Goal: Task Accomplishment & Management: Use online tool/utility

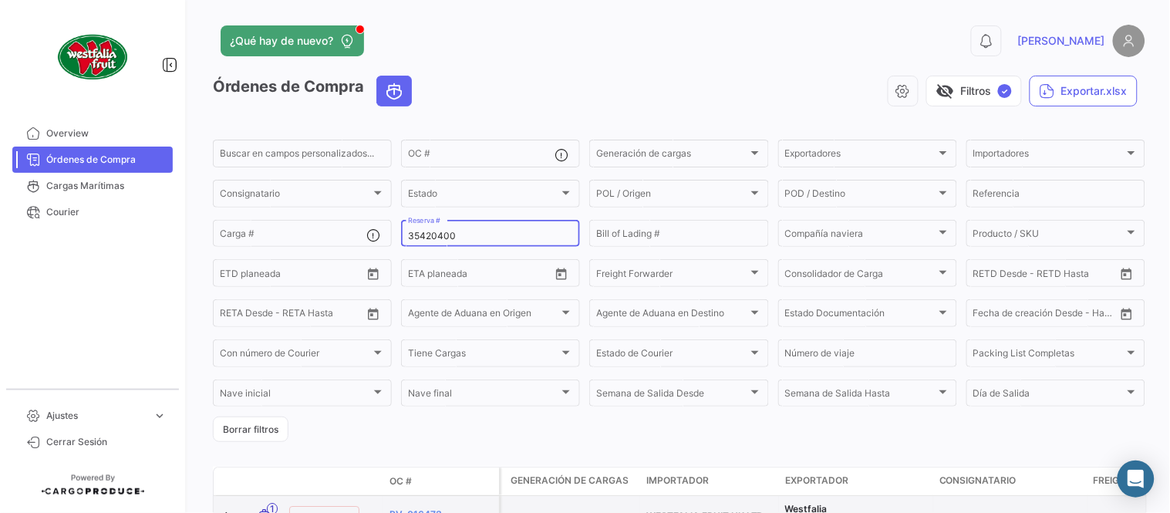
type input "35420400"
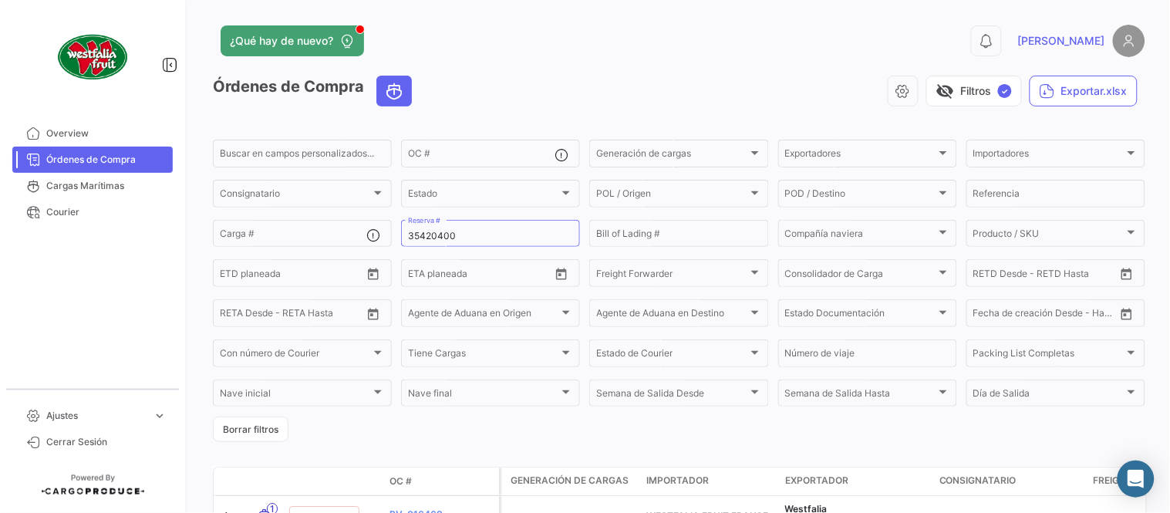
click at [451, 76] on div "visibility_off Filtros ✓ Exportar.xlsx" at bounding box center [784, 91] width 721 height 31
click at [768, 76] on div "visibility_off Filtros ✓ Exportar.xlsx" at bounding box center [784, 91] width 721 height 31
click at [451, 227] on div "35420400 Reserva #" at bounding box center [490, 232] width 165 height 30
click at [452, 227] on div "35420400 Reserva #" at bounding box center [490, 232] width 165 height 30
click at [467, 237] on input "35420400" at bounding box center [490, 236] width 165 height 11
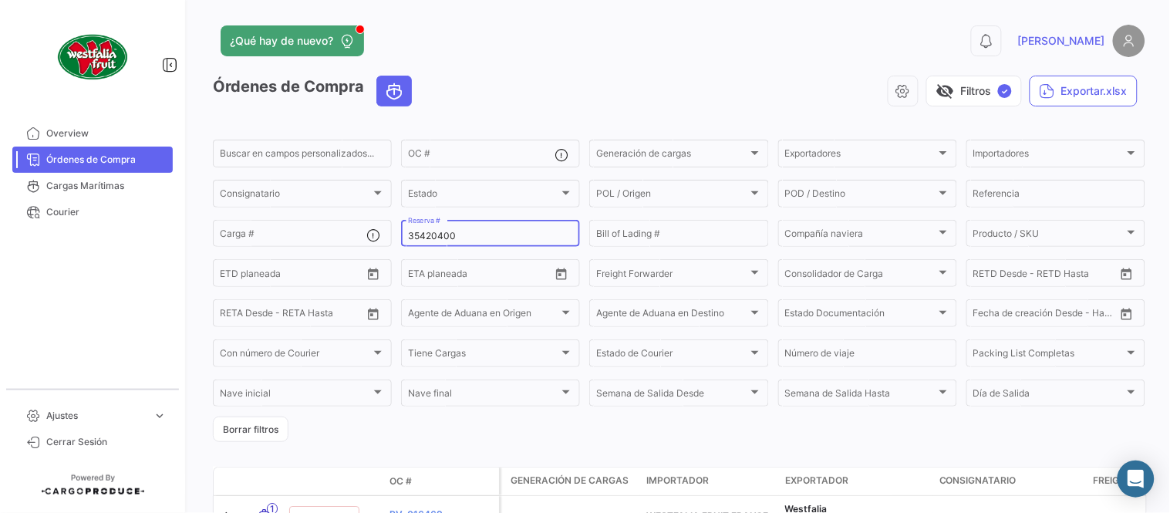
click at [467, 237] on input "35420400" at bounding box center [490, 236] width 165 height 11
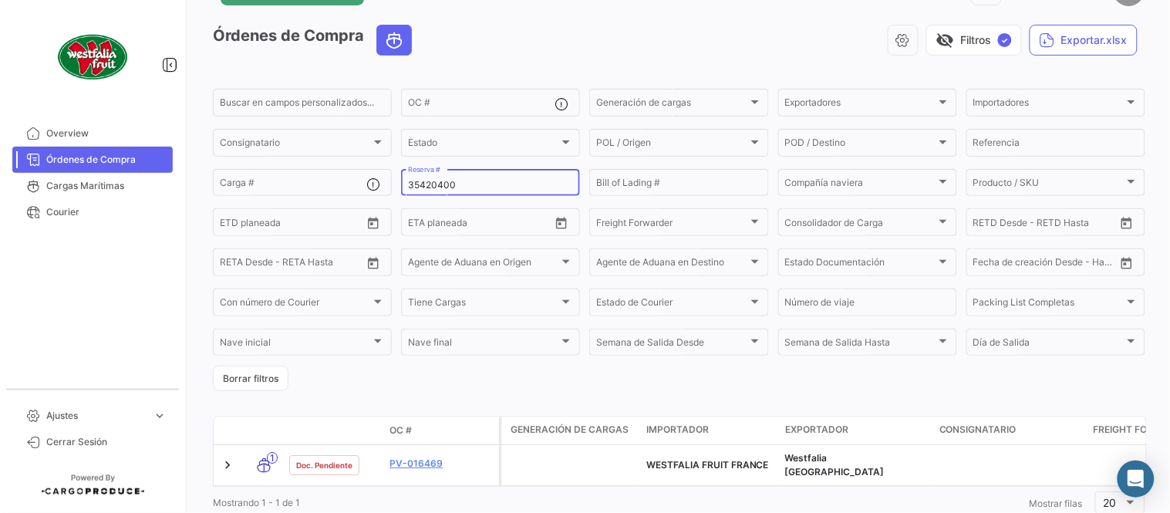
scroll to position [99, 0]
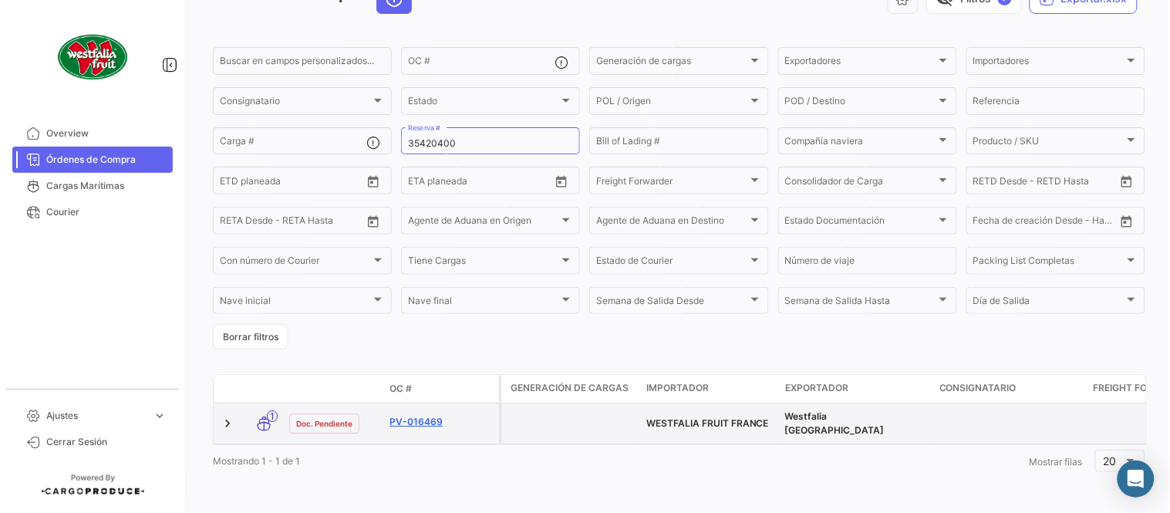
click at [443, 415] on link "PV-016469" at bounding box center [440, 422] width 103 height 14
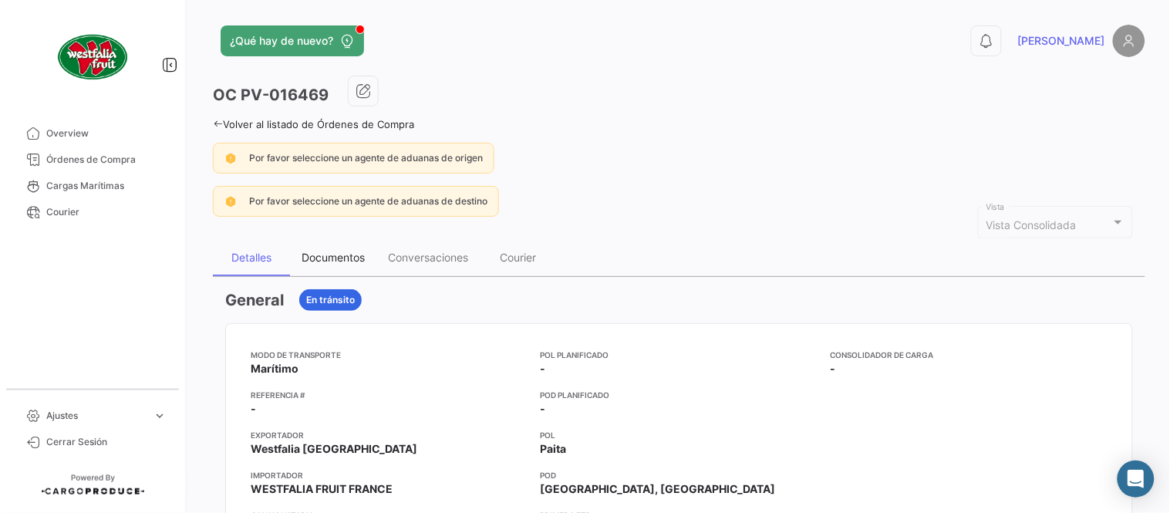
click at [337, 255] on div "Documentos" at bounding box center [333, 257] width 63 height 13
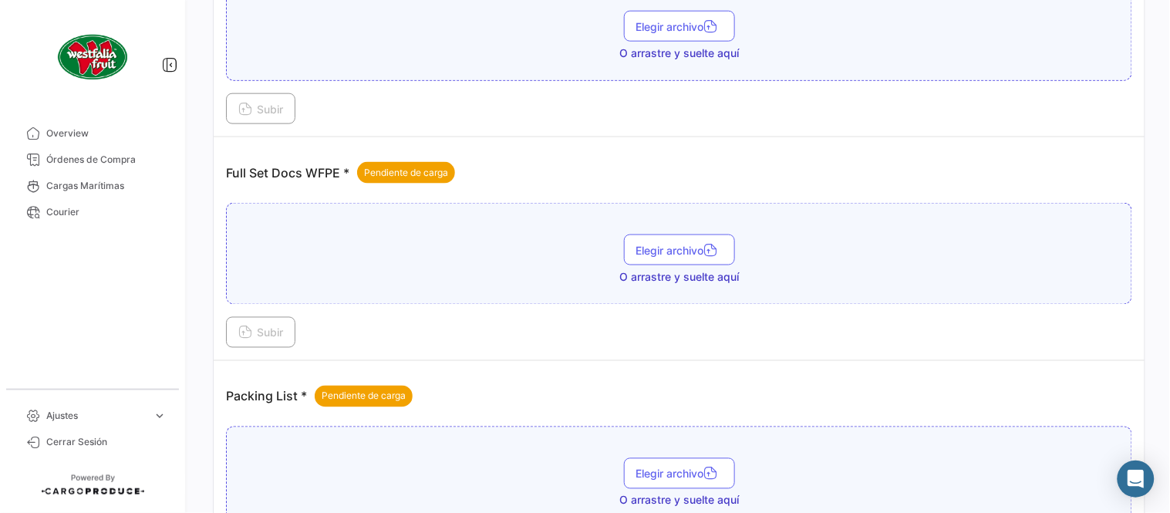
scroll to position [622, 0]
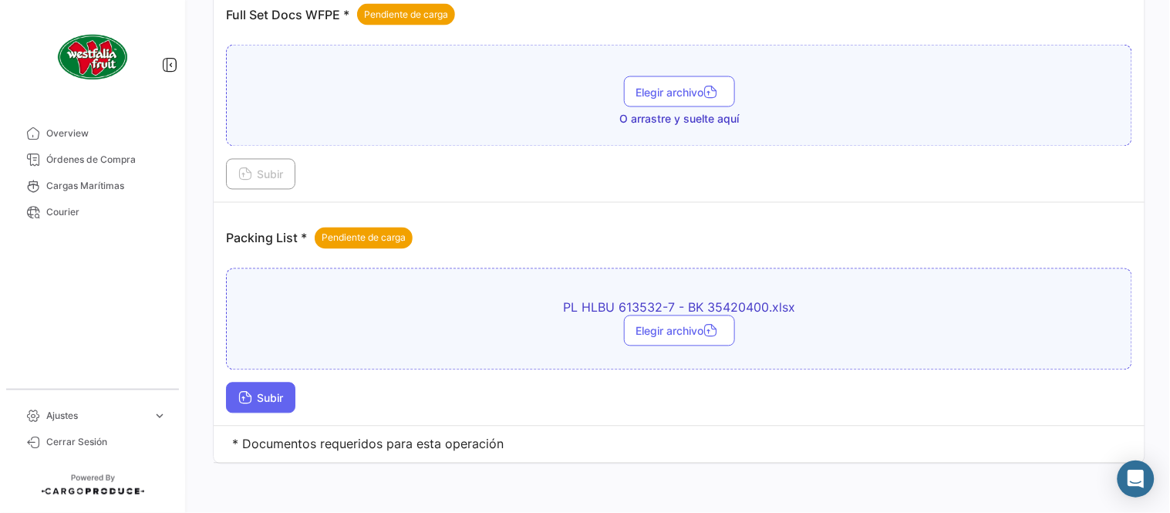
click at [272, 401] on span "Subir" at bounding box center [260, 398] width 45 height 13
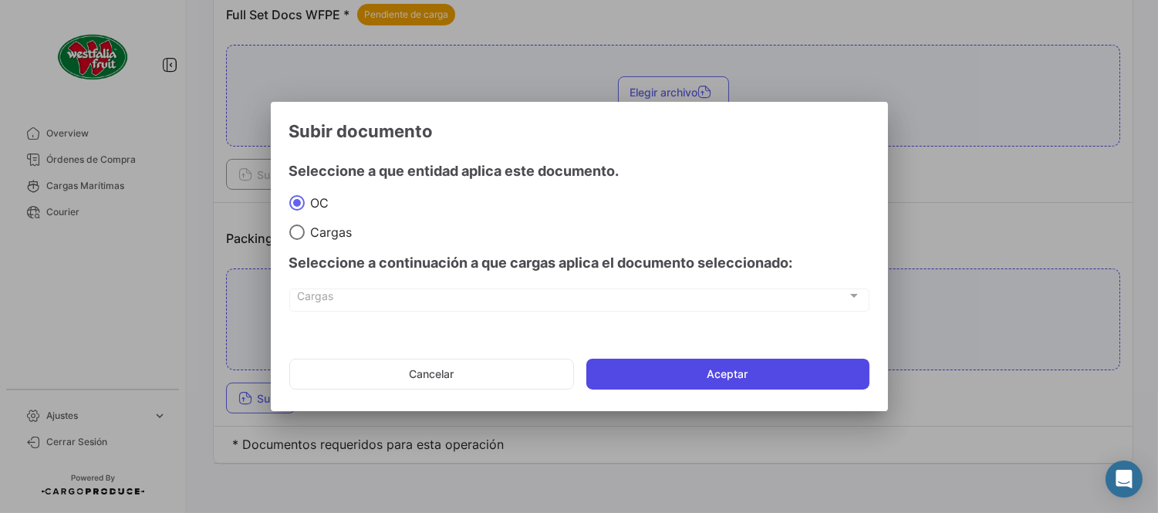
click at [633, 386] on button "Aceptar" at bounding box center [727, 374] width 283 height 31
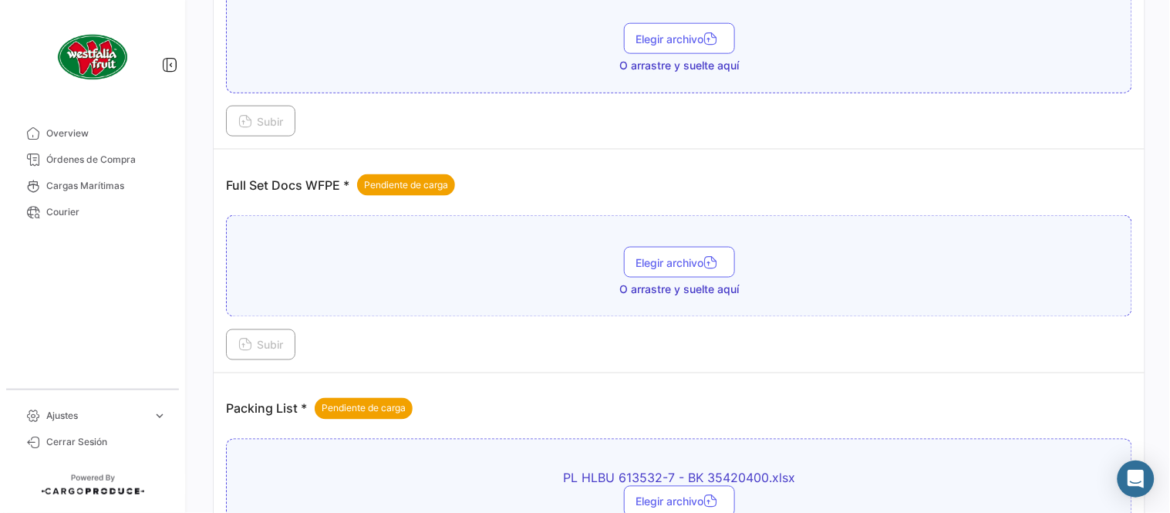
scroll to position [450, 0]
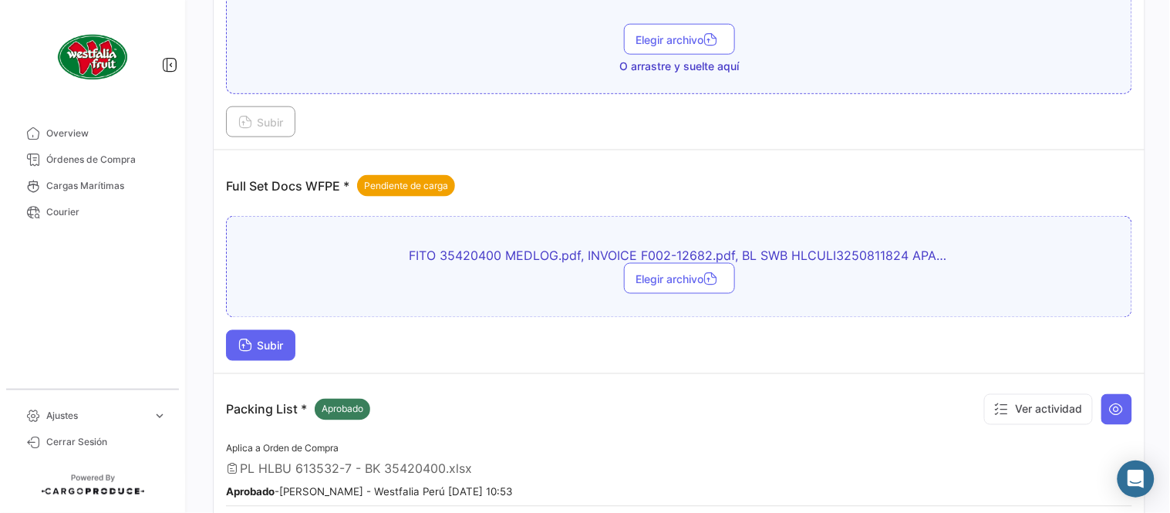
click at [290, 349] on button "Subir" at bounding box center [260, 345] width 69 height 31
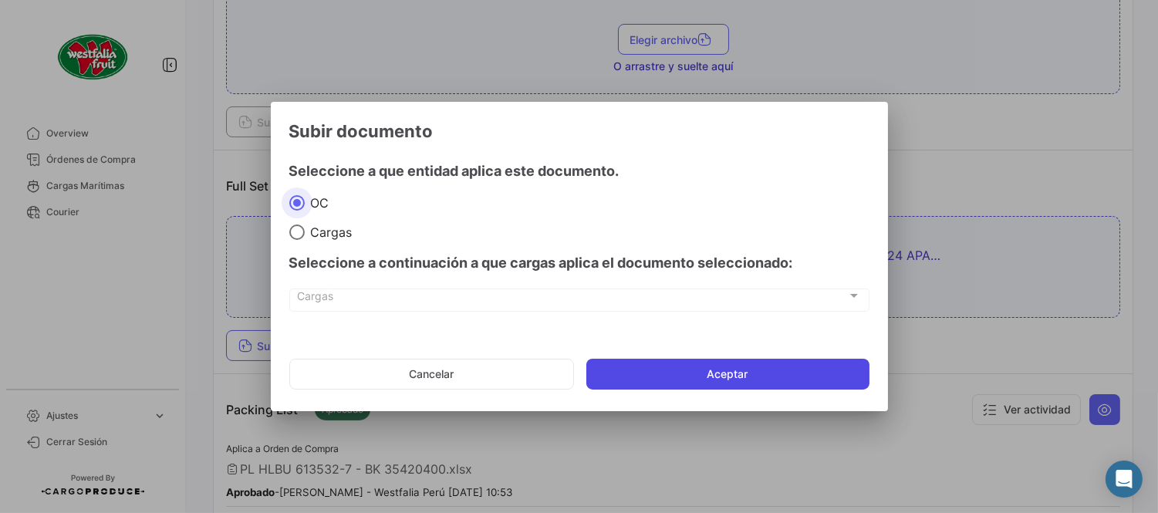
click at [720, 369] on button "Aceptar" at bounding box center [727, 374] width 283 height 31
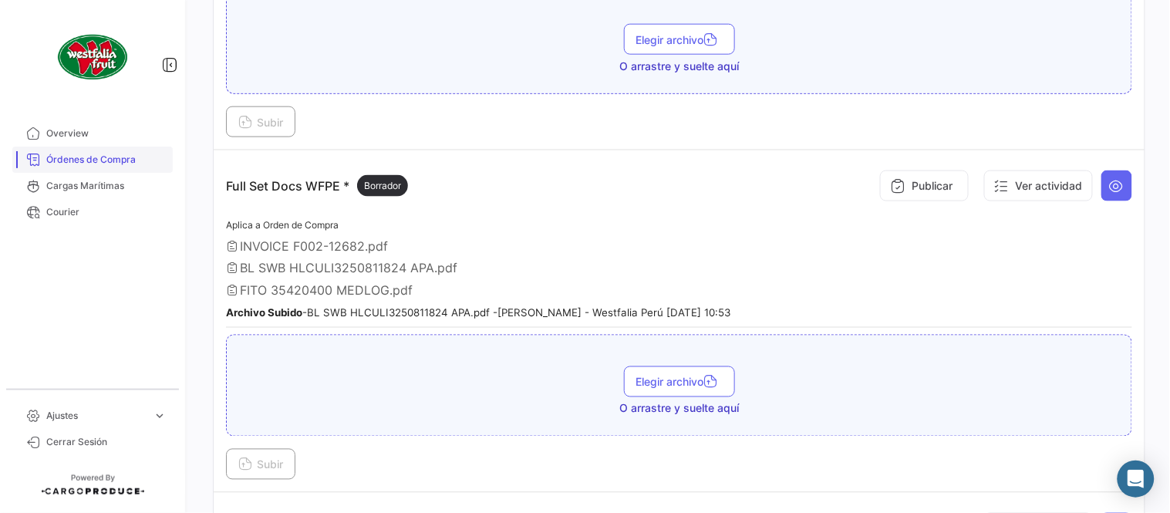
click at [90, 157] on span "Órdenes de Compra" at bounding box center [106, 160] width 120 height 14
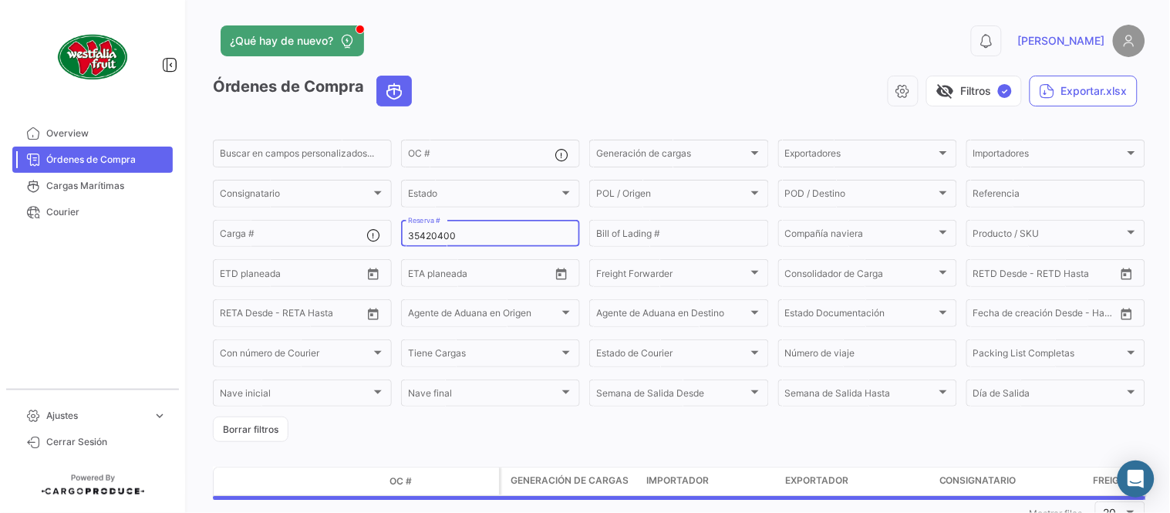
click at [433, 239] on input "35420400" at bounding box center [490, 236] width 165 height 11
paste input "44598178"
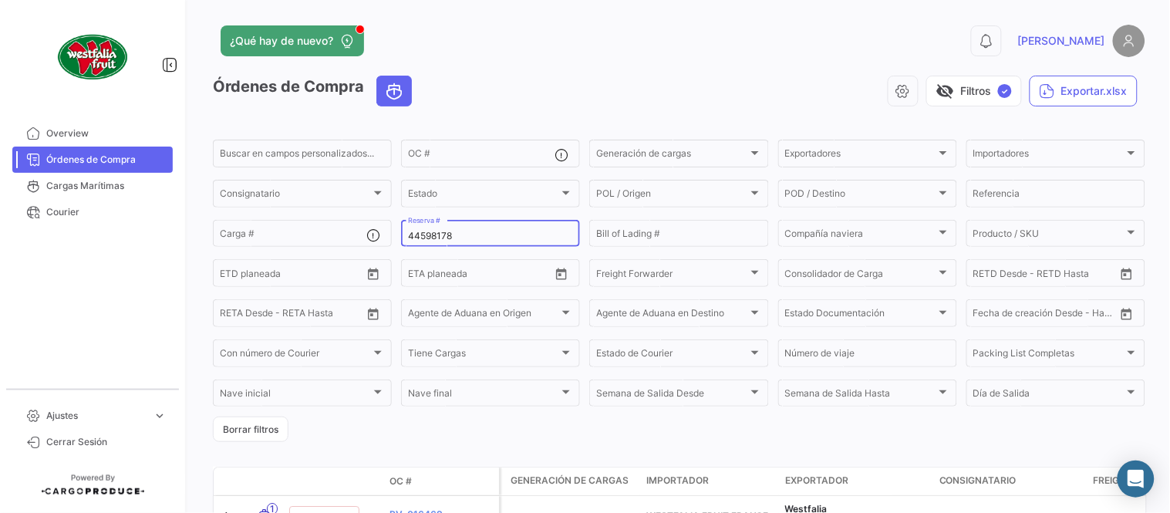
type input "44598178"
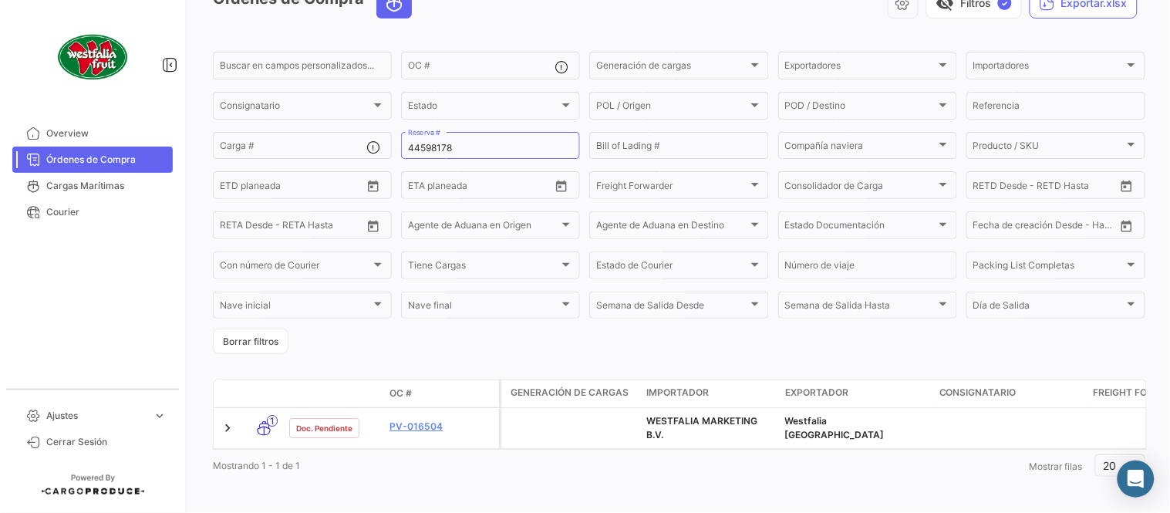
scroll to position [105, 0]
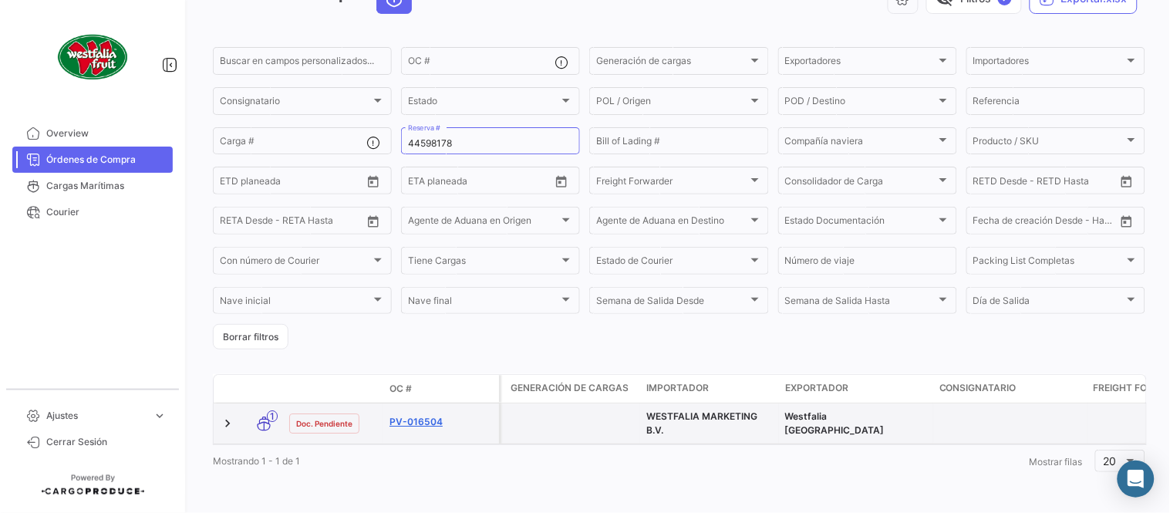
click at [422, 415] on link "PV-016504" at bounding box center [440, 422] width 103 height 14
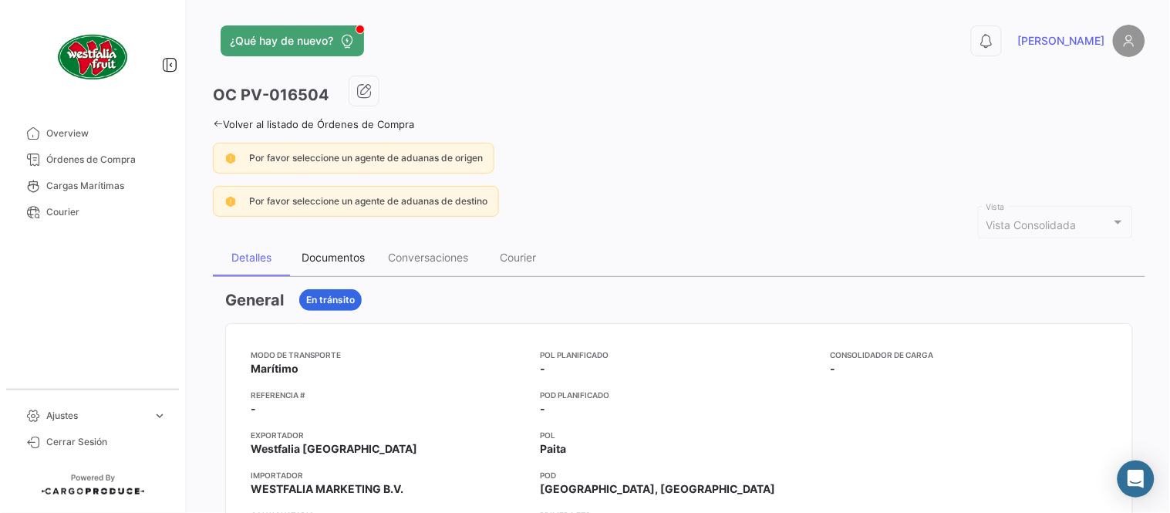
click at [345, 271] on div "Documentos" at bounding box center [333, 257] width 86 height 37
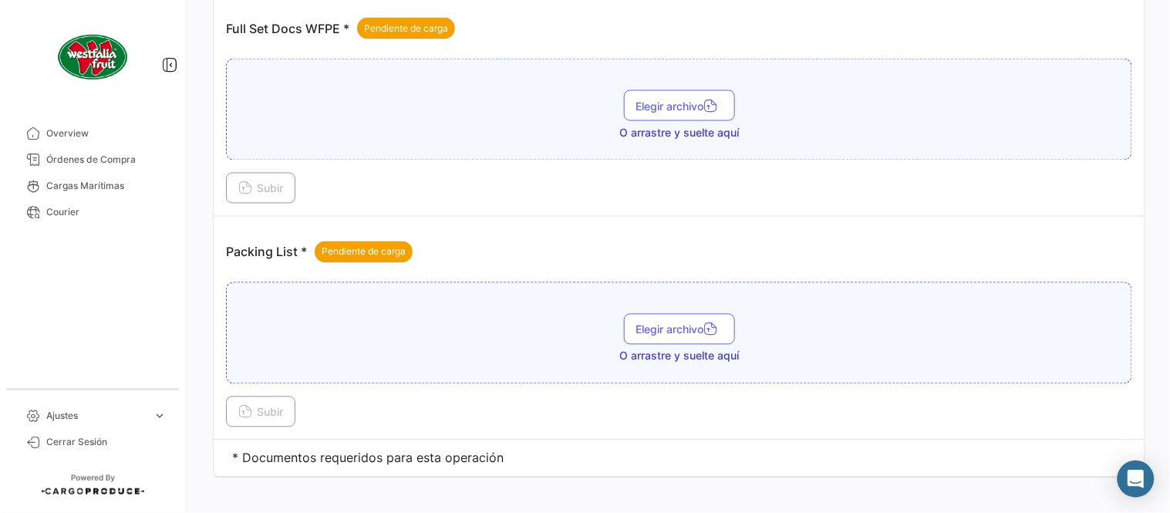
scroll to position [622, 0]
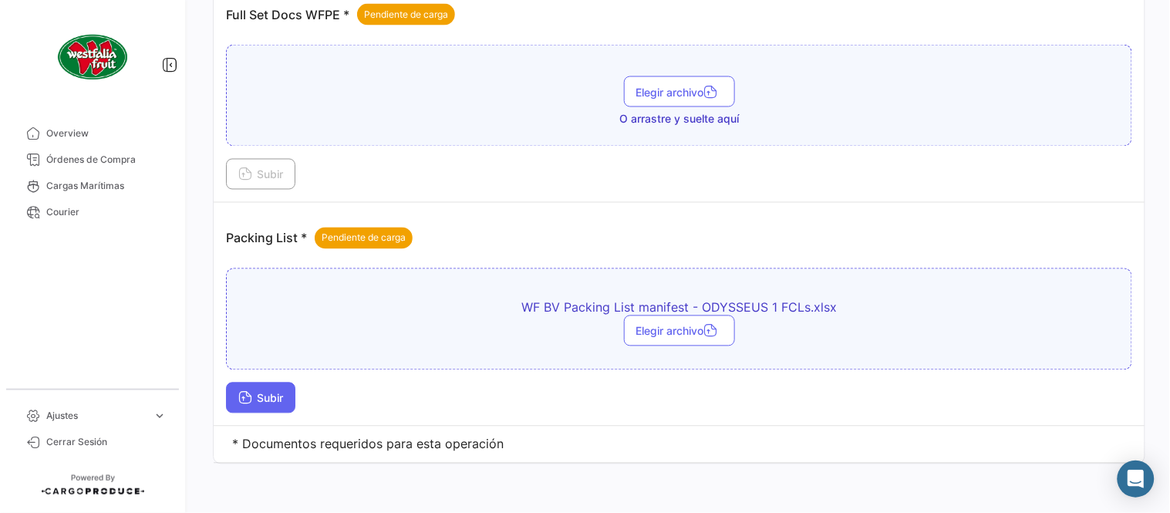
click at [270, 396] on span "Subir" at bounding box center [260, 398] width 45 height 13
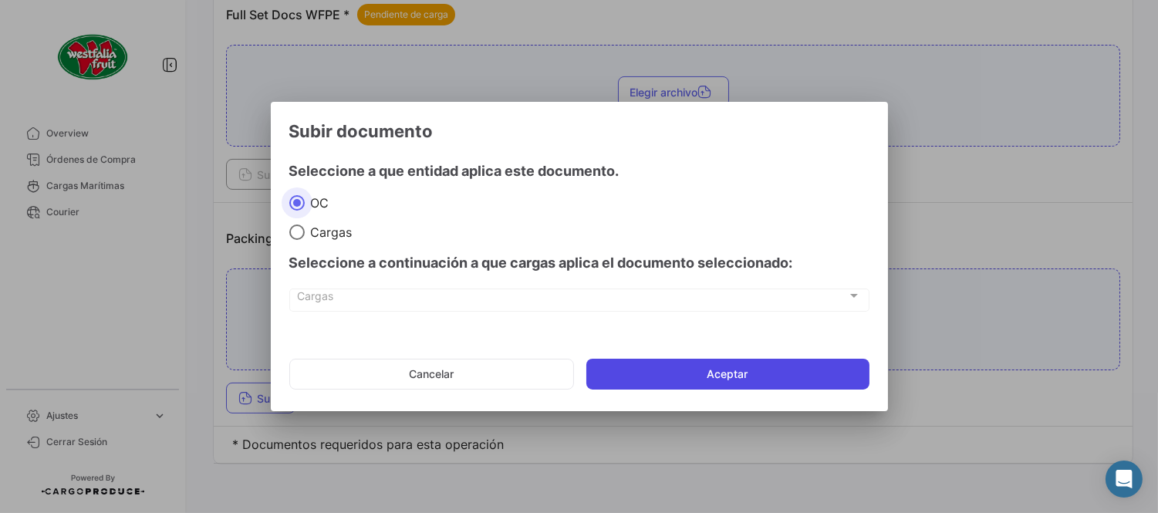
click at [620, 384] on button "Aceptar" at bounding box center [727, 374] width 283 height 31
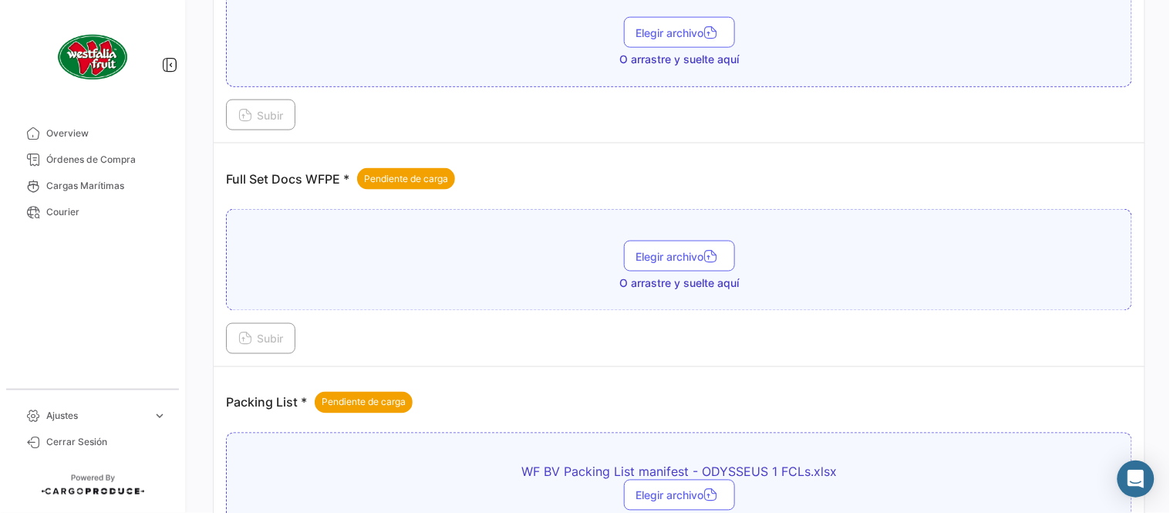
scroll to position [450, 0]
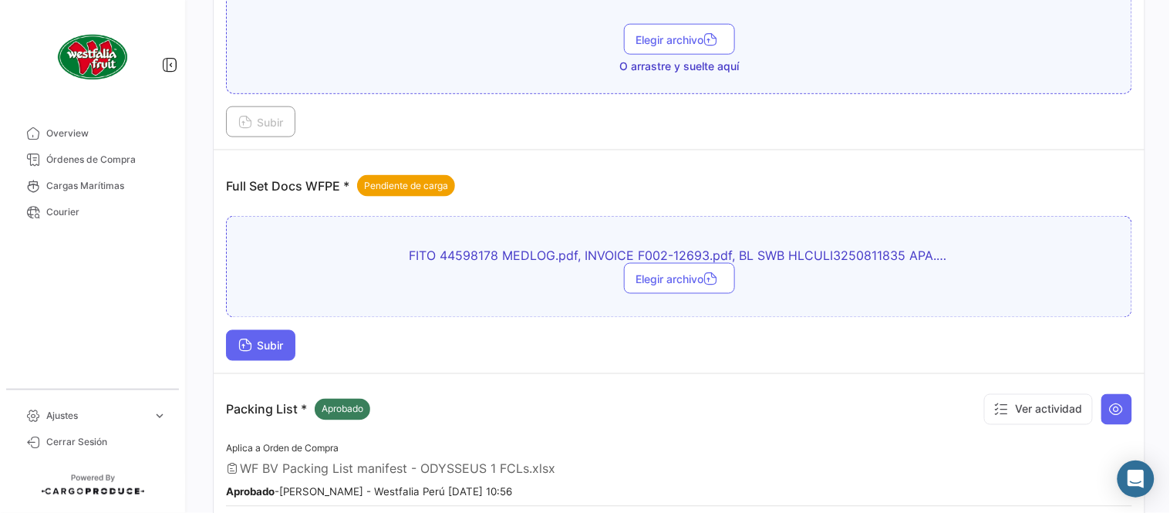
click at [282, 341] on span "Subir" at bounding box center [260, 345] width 45 height 13
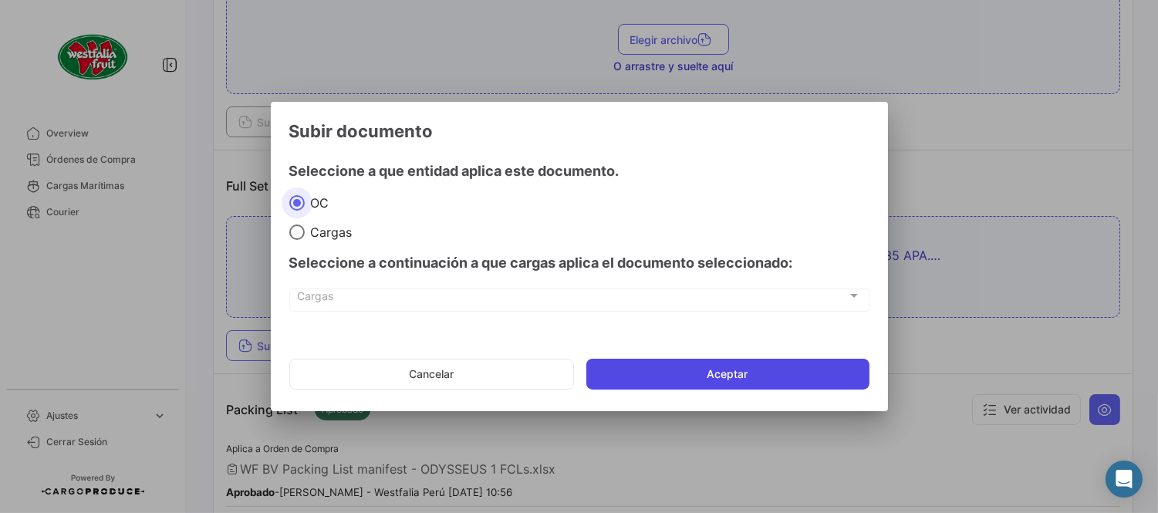
click at [706, 379] on button "Aceptar" at bounding box center [727, 374] width 283 height 31
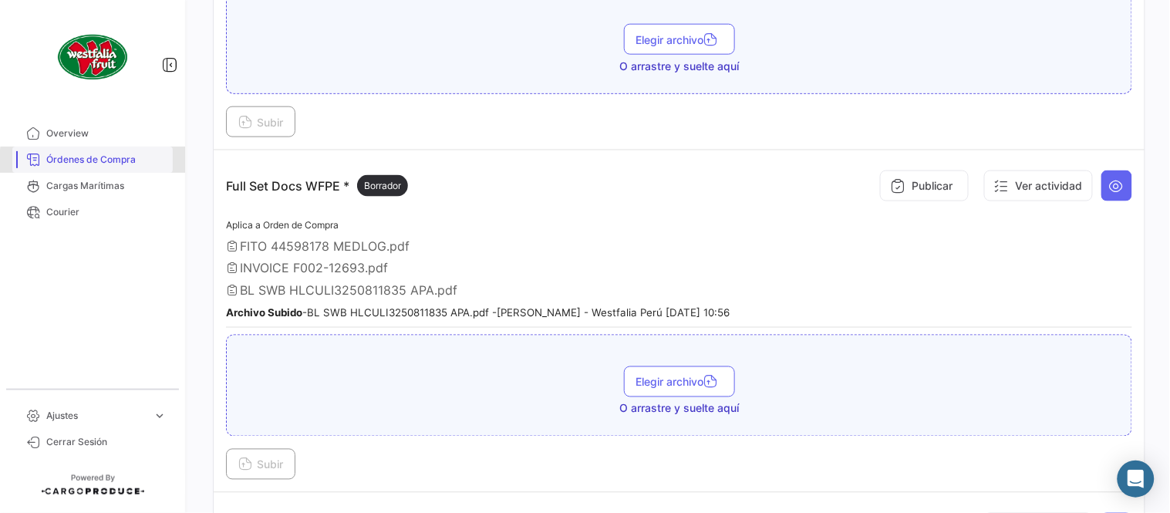
click at [131, 164] on span "Órdenes de Compra" at bounding box center [106, 160] width 120 height 14
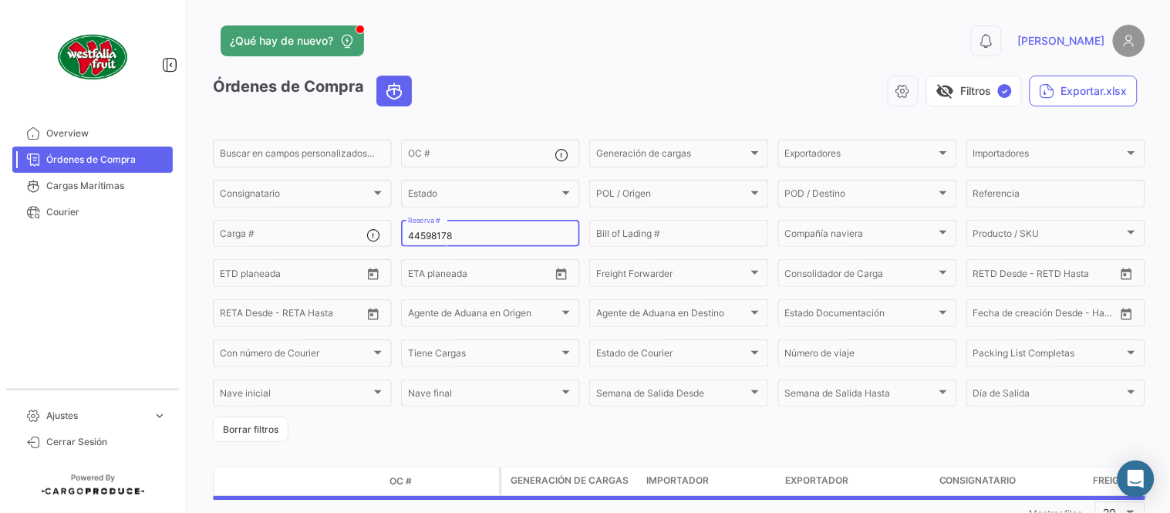
click at [457, 233] on input "44598178" at bounding box center [490, 236] width 165 height 11
paste input "16756971"
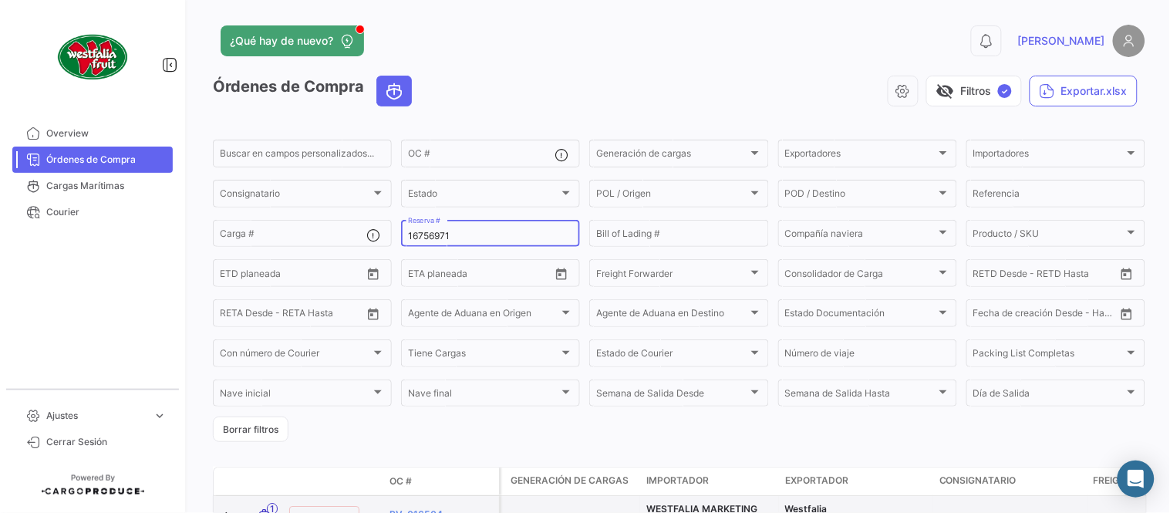
type input "16756971"
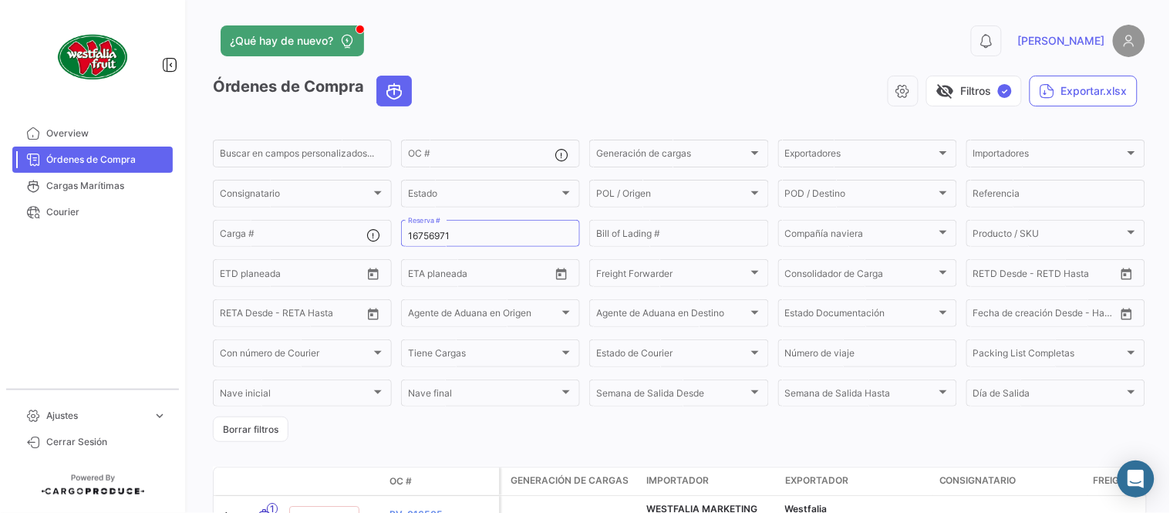
click at [487, 437] on form "Buscar en [PERSON_NAME] personalizados... OC # Generación [PERSON_NAME] Generac…" at bounding box center [679, 289] width 932 height 305
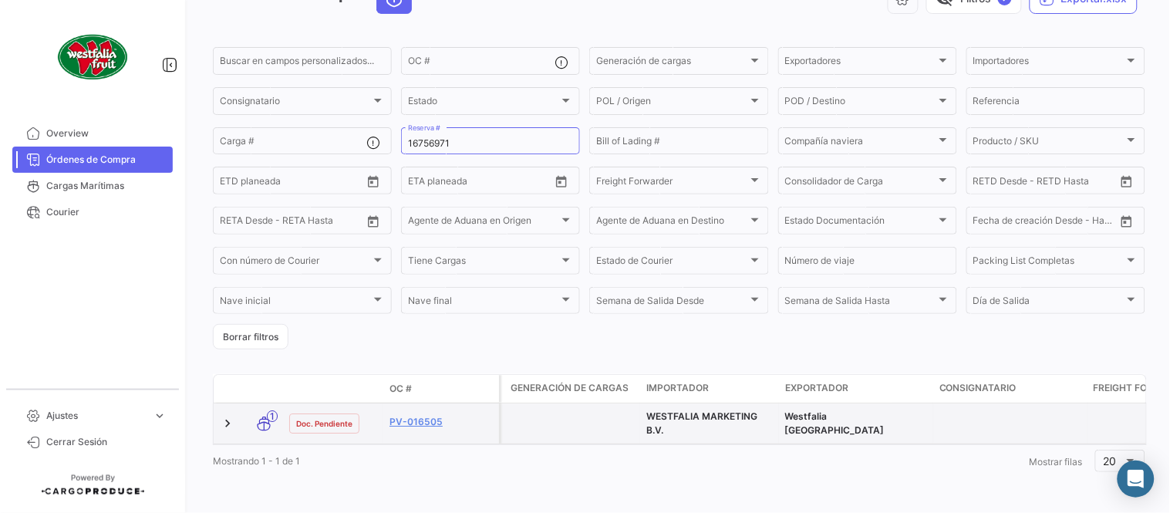
scroll to position [105, 0]
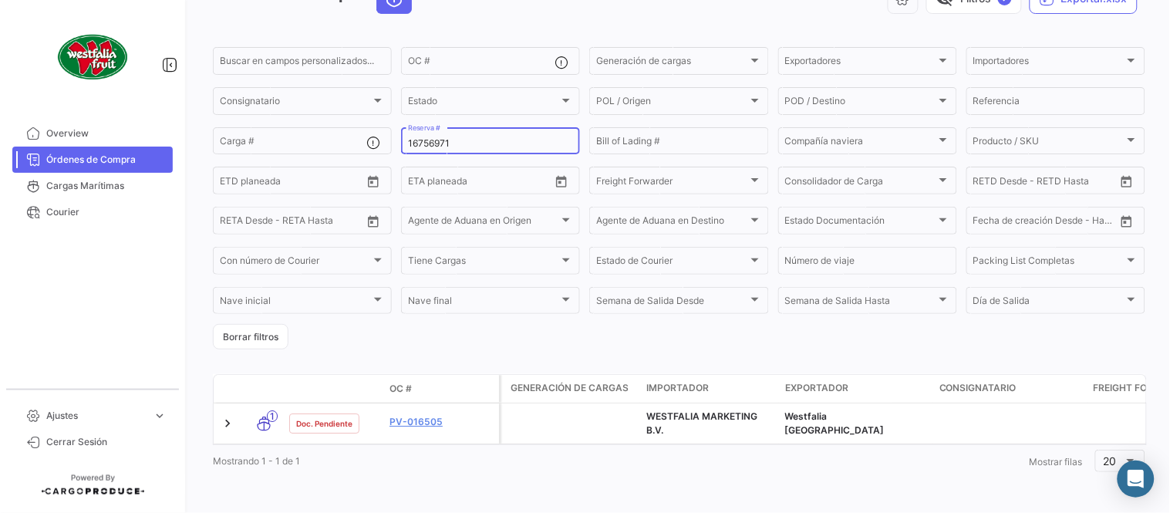
click at [430, 138] on input "16756971" at bounding box center [490, 143] width 165 height 11
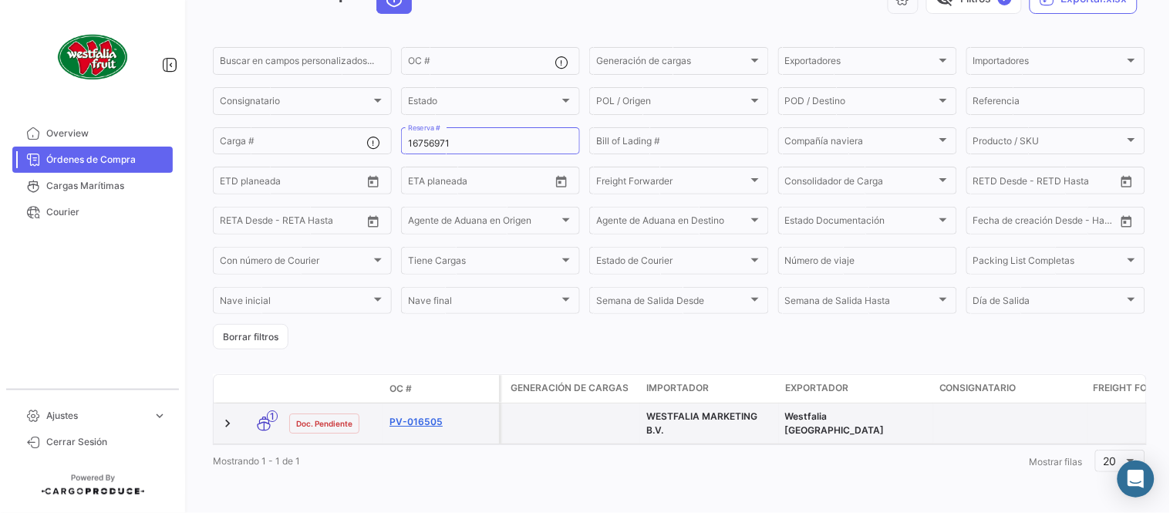
click at [426, 415] on link "PV-016505" at bounding box center [440, 422] width 103 height 14
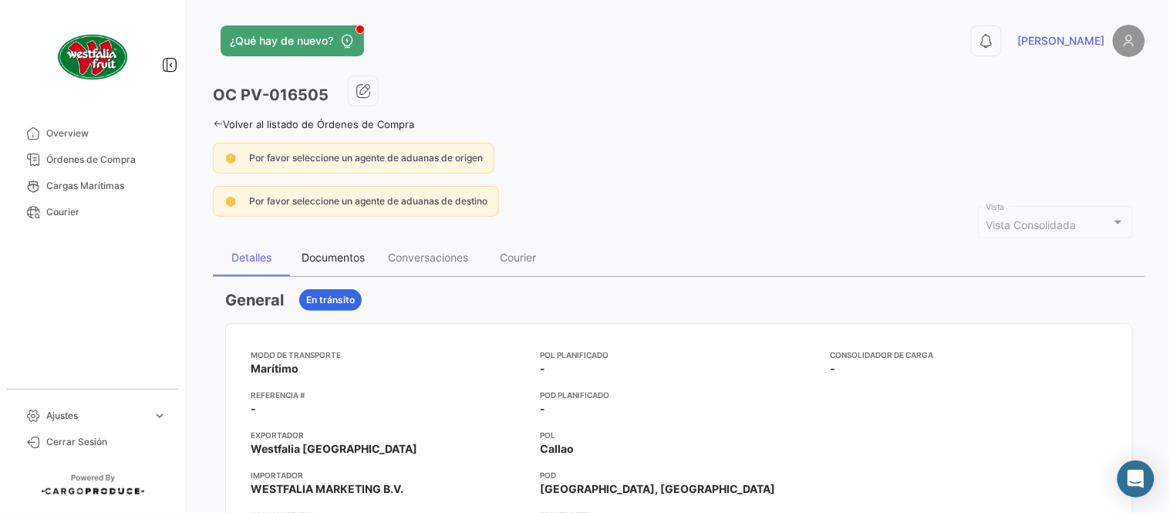
click at [372, 261] on div "Documentos" at bounding box center [333, 257] width 86 height 37
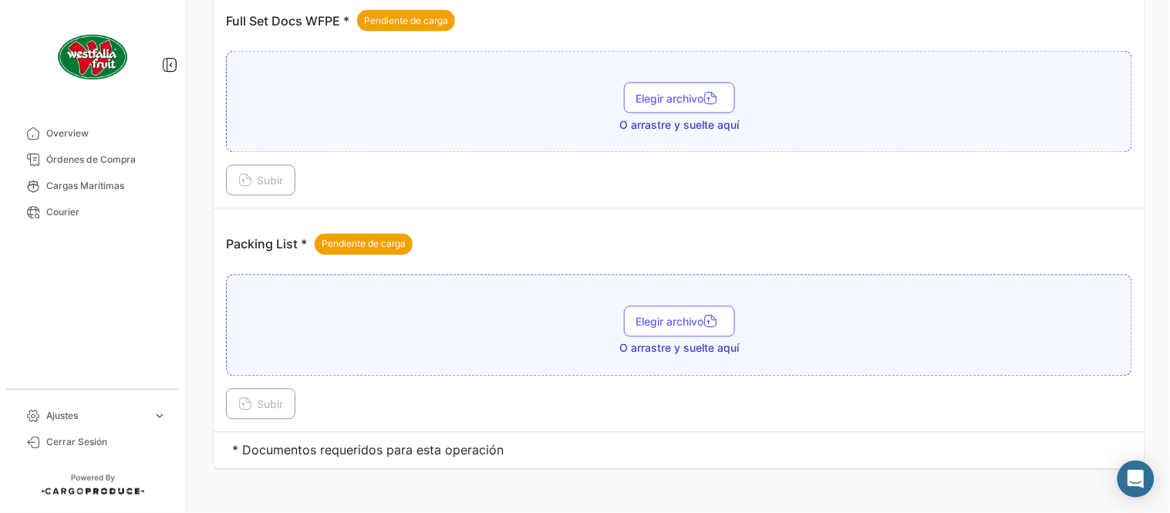
scroll to position [622, 0]
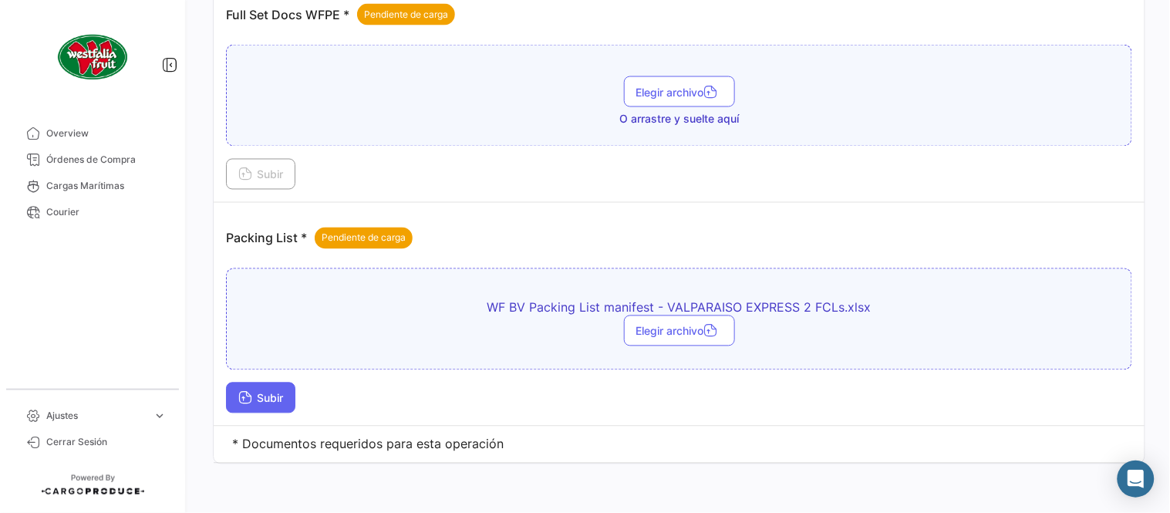
click at [288, 397] on button "Subir" at bounding box center [260, 398] width 69 height 31
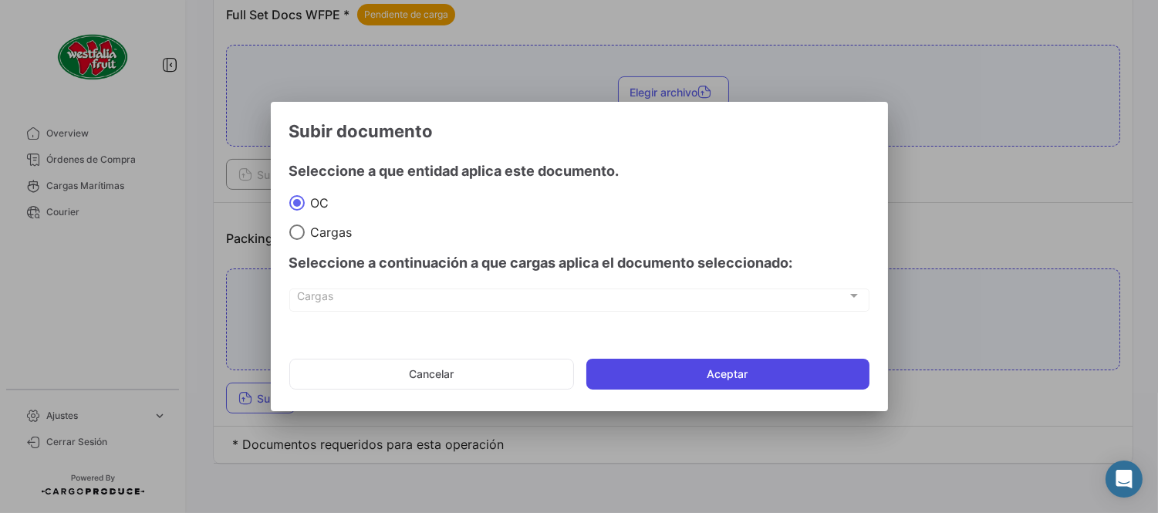
click at [646, 373] on button "Aceptar" at bounding box center [727, 374] width 283 height 31
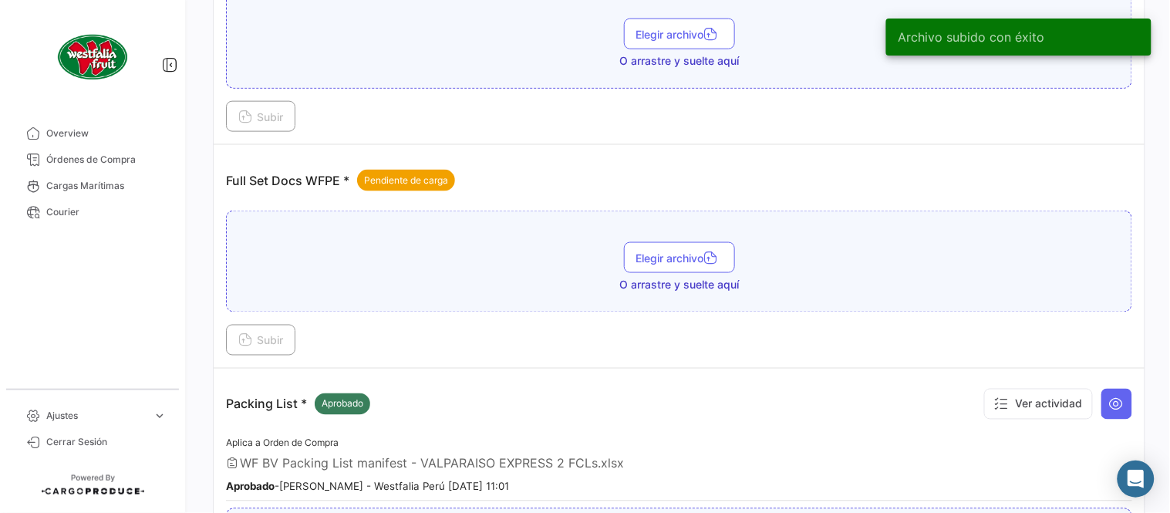
scroll to position [450, 0]
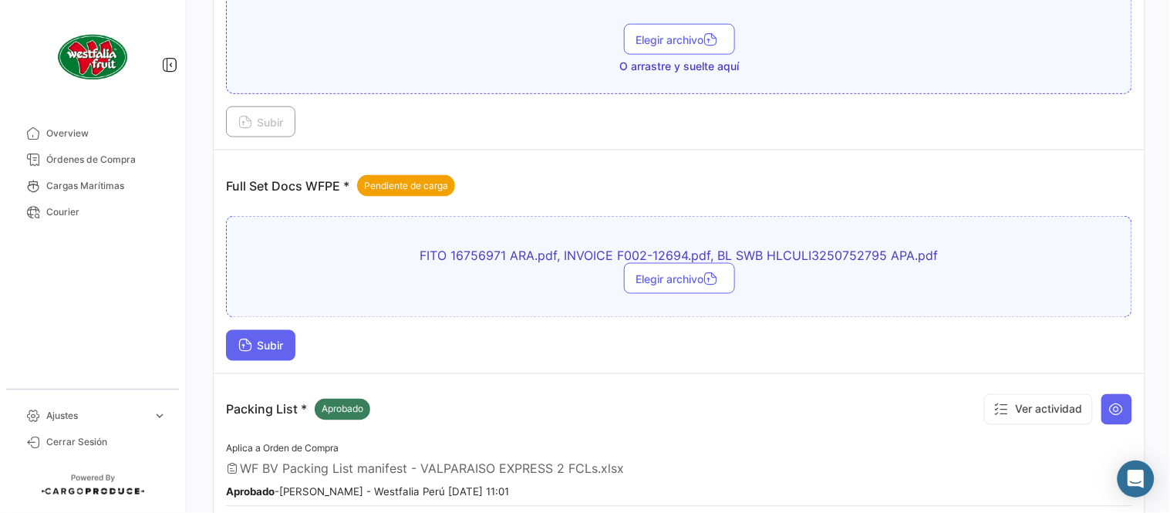
click at [288, 357] on button "Subir" at bounding box center [260, 345] width 69 height 31
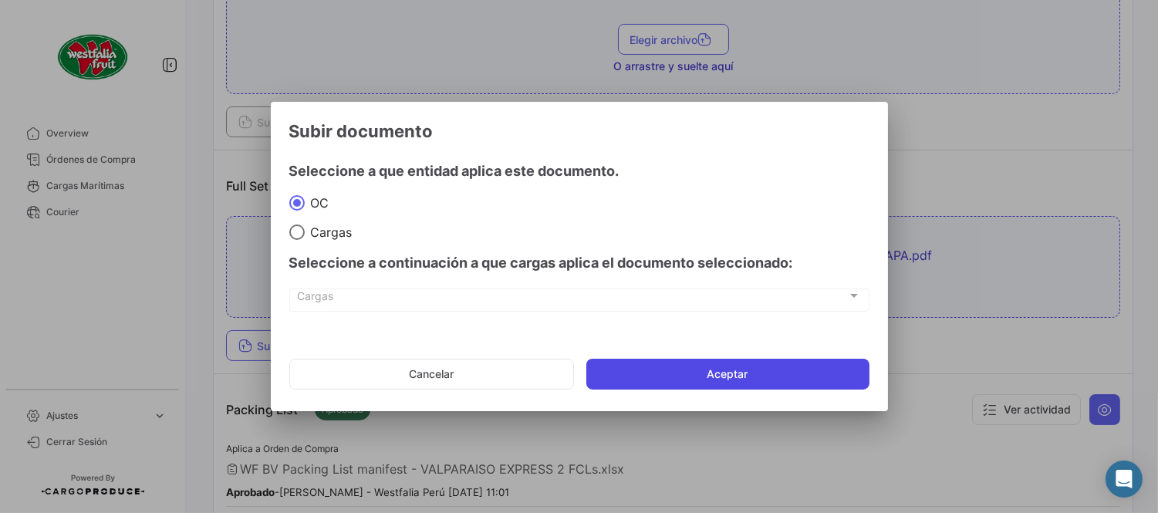
click at [615, 373] on button "Aceptar" at bounding box center [727, 374] width 283 height 31
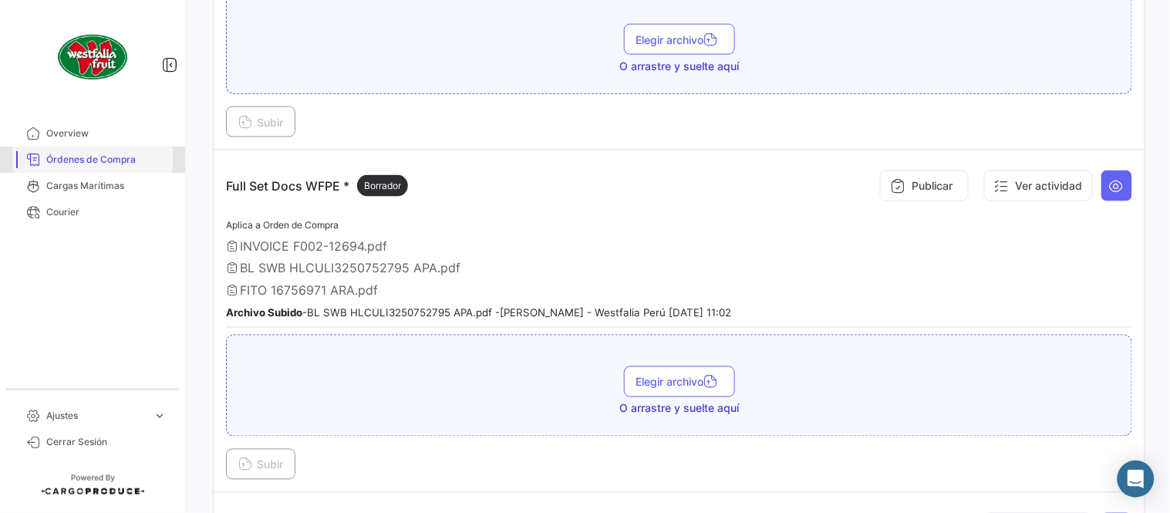
drag, startPoint x: 128, startPoint y: 157, endPoint x: 159, endPoint y: 160, distance: 30.9
click at [127, 157] on span "Órdenes de Compra" at bounding box center [106, 160] width 120 height 14
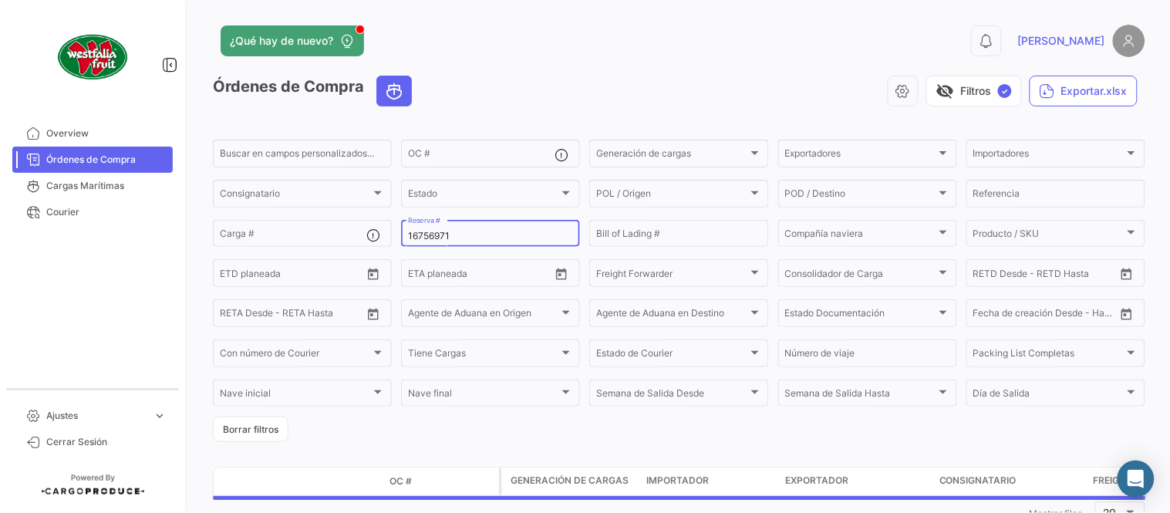
click at [451, 237] on input "16756971" at bounding box center [490, 236] width 165 height 11
paste input "28793279"
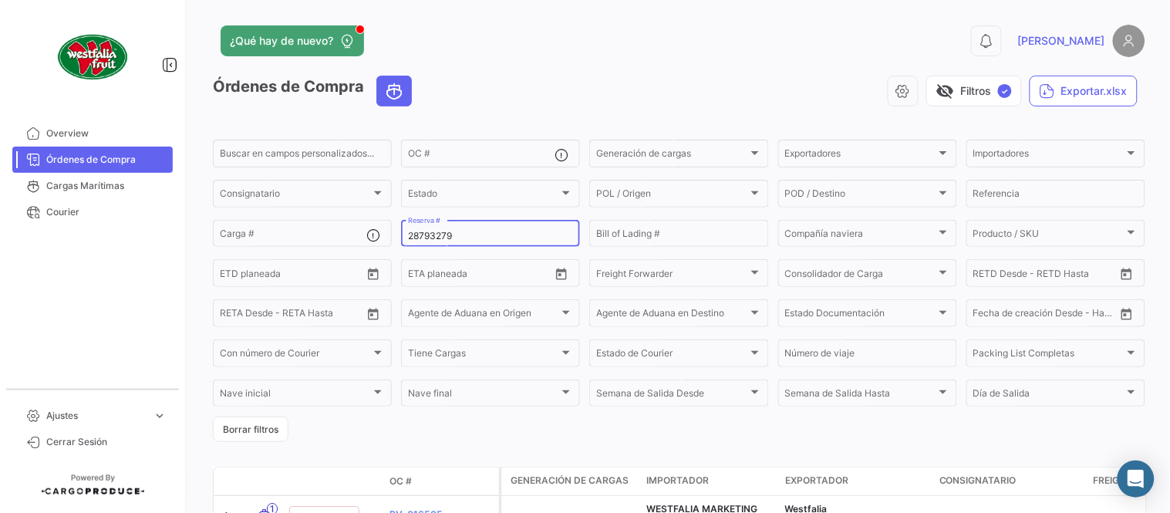
type input "28793279"
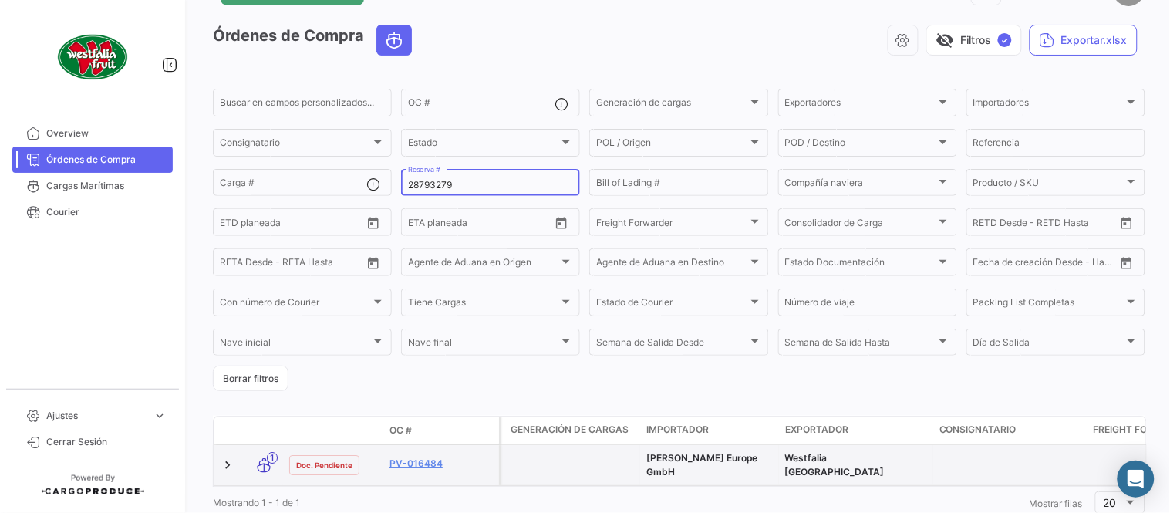
scroll to position [99, 0]
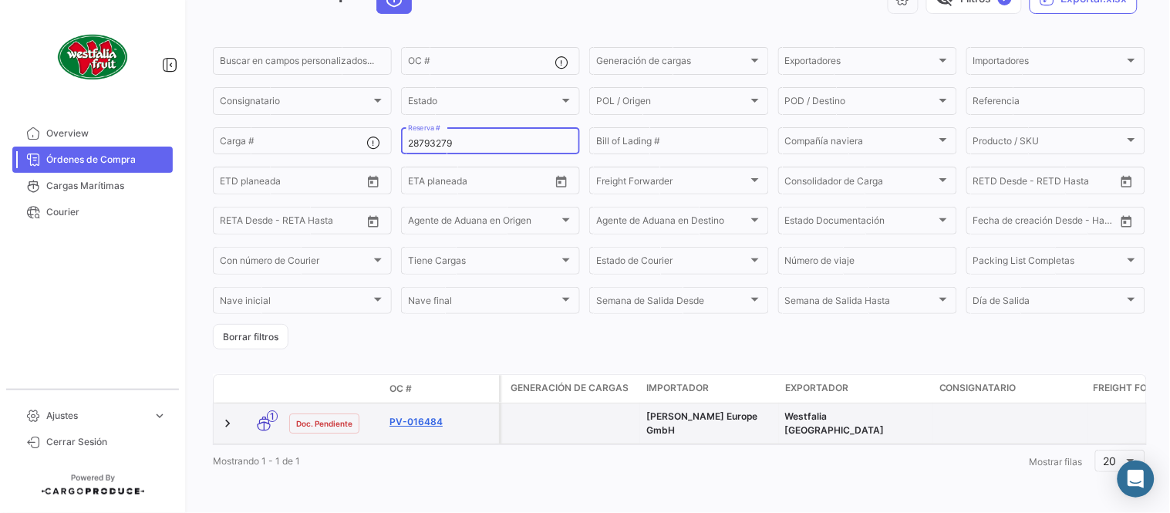
click at [435, 415] on link "PV-016484" at bounding box center [440, 422] width 103 height 14
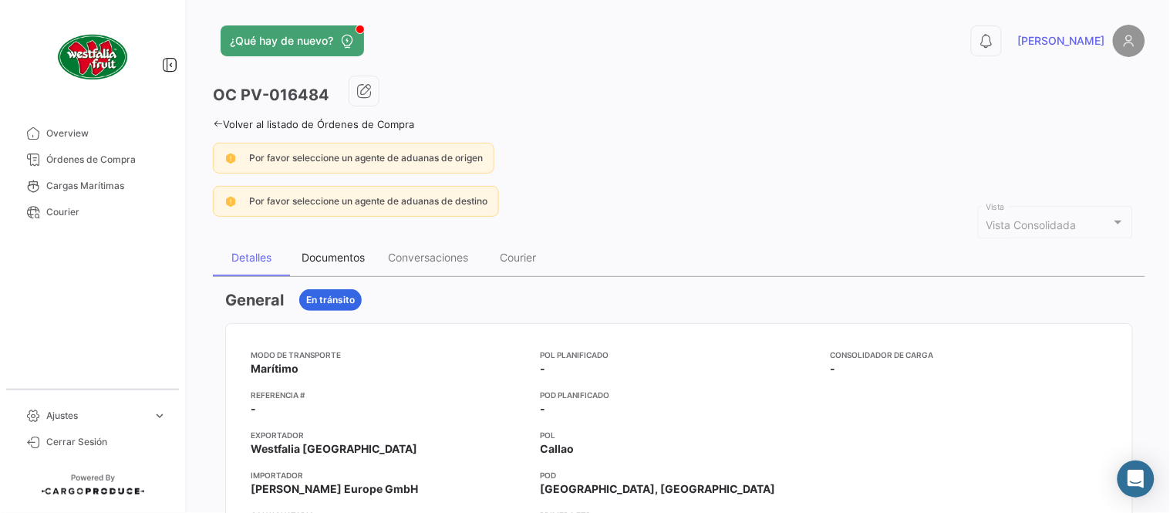
click at [309, 262] on div "Documentos" at bounding box center [333, 257] width 63 height 13
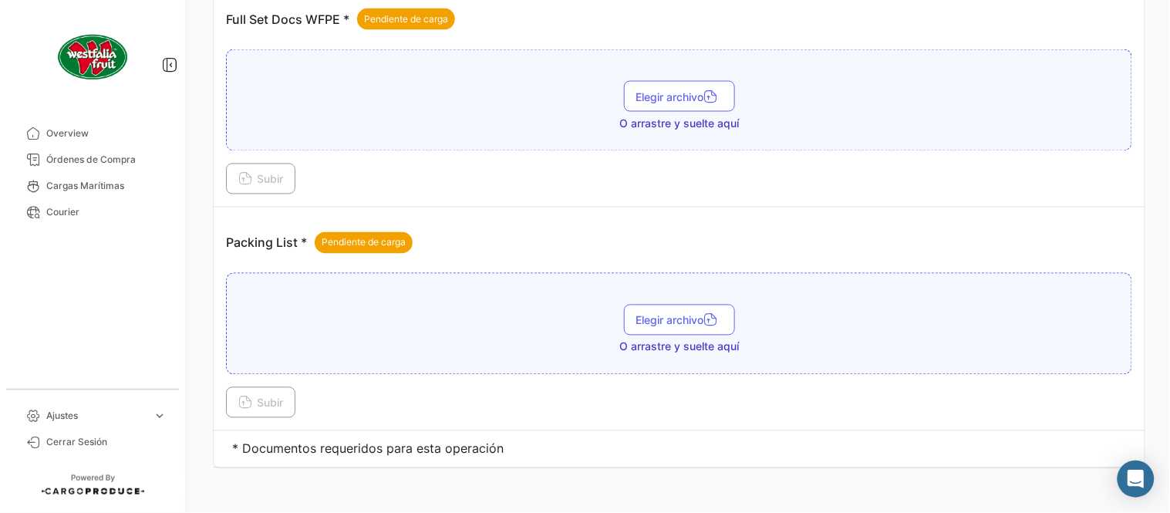
scroll to position [622, 0]
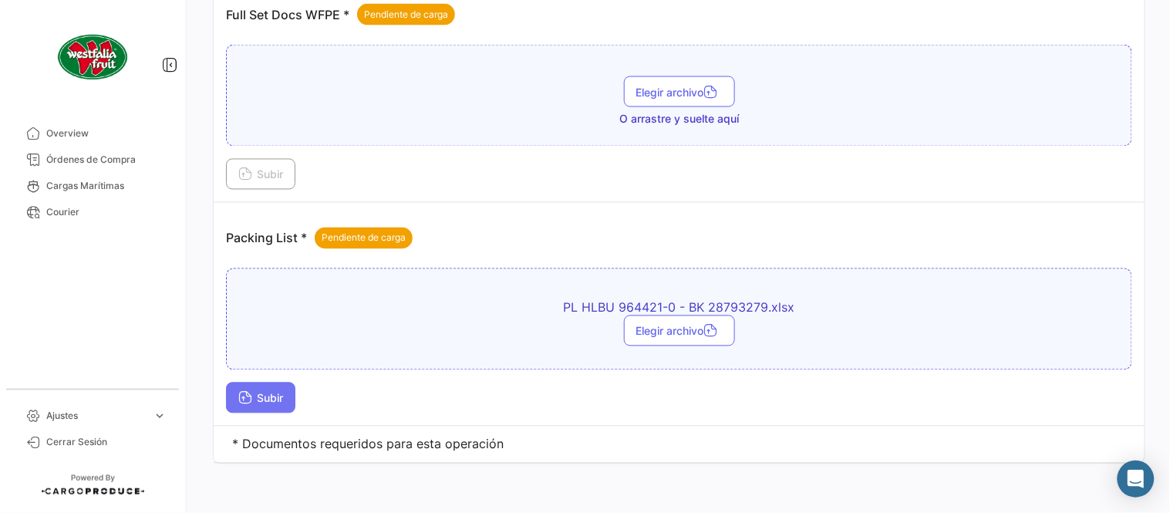
click at [268, 400] on span "Subir" at bounding box center [260, 398] width 45 height 13
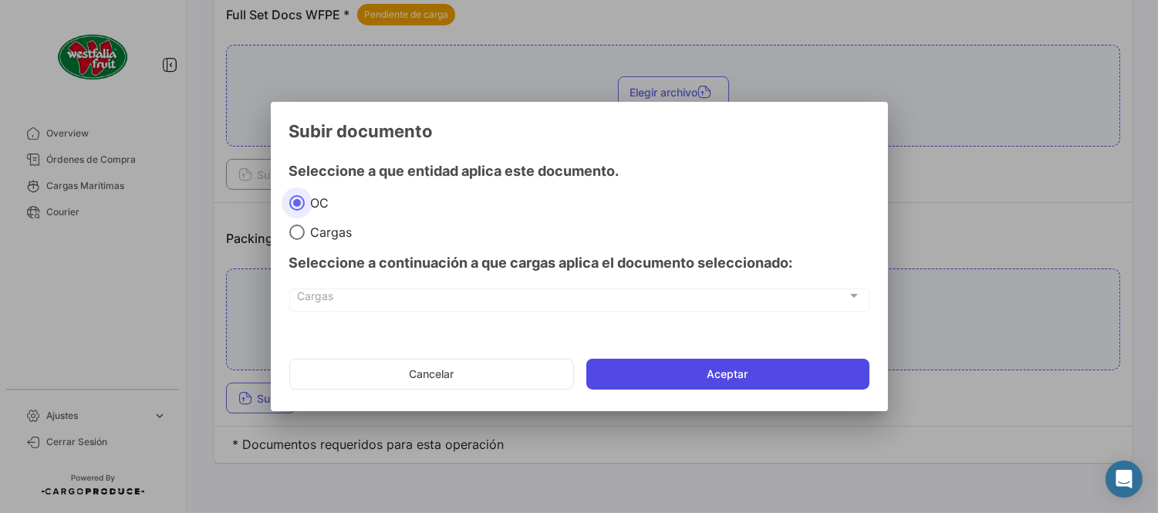
click at [659, 380] on button "Aceptar" at bounding box center [727, 374] width 283 height 31
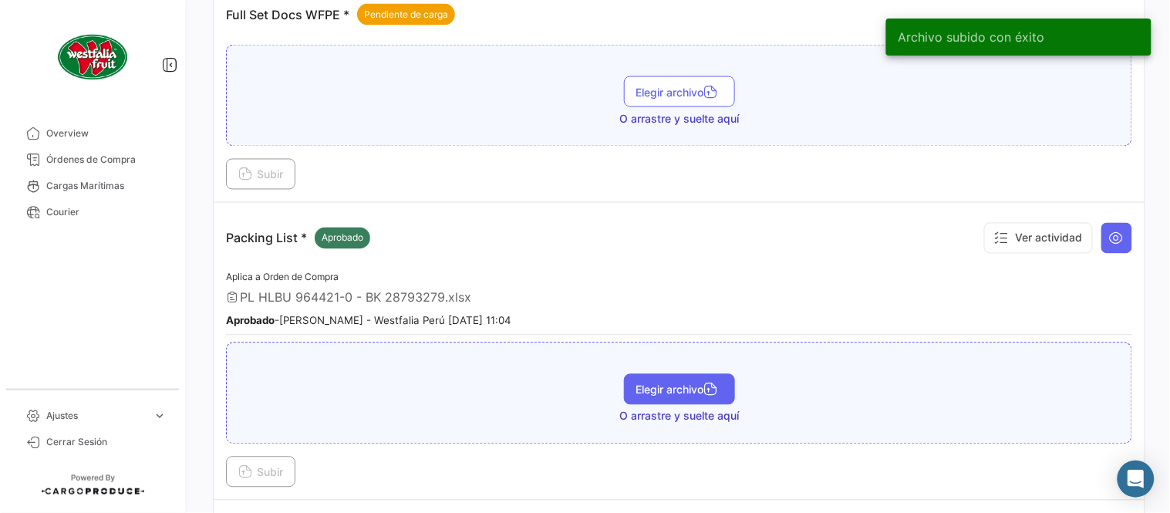
scroll to position [536, 0]
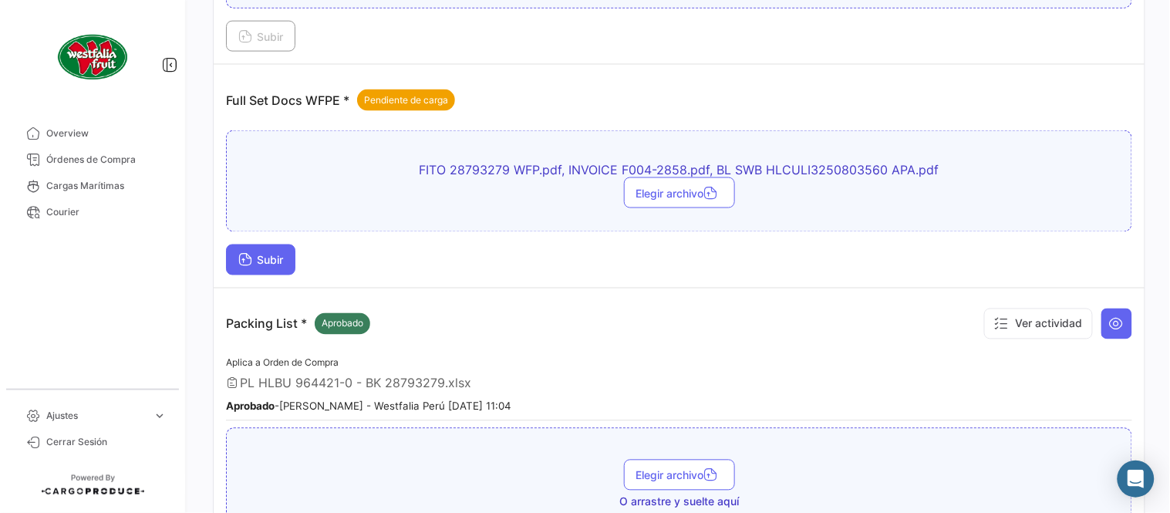
click at [283, 263] on span "Subir" at bounding box center [260, 260] width 45 height 13
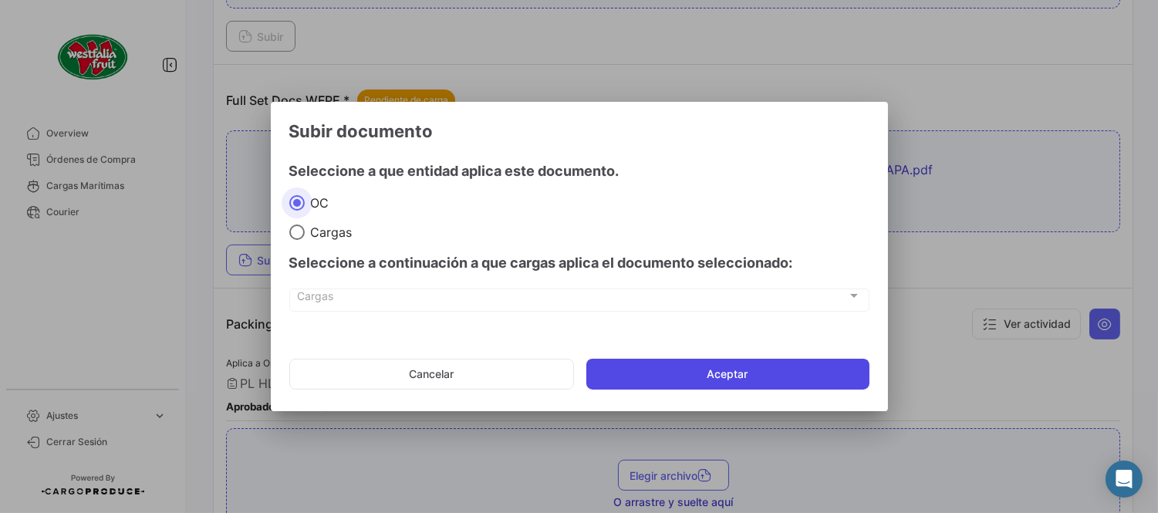
click at [650, 373] on button "Aceptar" at bounding box center [727, 374] width 283 height 31
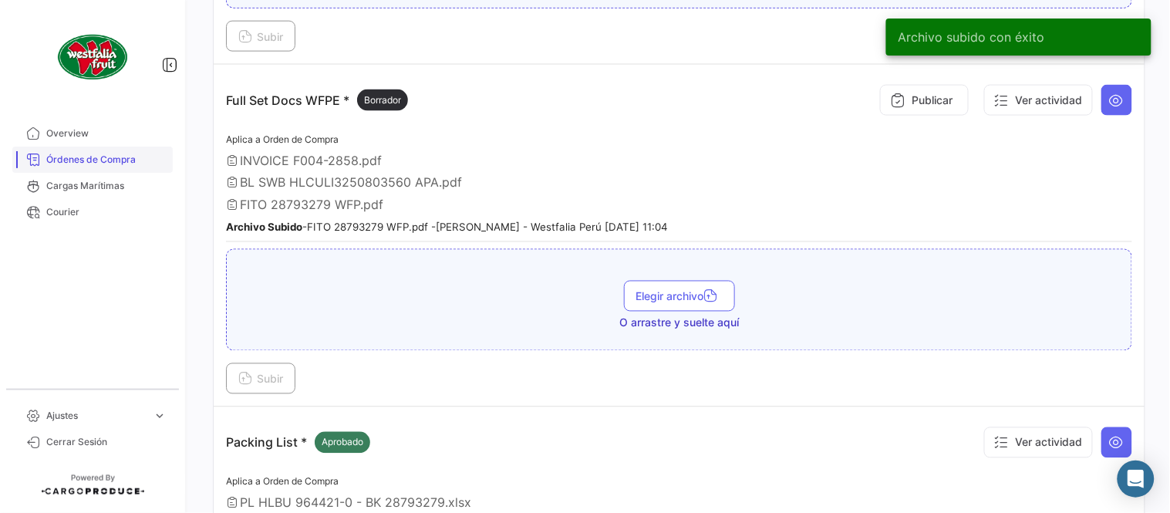
click at [103, 157] on span "Órdenes de Compra" at bounding box center [106, 160] width 120 height 14
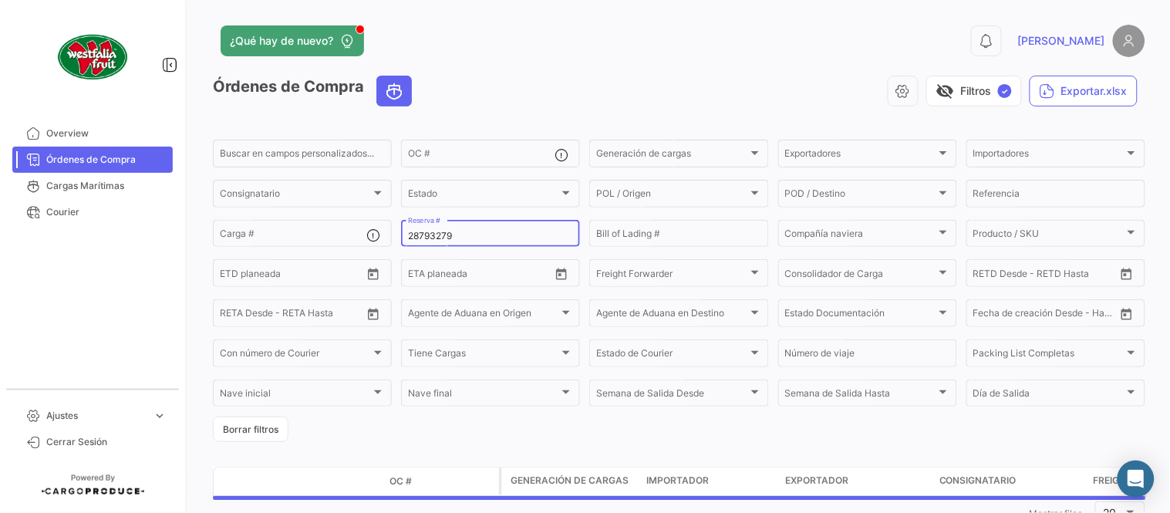
click at [494, 234] on input "28793279" at bounding box center [490, 236] width 165 height 11
paste input "90574476"
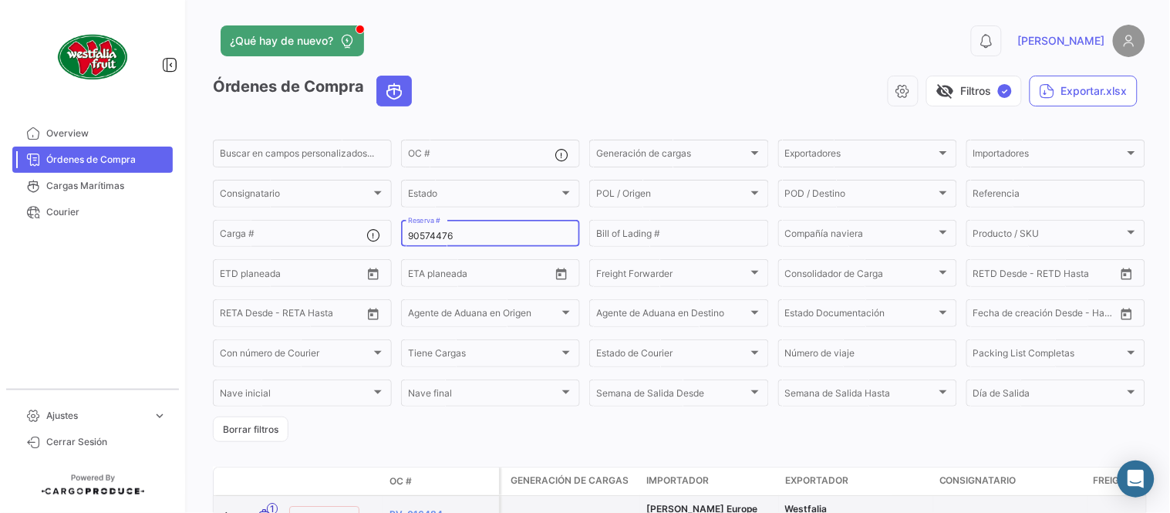
type input "90574476"
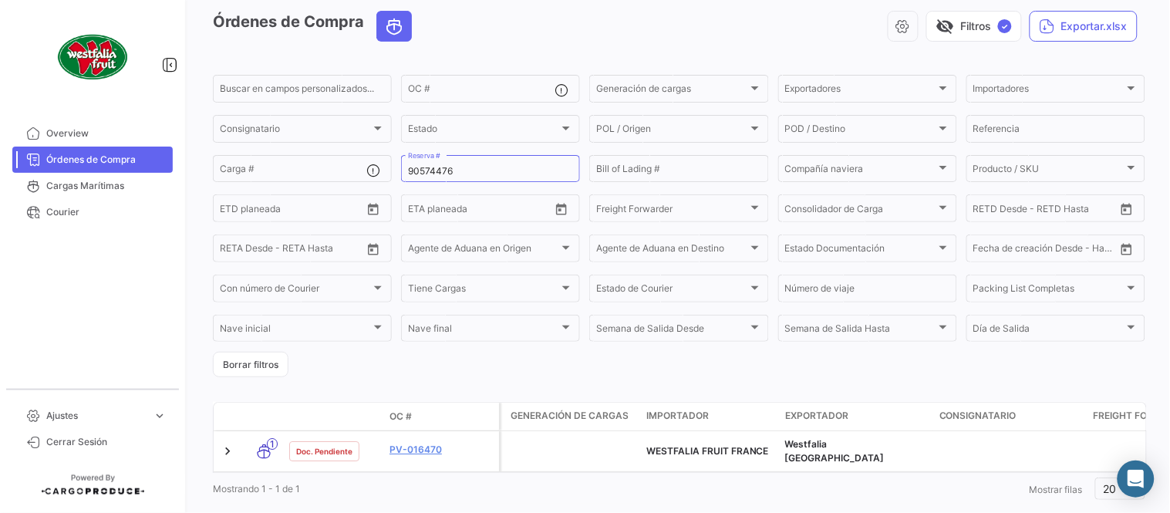
scroll to position [99, 0]
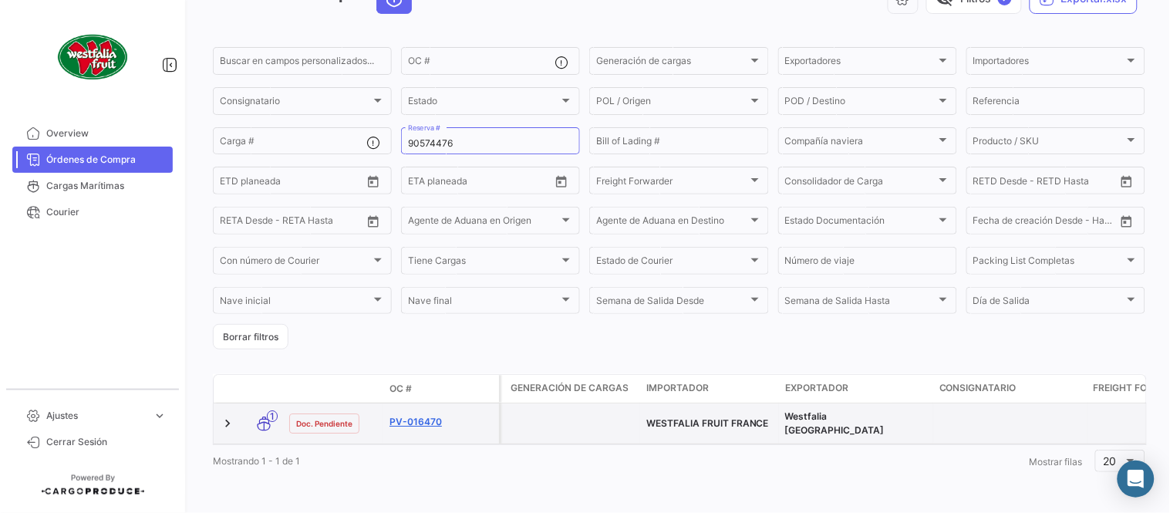
click at [413, 415] on link "PV-016470" at bounding box center [440, 422] width 103 height 14
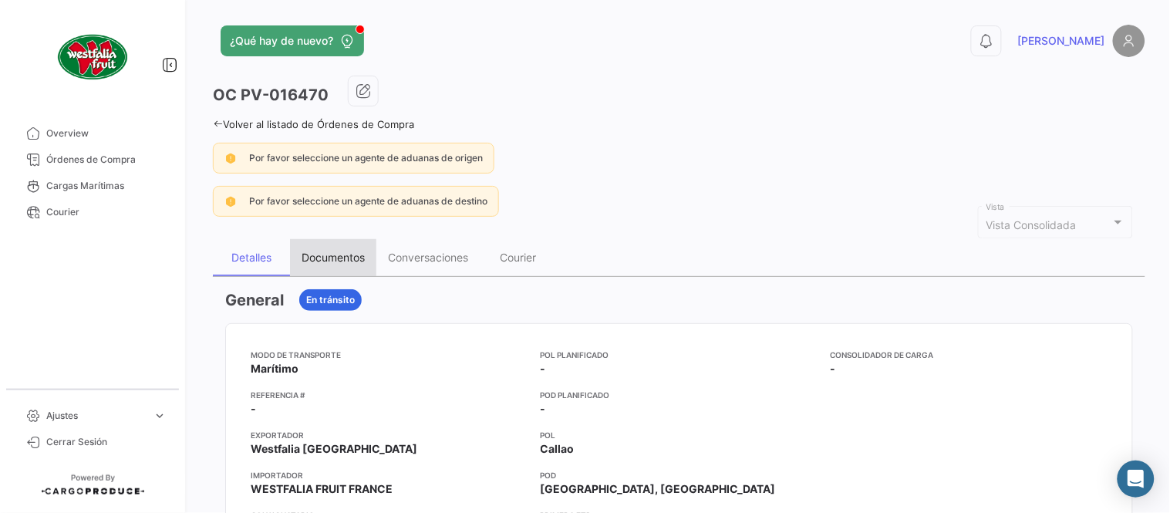
click at [332, 264] on div "Documentos" at bounding box center [333, 257] width 86 height 37
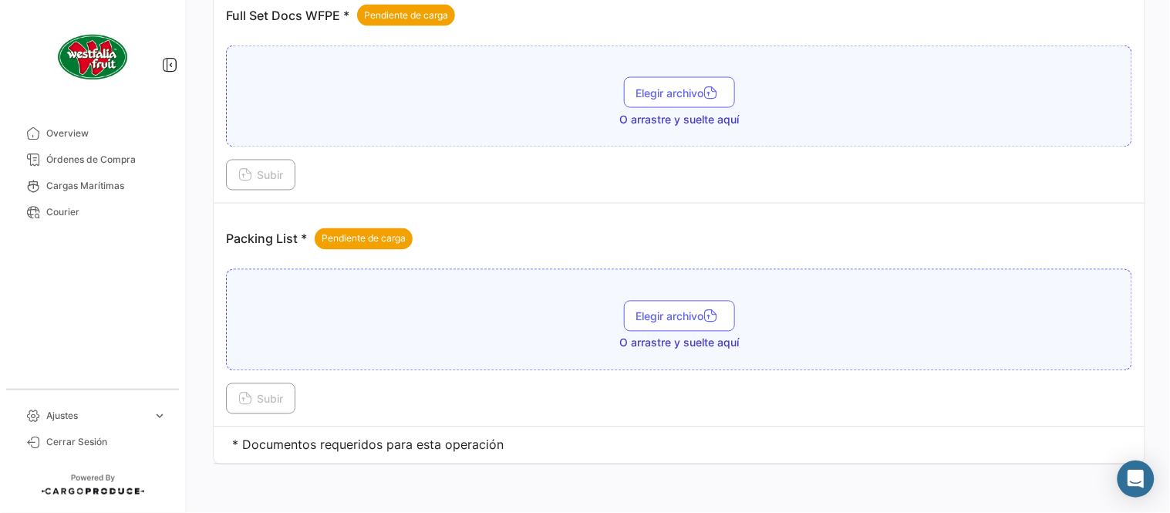
scroll to position [622, 0]
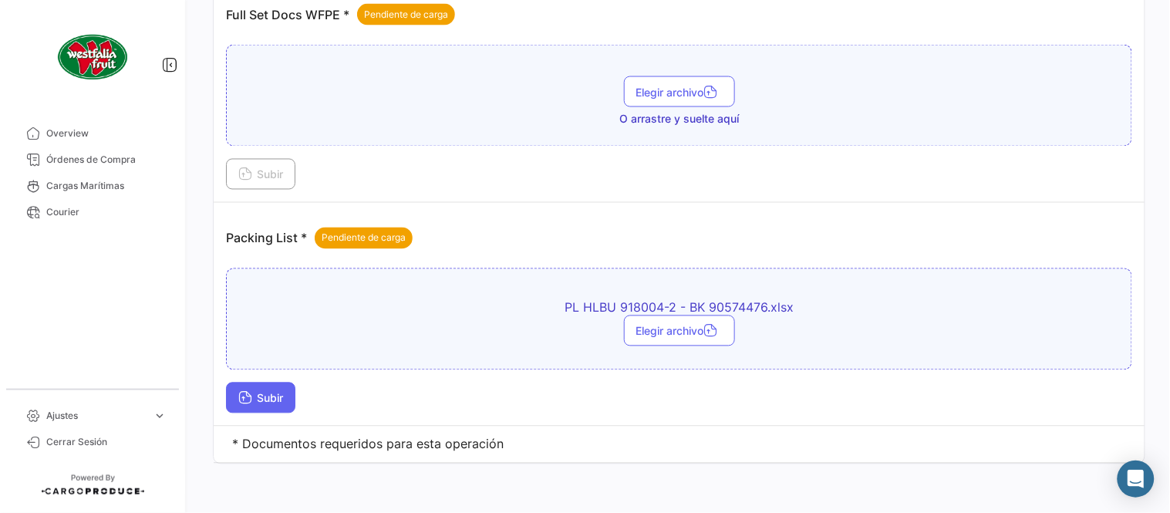
click at [268, 412] on button "Subir" at bounding box center [260, 398] width 69 height 31
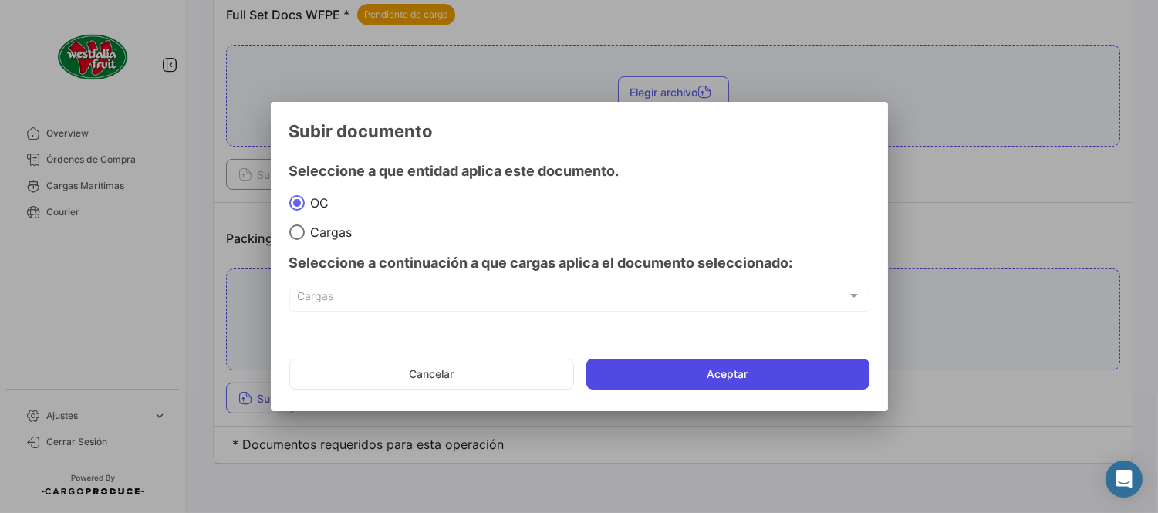
click at [687, 383] on button "Aceptar" at bounding box center [727, 374] width 283 height 31
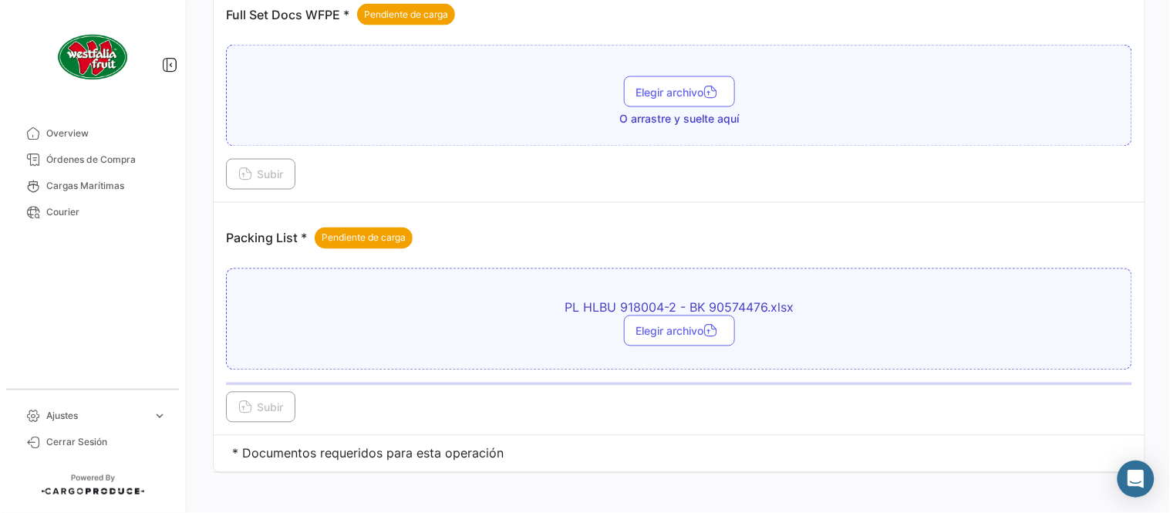
scroll to position [536, 0]
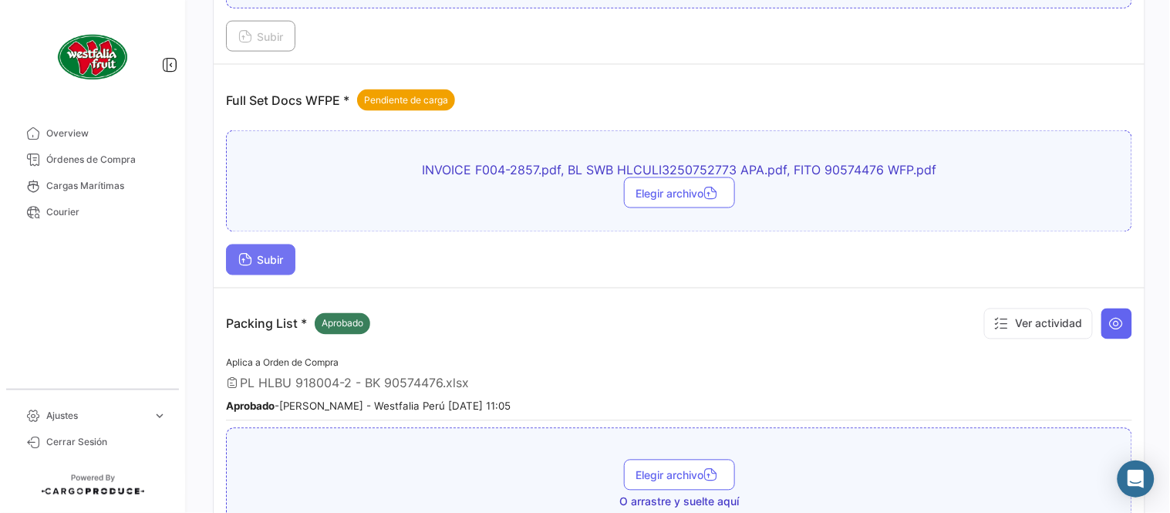
click at [267, 256] on span "Subir" at bounding box center [260, 260] width 45 height 13
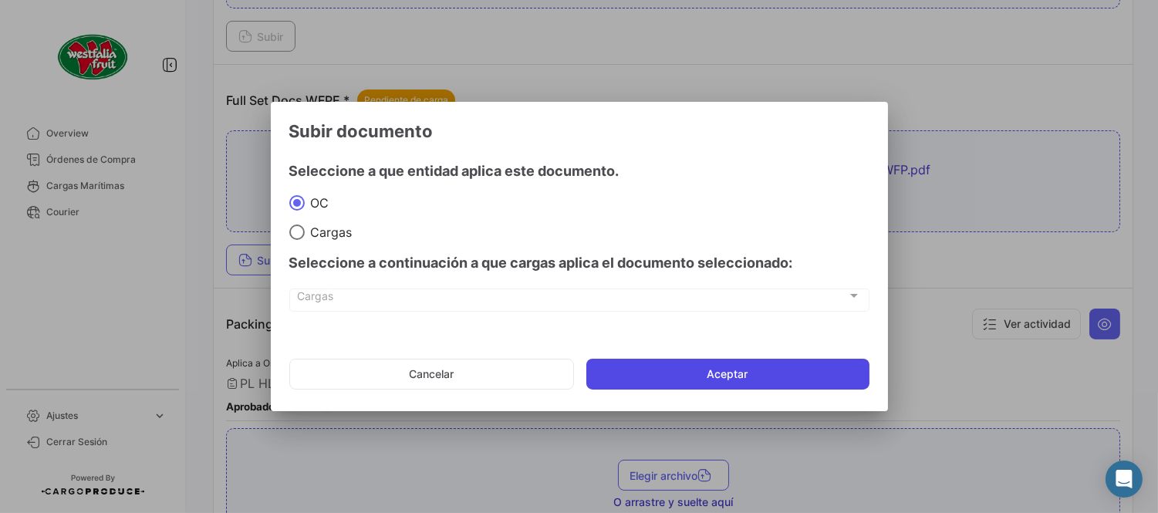
click at [717, 362] on button "Aceptar" at bounding box center [727, 374] width 283 height 31
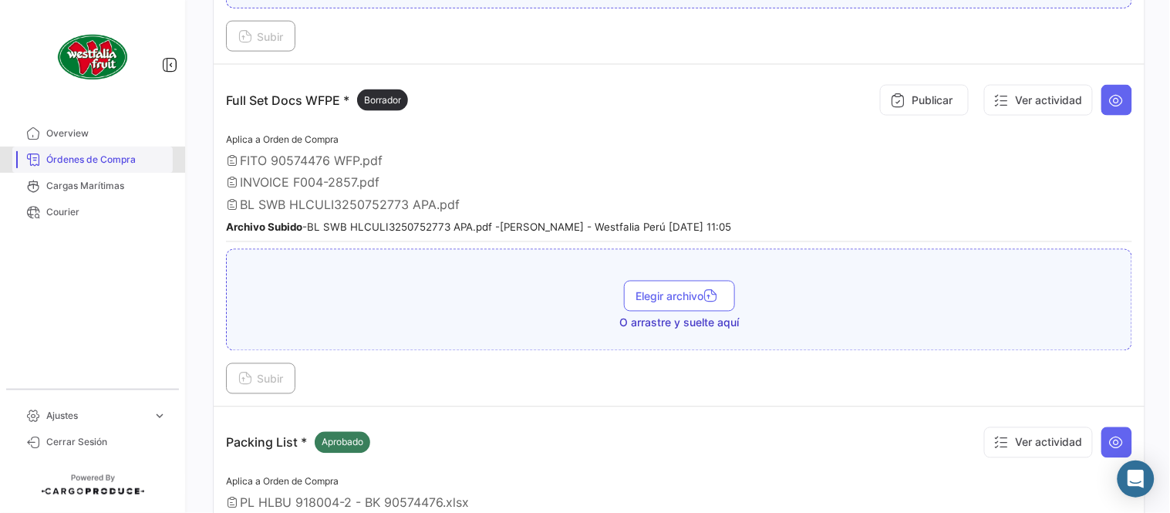
click at [143, 154] on span "Órdenes de Compra" at bounding box center [106, 160] width 120 height 14
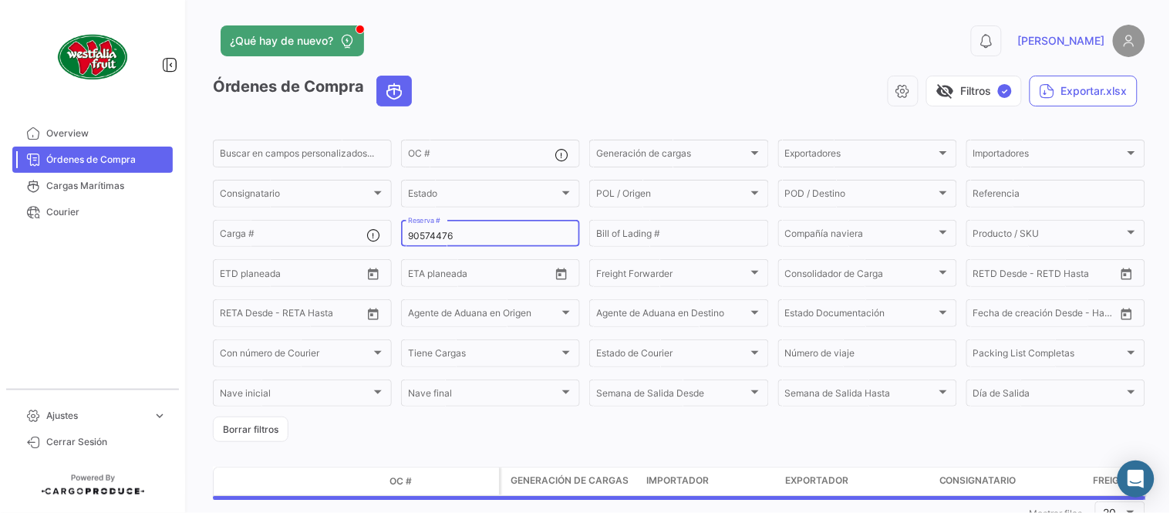
click at [460, 231] on input "90574476" at bounding box center [490, 236] width 165 height 11
paste input "30370028"
type input "30370028"
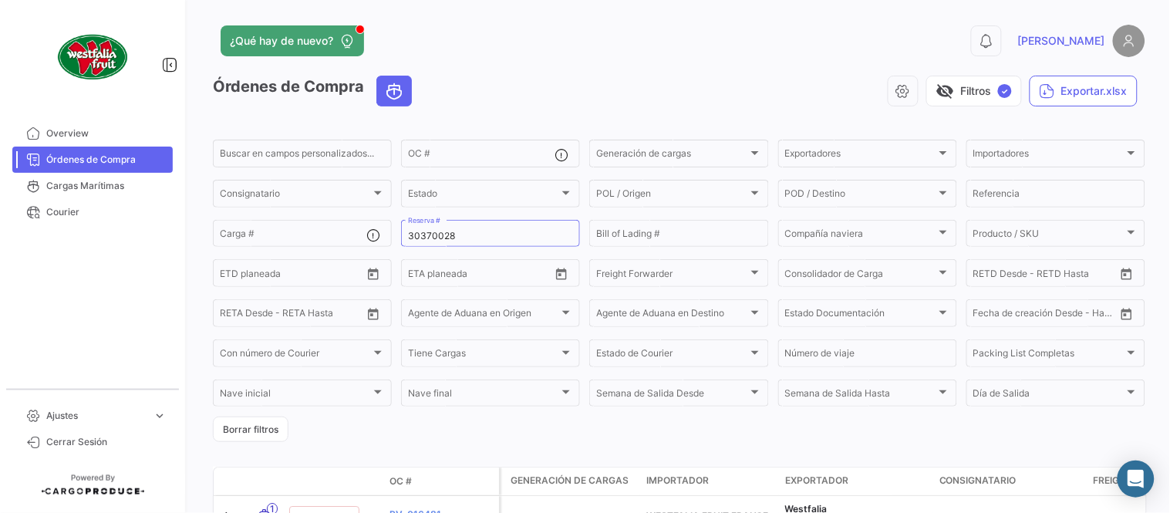
drag, startPoint x: 502, startPoint y: 110, endPoint x: 502, endPoint y: 120, distance: 10.0
click at [502, 110] on div "Órdenes de Compra visibility_off Filtros ✓ Exportar.xlsx" at bounding box center [679, 97] width 932 height 43
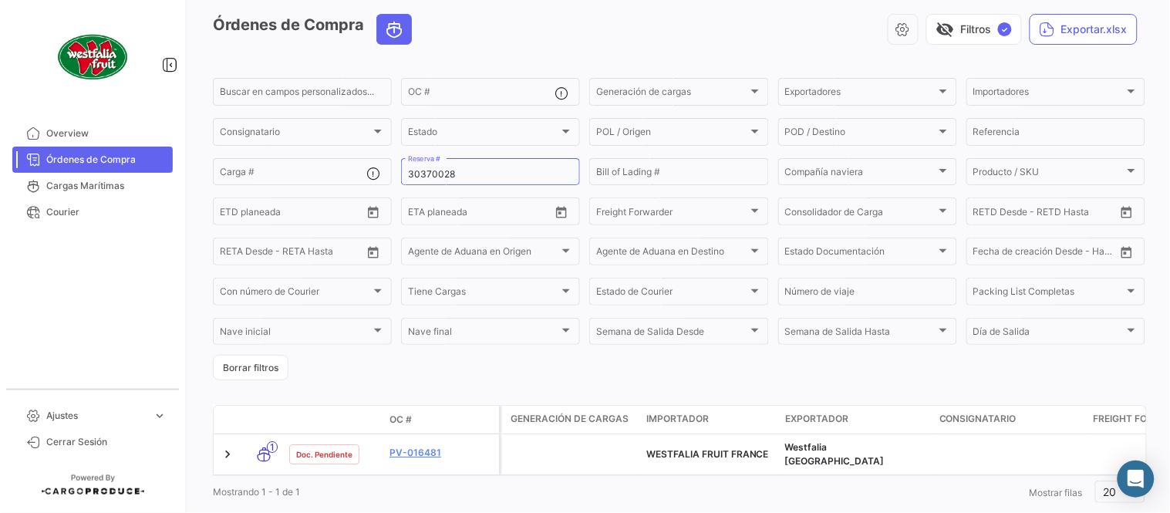
scroll to position [99, 0]
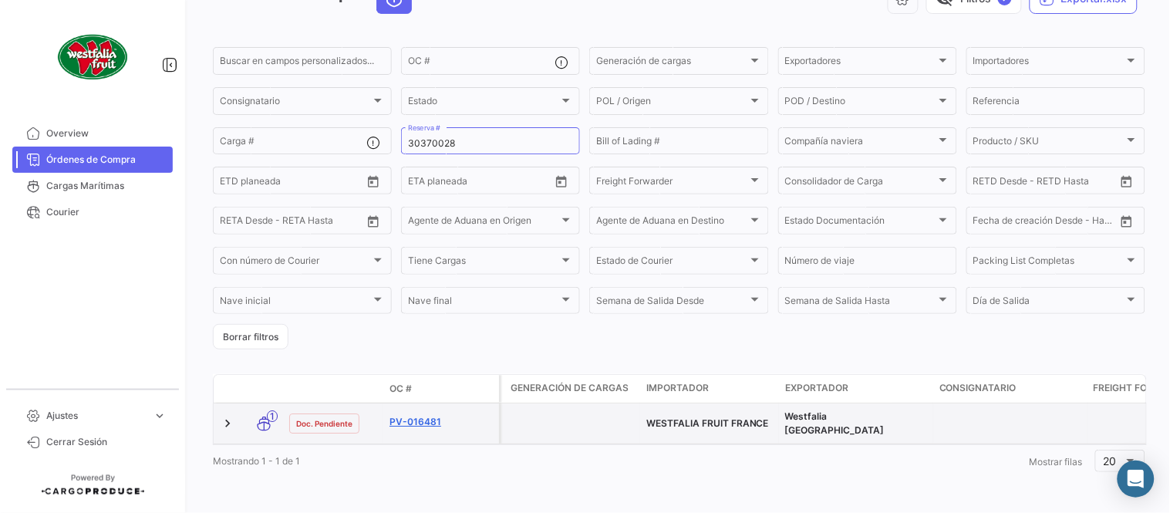
click at [435, 415] on link "PV-016481" at bounding box center [440, 422] width 103 height 14
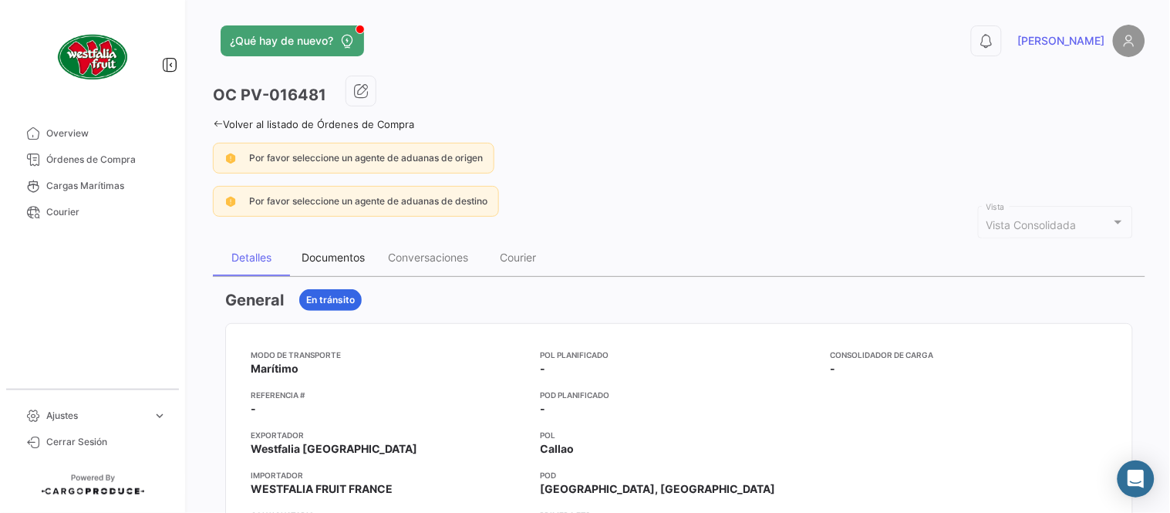
click at [344, 251] on div "Documentos" at bounding box center [333, 257] width 63 height 13
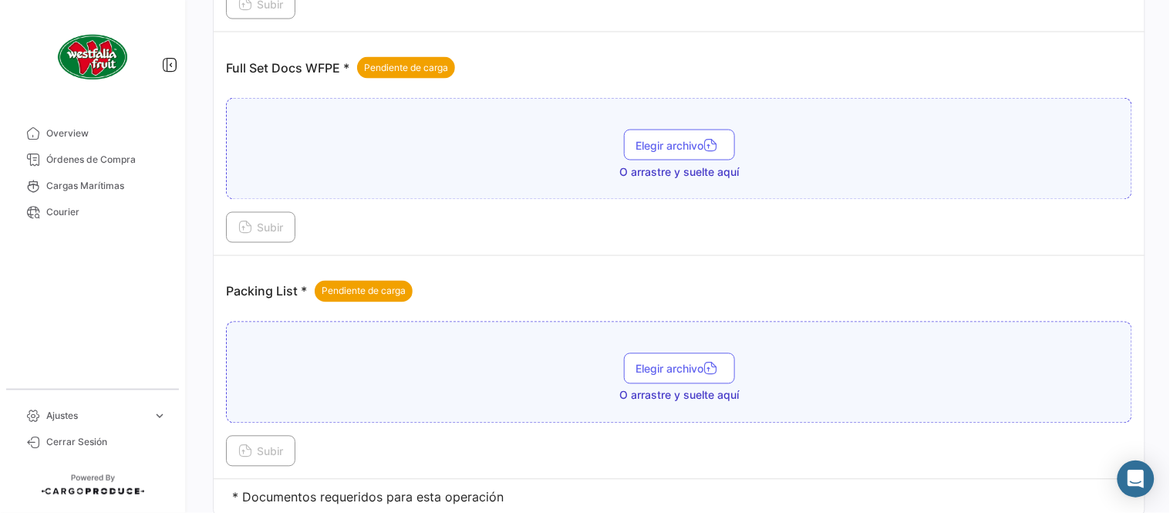
scroll to position [622, 0]
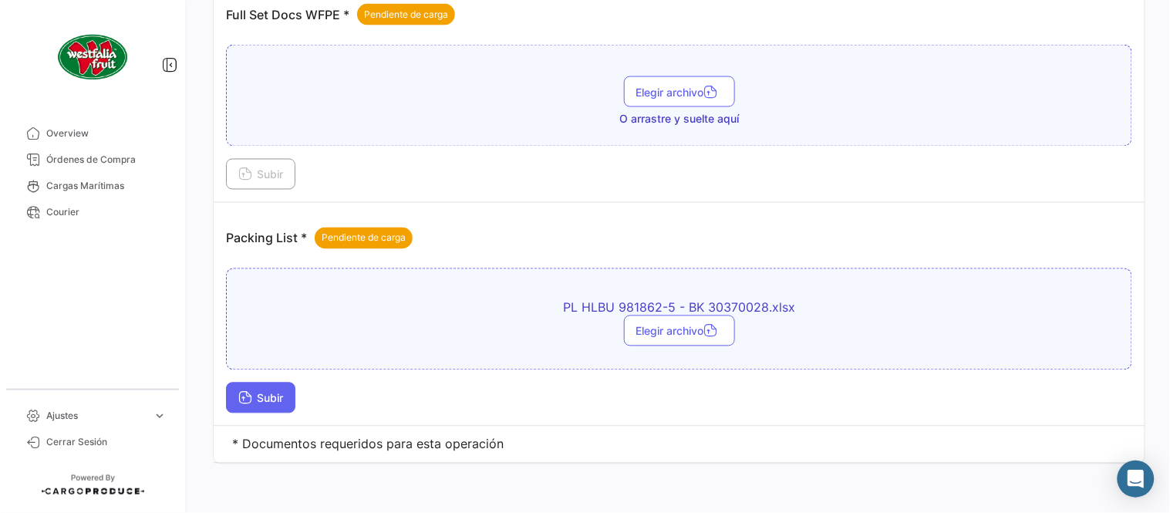
click at [274, 404] on button "Subir" at bounding box center [260, 398] width 69 height 31
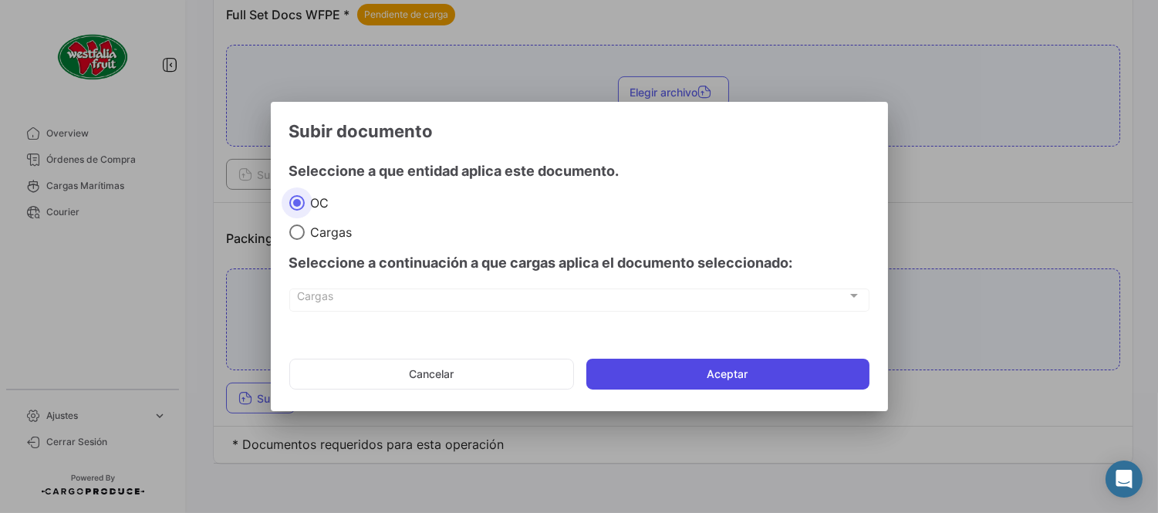
click at [615, 379] on button "Aceptar" at bounding box center [727, 374] width 283 height 31
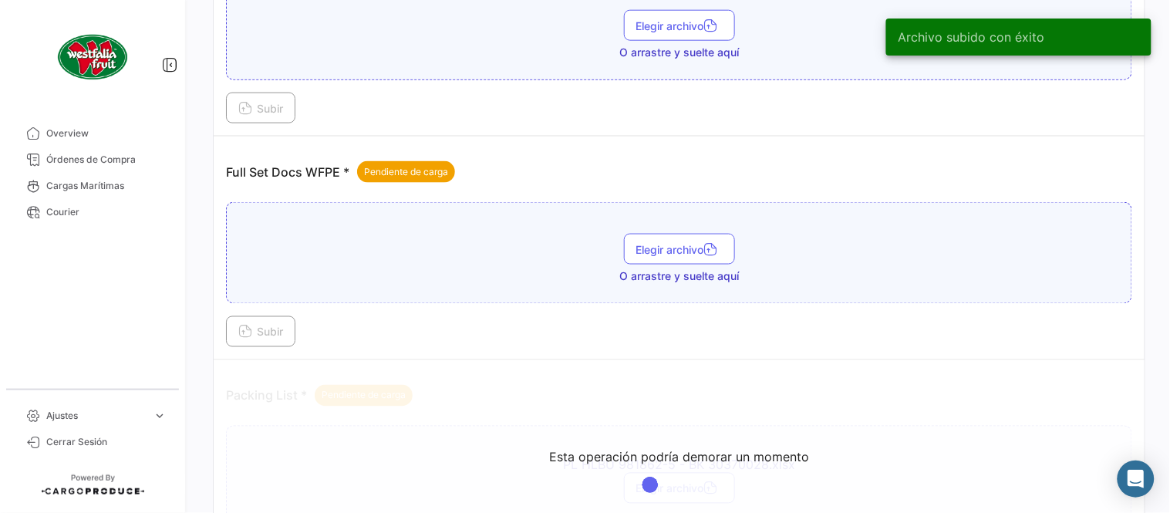
scroll to position [450, 0]
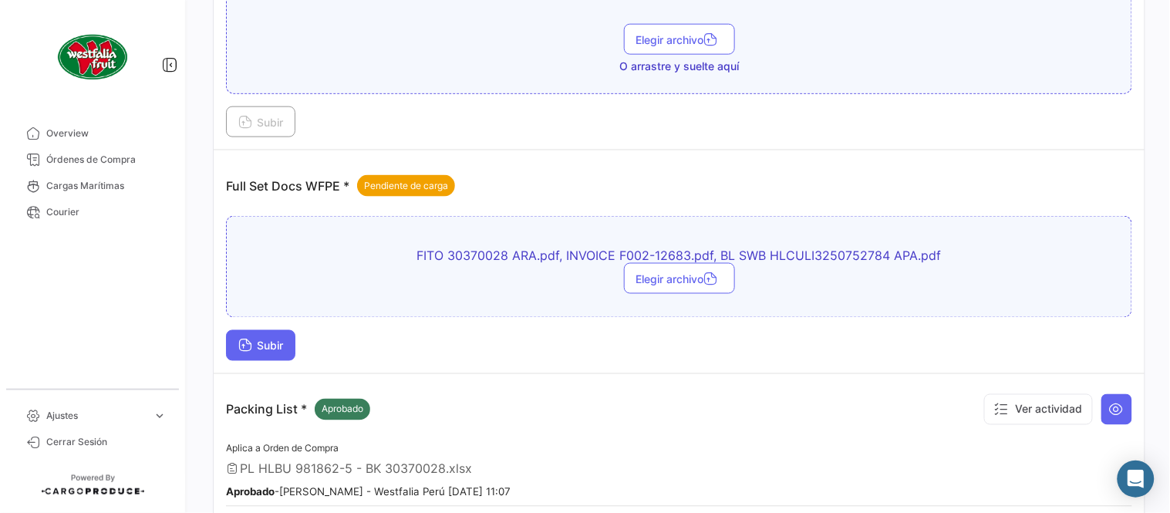
click at [278, 350] on span "Subir" at bounding box center [260, 345] width 45 height 13
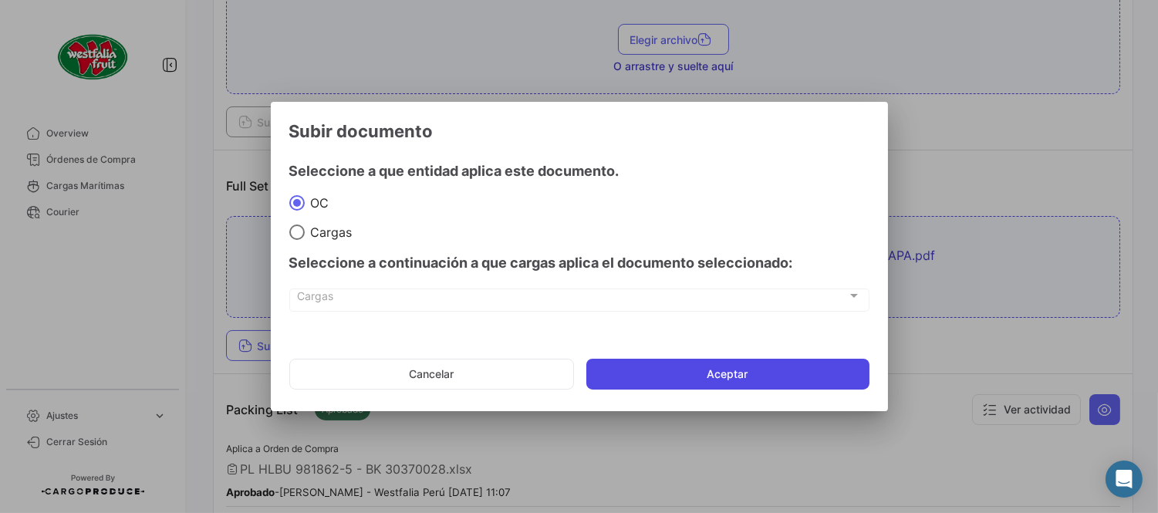
drag, startPoint x: 710, startPoint y: 378, endPoint x: 717, endPoint y: 388, distance: 12.2
click at [710, 379] on button "Aceptar" at bounding box center [727, 374] width 283 height 31
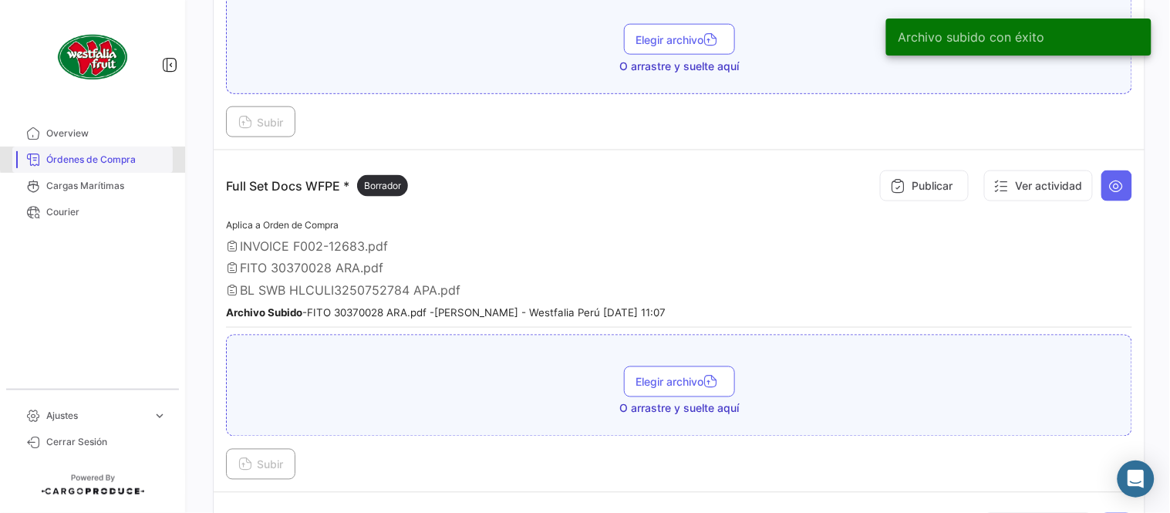
click at [113, 157] on span "Órdenes de Compra" at bounding box center [106, 160] width 120 height 14
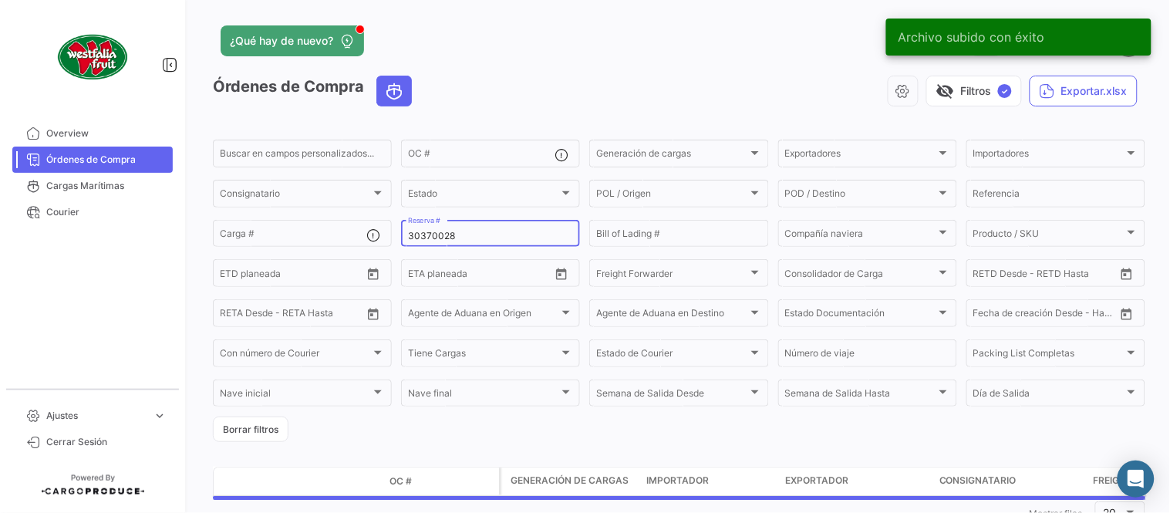
click at [441, 233] on input "30370028" at bounding box center [490, 236] width 165 height 11
paste input "15189575"
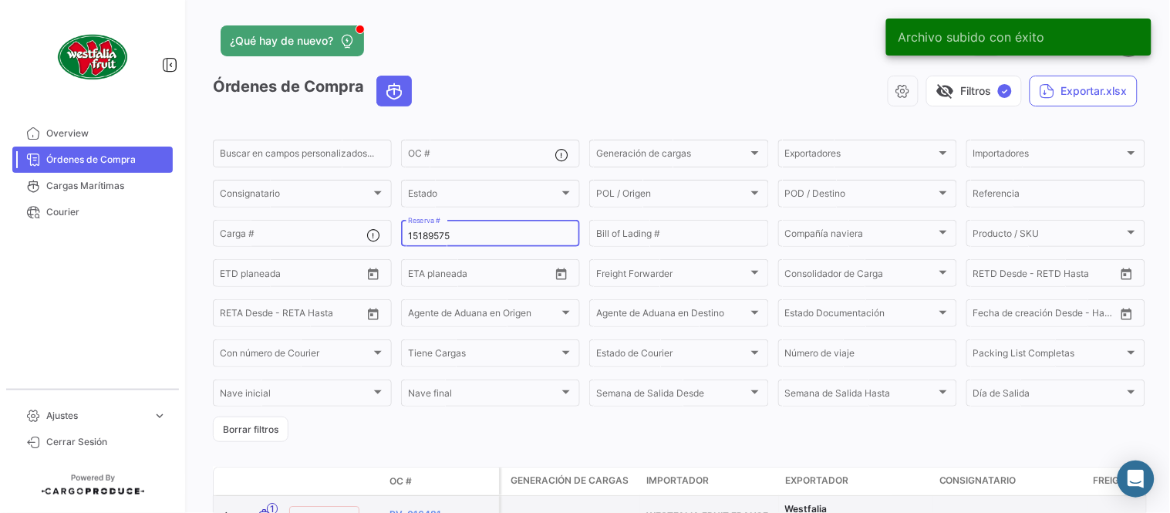
type input "15189575"
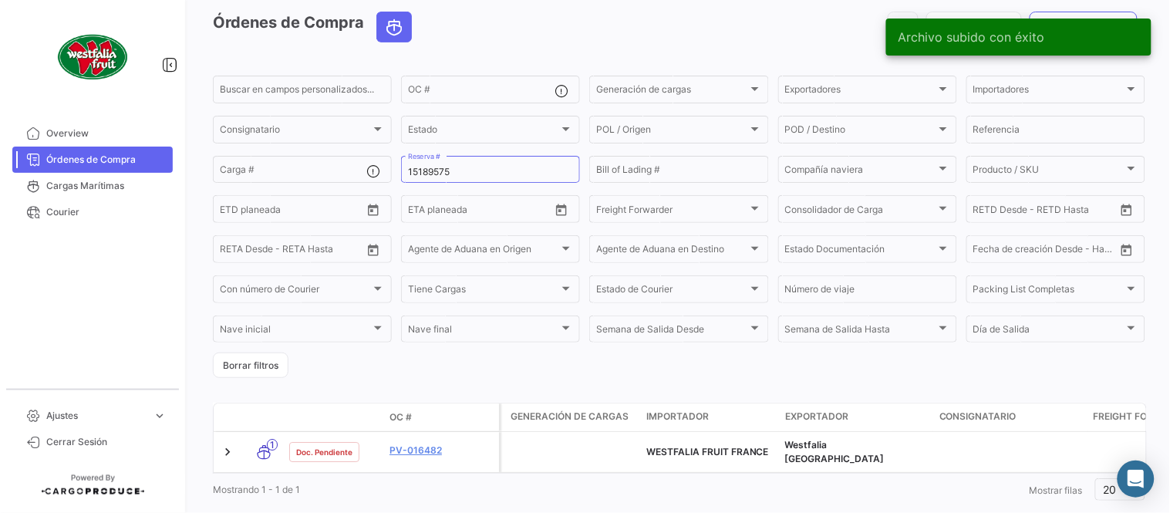
scroll to position [99, 0]
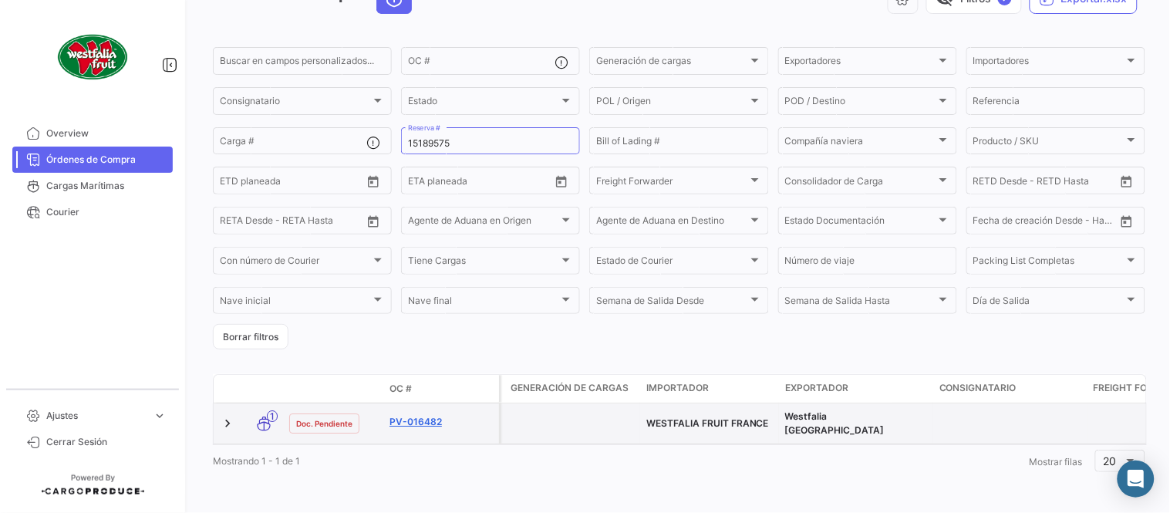
click at [427, 415] on link "PV-016482" at bounding box center [440, 422] width 103 height 14
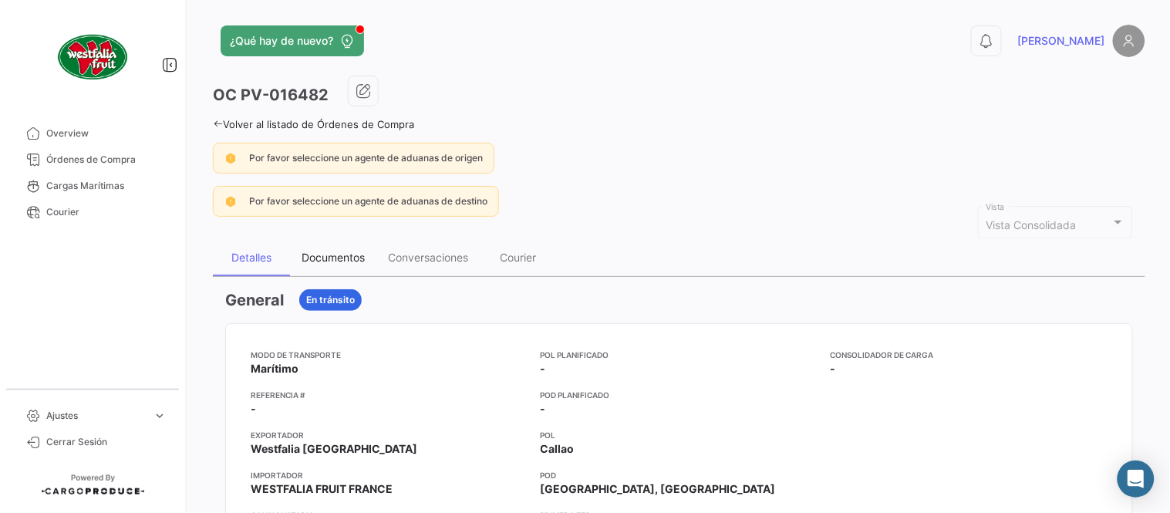
click at [342, 256] on div "Documentos" at bounding box center [333, 257] width 63 height 13
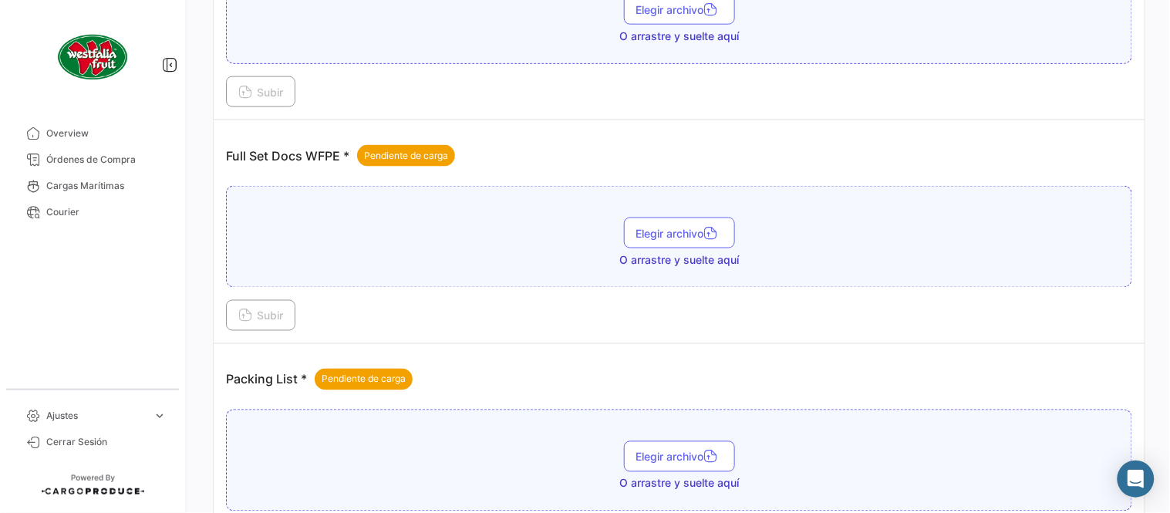
scroll to position [622, 0]
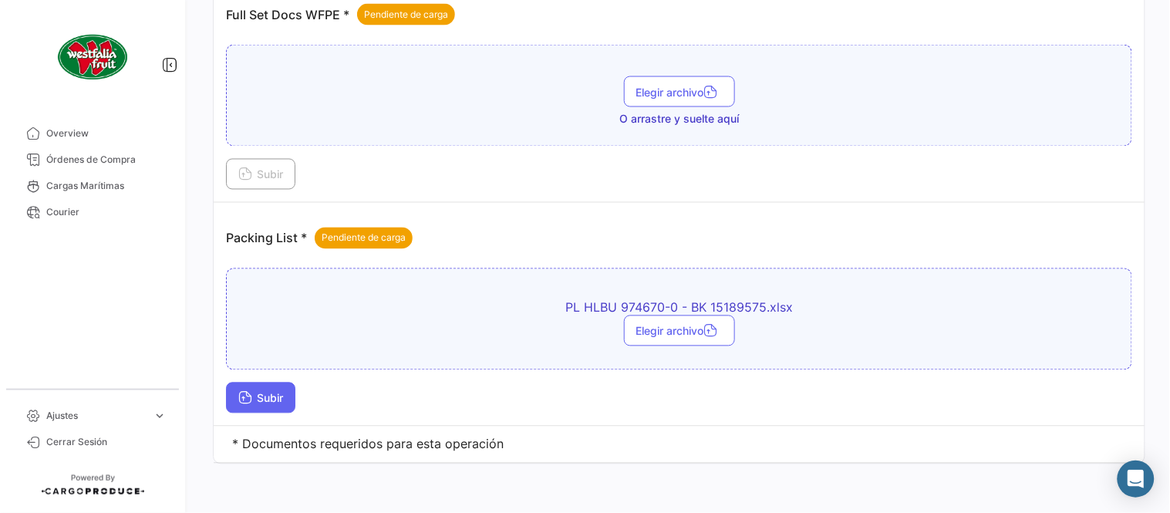
click at [289, 400] on button "Subir" at bounding box center [260, 398] width 69 height 31
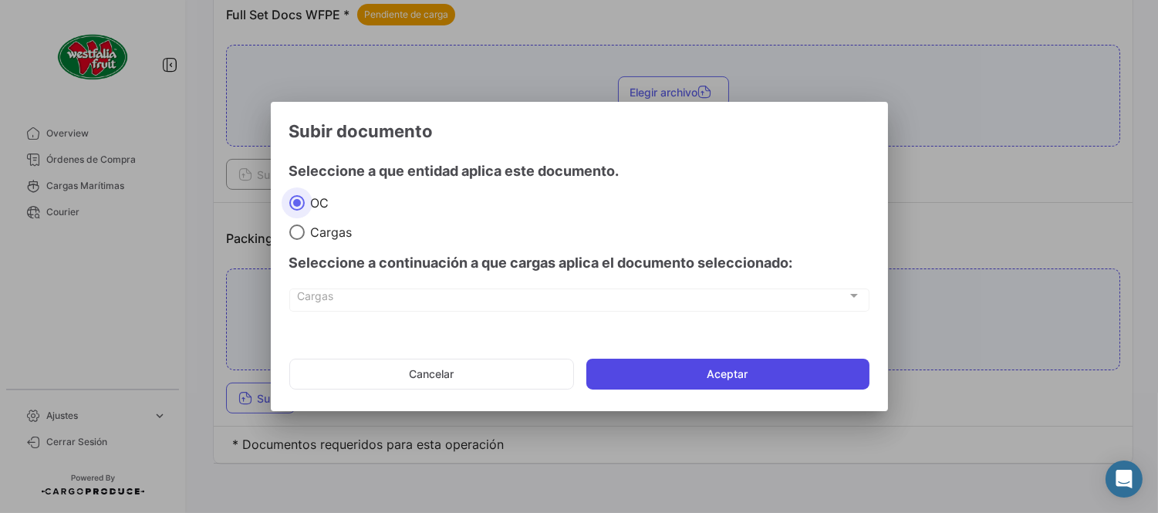
drag, startPoint x: 656, startPoint y: 373, endPoint x: 645, endPoint y: 368, distance: 12.1
click at [654, 373] on button "Aceptar" at bounding box center [727, 374] width 283 height 31
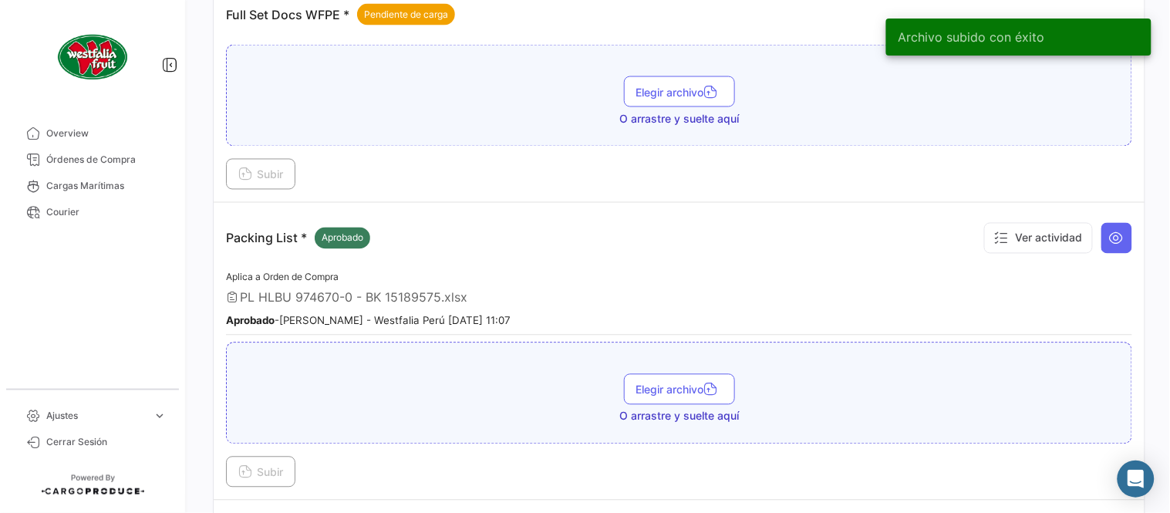
scroll to position [450, 0]
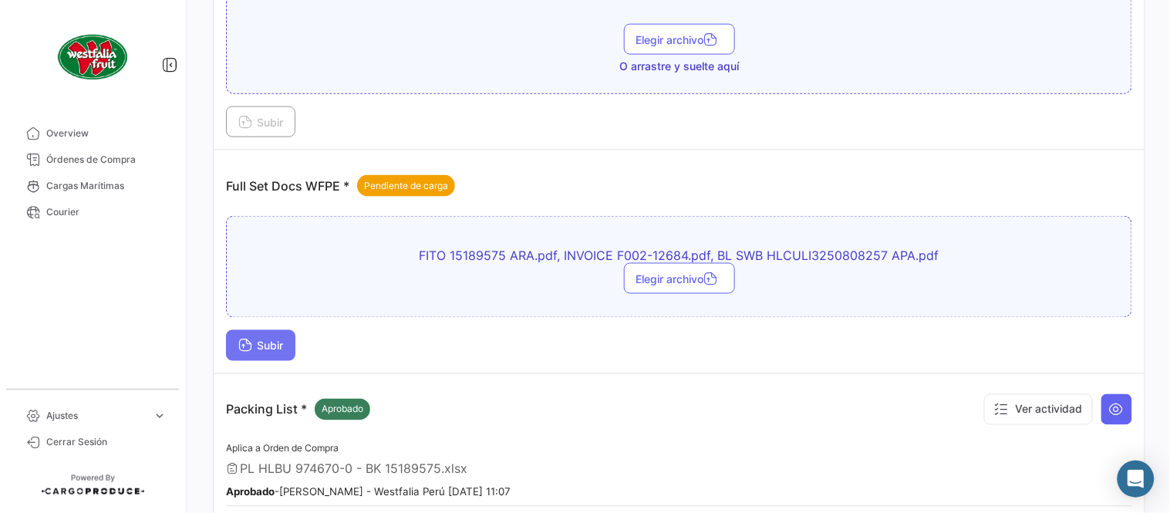
click at [265, 341] on span "Subir" at bounding box center [260, 345] width 45 height 13
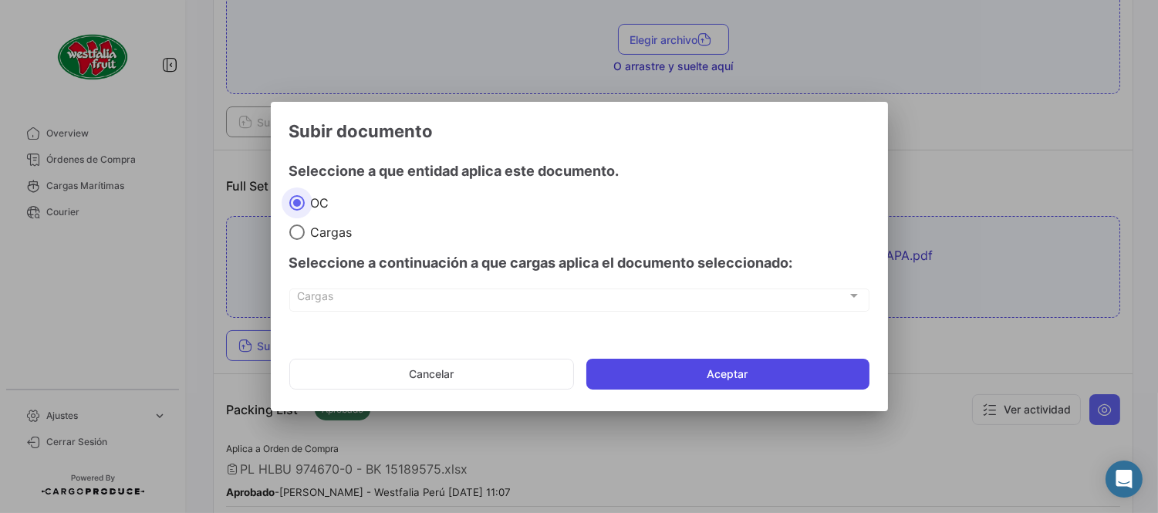
click at [680, 362] on button "Aceptar" at bounding box center [727, 374] width 283 height 31
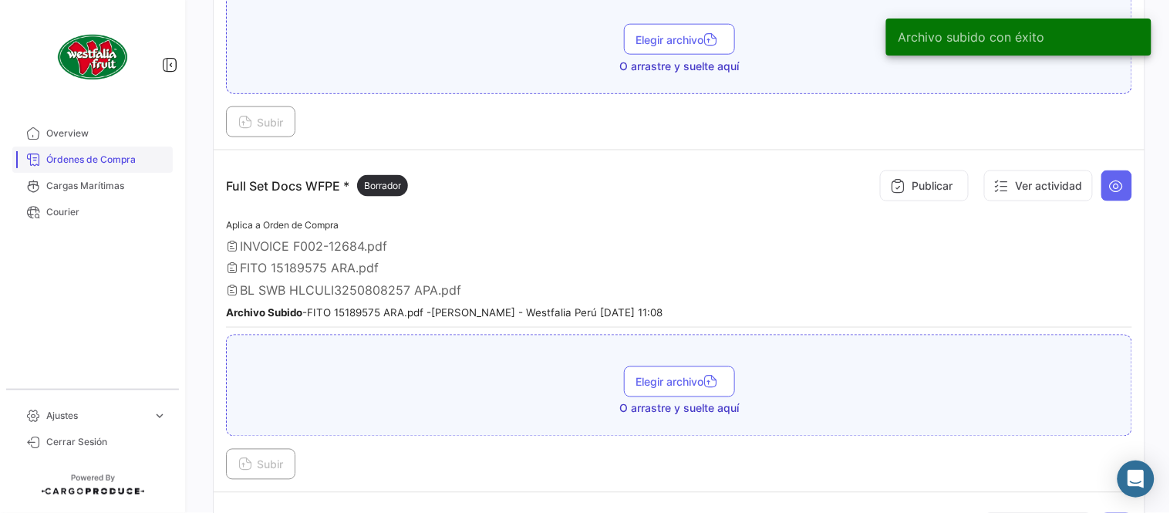
click at [147, 157] on span "Órdenes de Compra" at bounding box center [106, 160] width 120 height 14
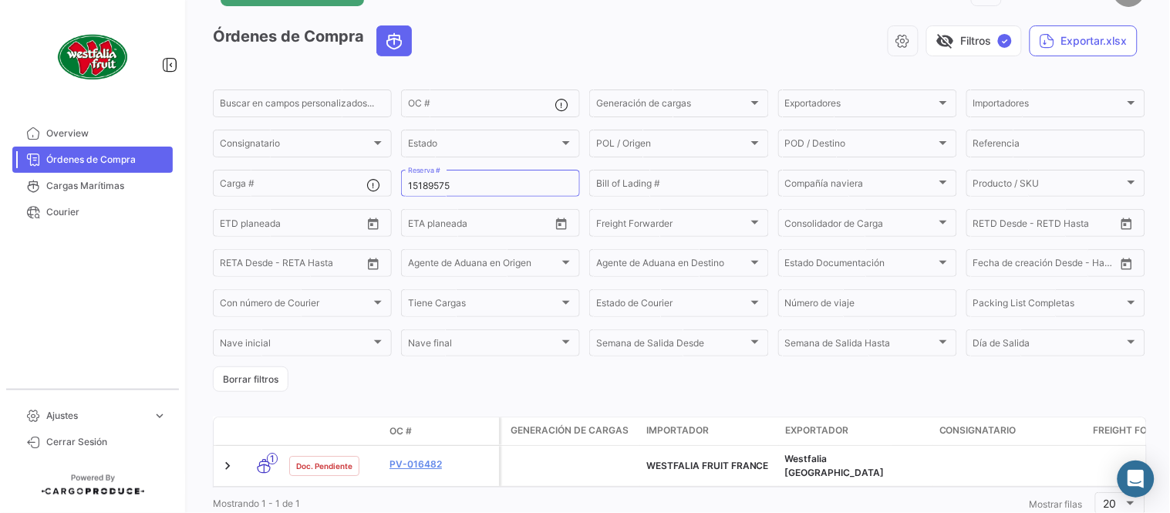
scroll to position [99, 0]
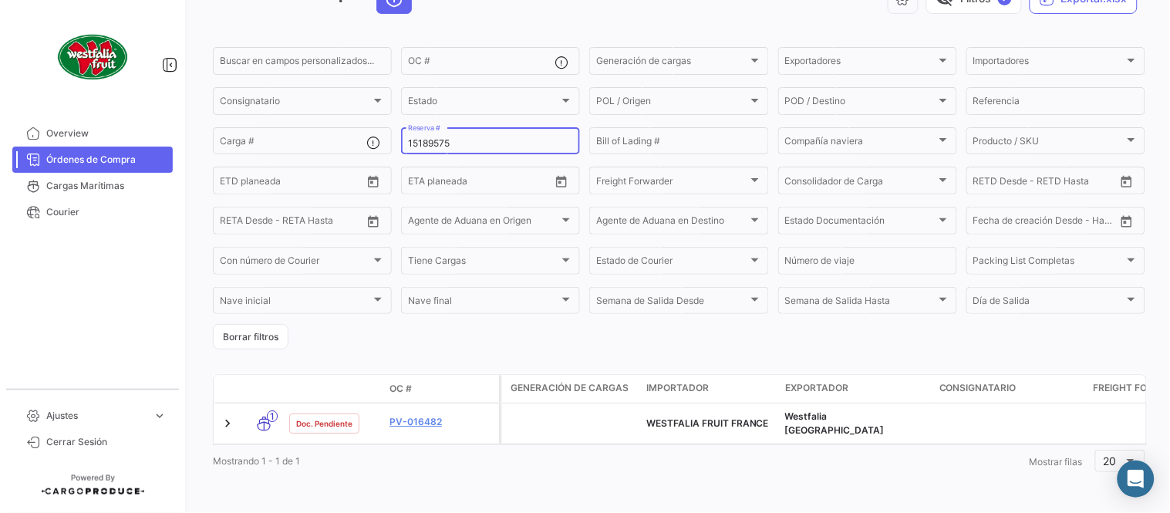
click at [442, 138] on input "15189575" at bounding box center [490, 143] width 165 height 11
paste input "26093733"
type input "26093733"
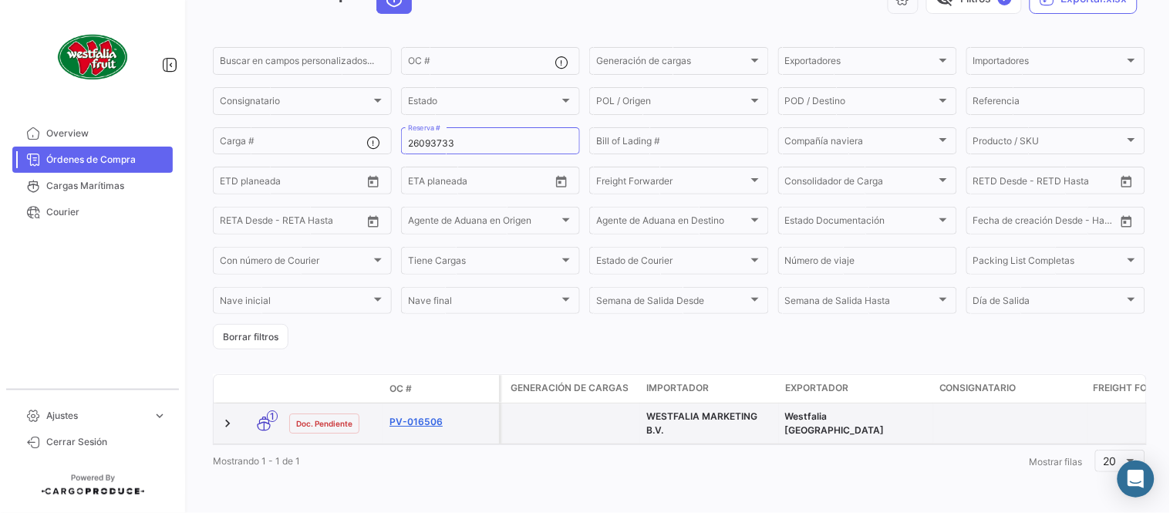
click at [426, 415] on link "PV-016506" at bounding box center [440, 422] width 103 height 14
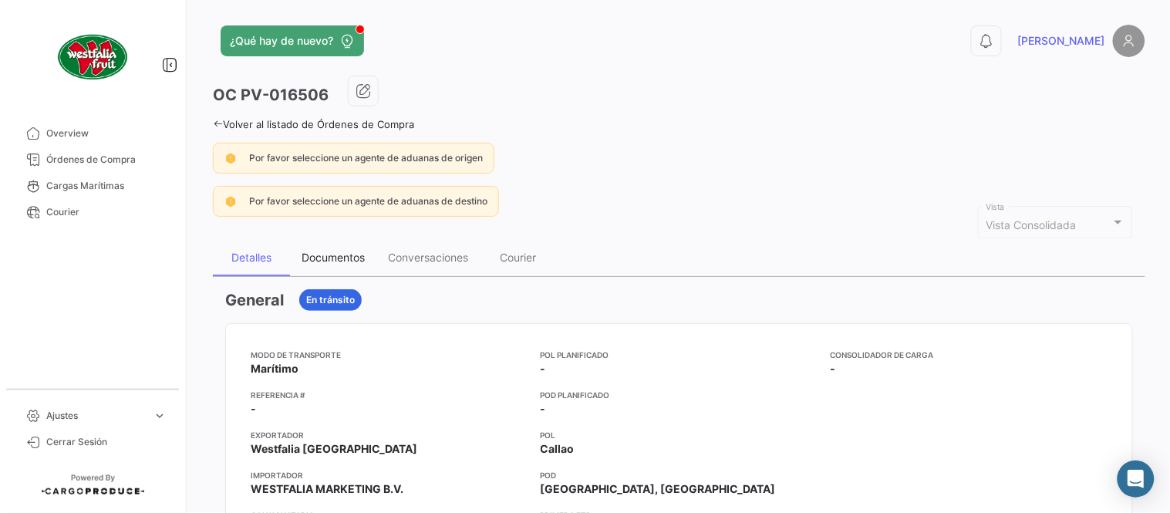
click at [359, 258] on div "Documentos" at bounding box center [333, 257] width 63 height 13
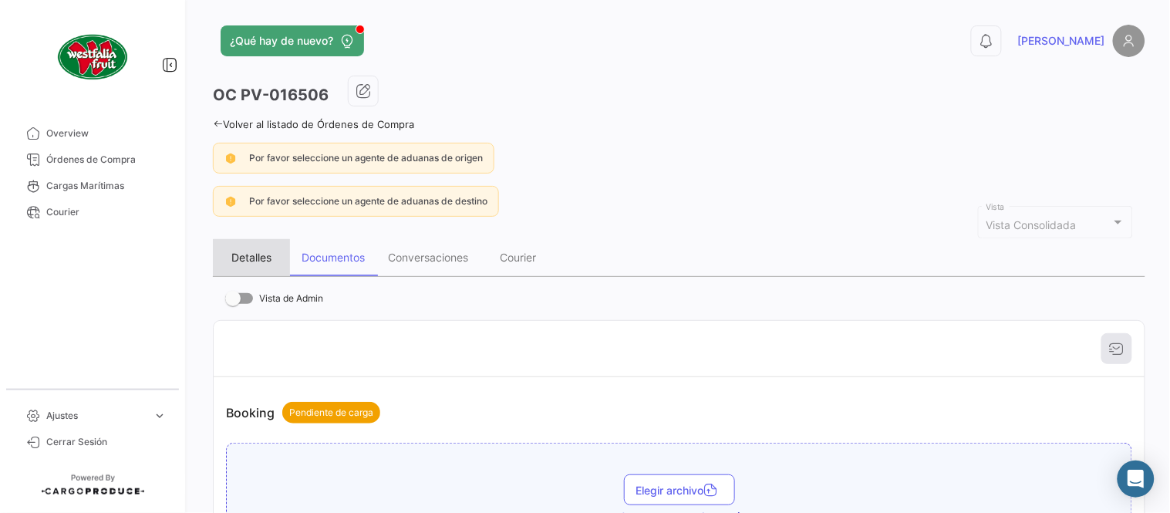
click at [258, 265] on div "Detalles" at bounding box center [251, 257] width 77 height 37
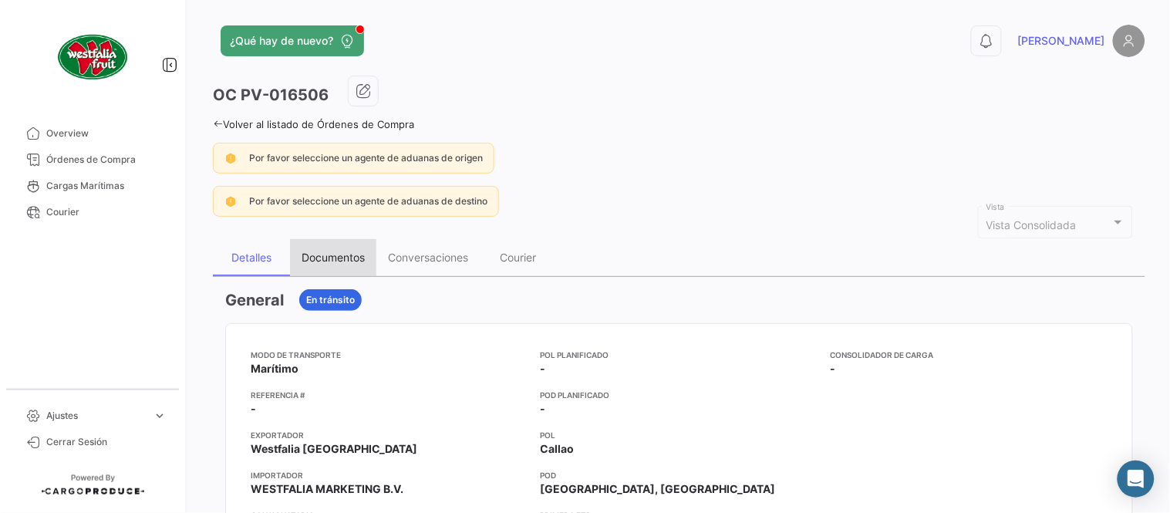
click at [339, 248] on div "Documentos" at bounding box center [333, 257] width 86 height 37
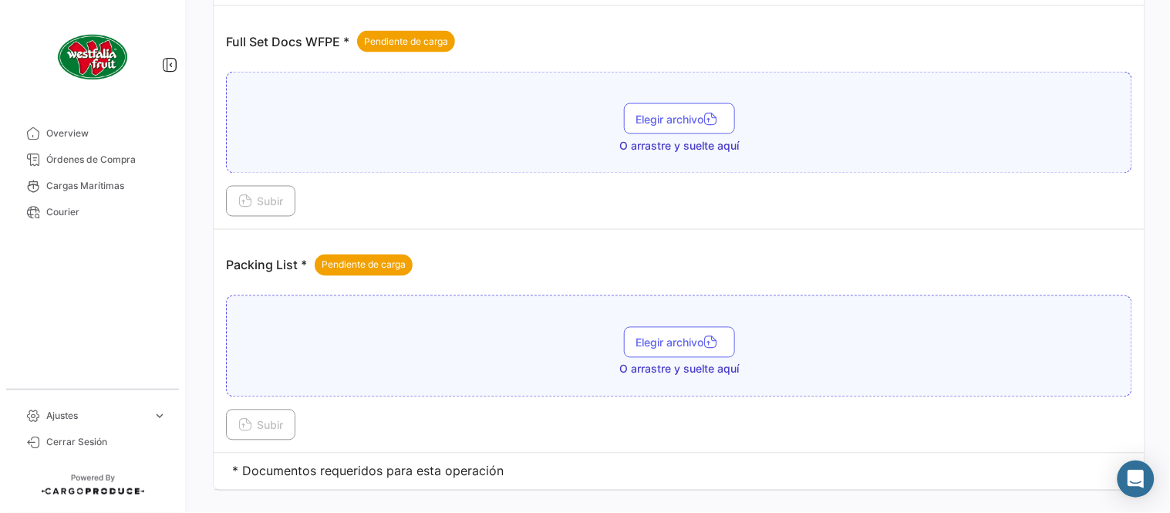
scroll to position [622, 0]
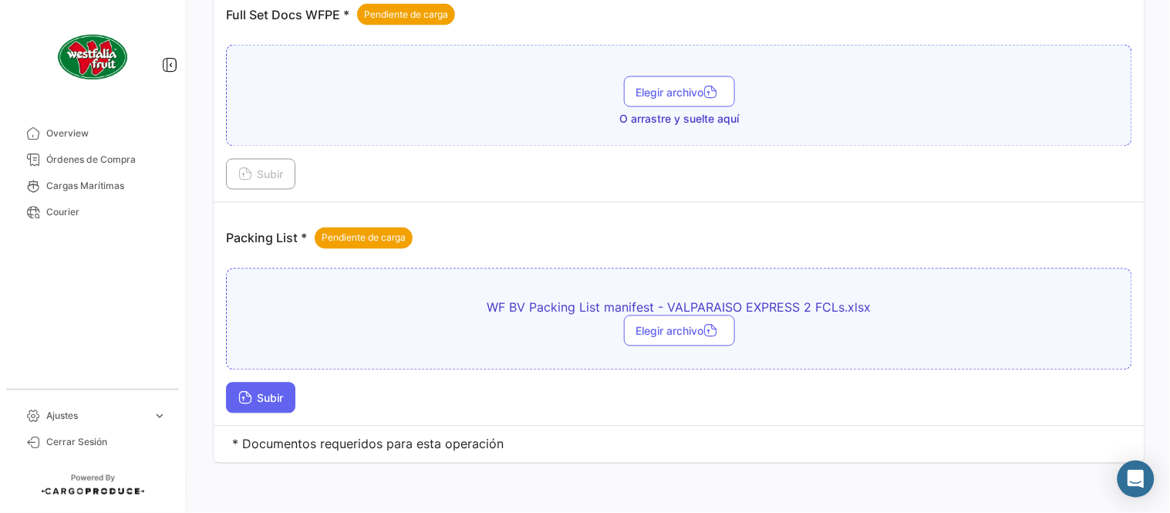
click at [255, 407] on button "Subir" at bounding box center [260, 398] width 69 height 31
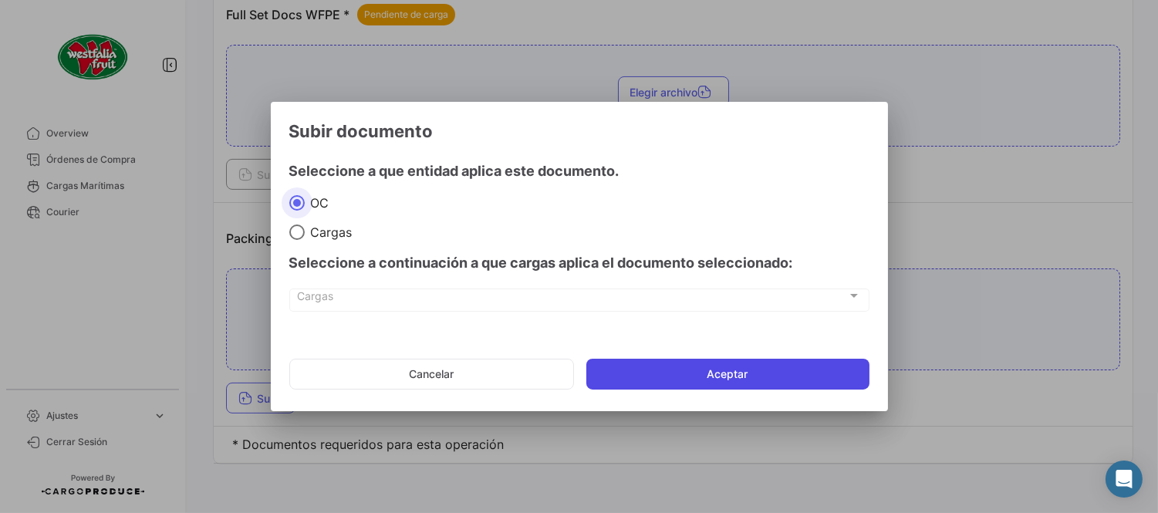
click at [698, 378] on button "Aceptar" at bounding box center [727, 374] width 283 height 31
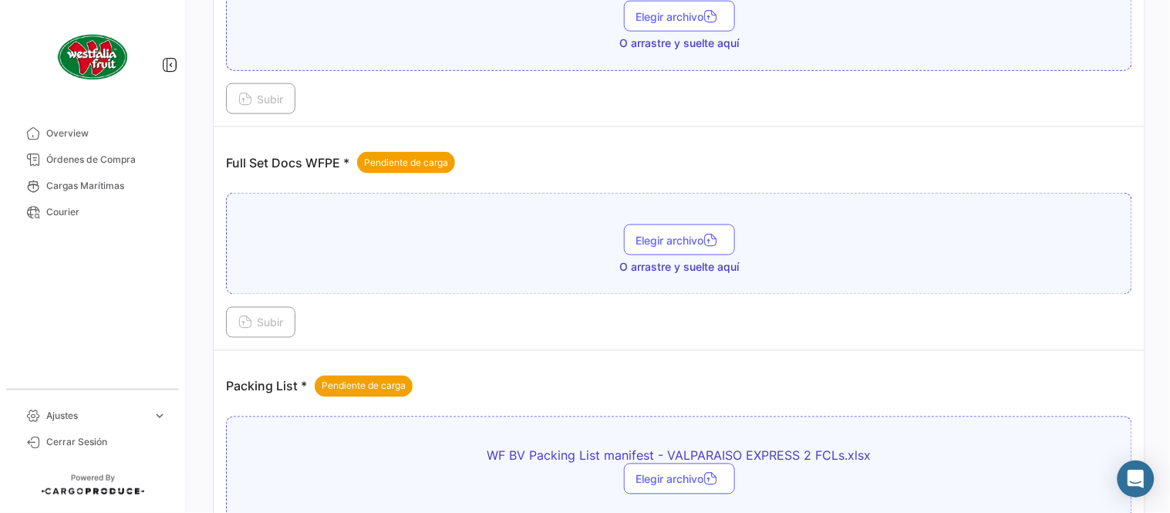
scroll to position [450, 0]
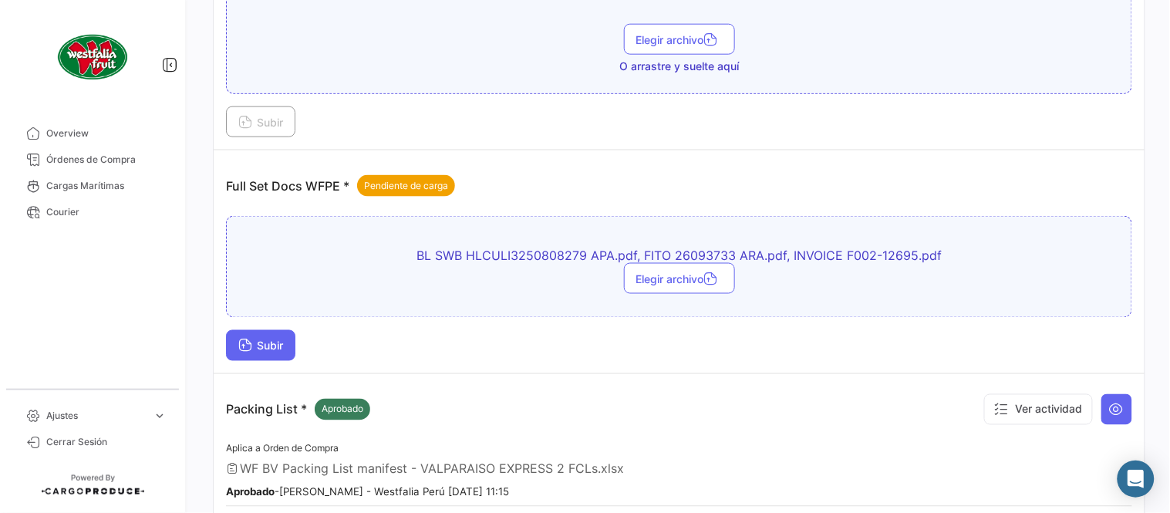
click at [281, 332] on button "Subir" at bounding box center [260, 345] width 69 height 31
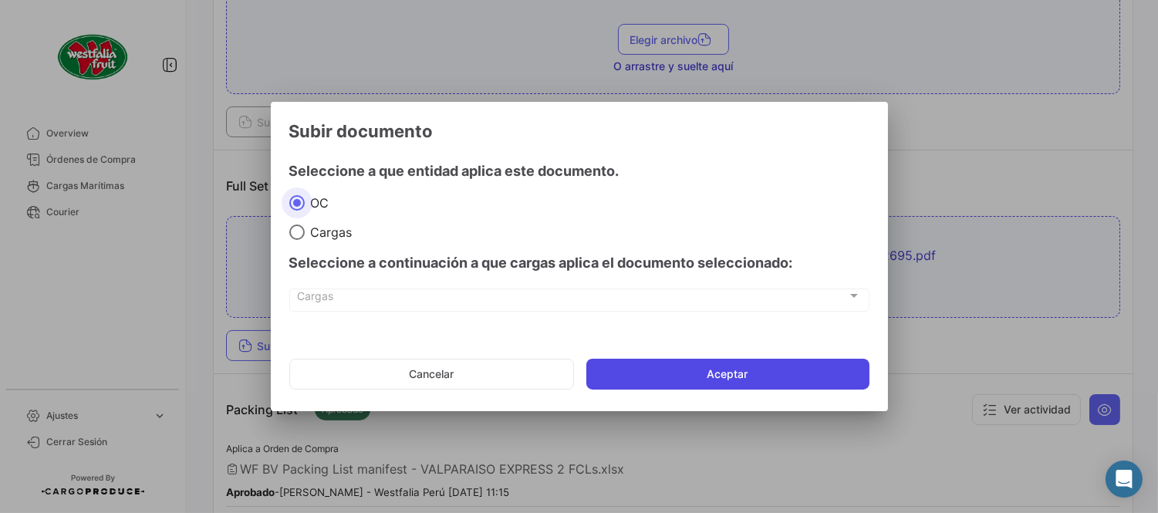
click at [629, 376] on button "Aceptar" at bounding box center [727, 374] width 283 height 31
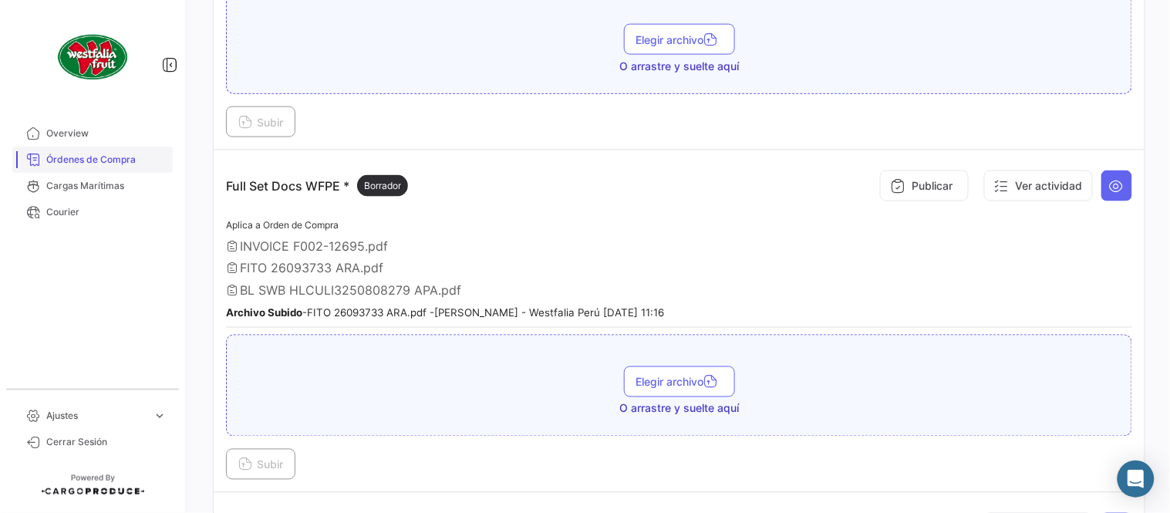
click at [126, 165] on span "Órdenes de Compra" at bounding box center [106, 160] width 120 height 14
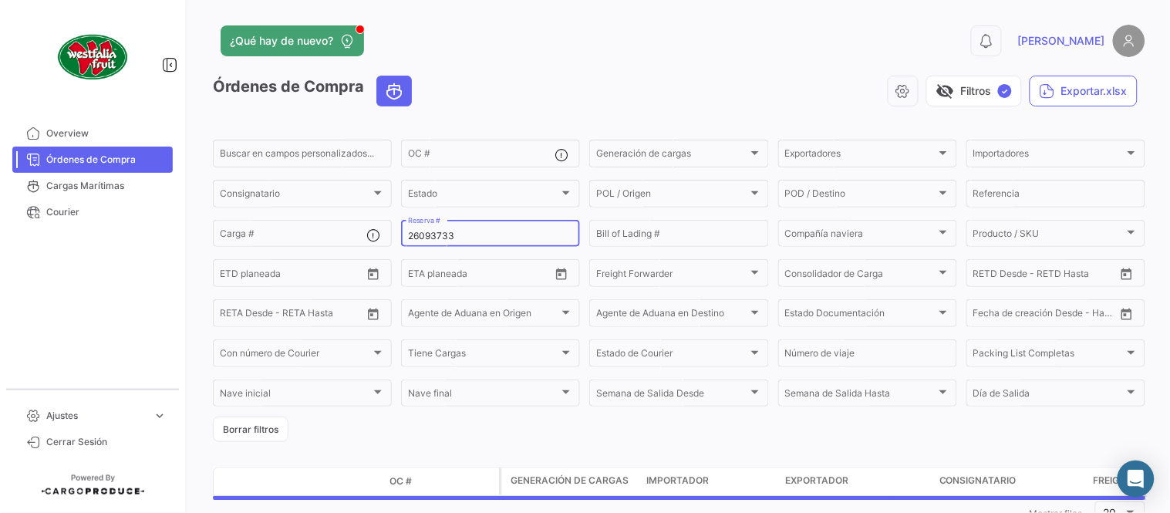
click at [454, 234] on input "26093733" at bounding box center [490, 236] width 165 height 11
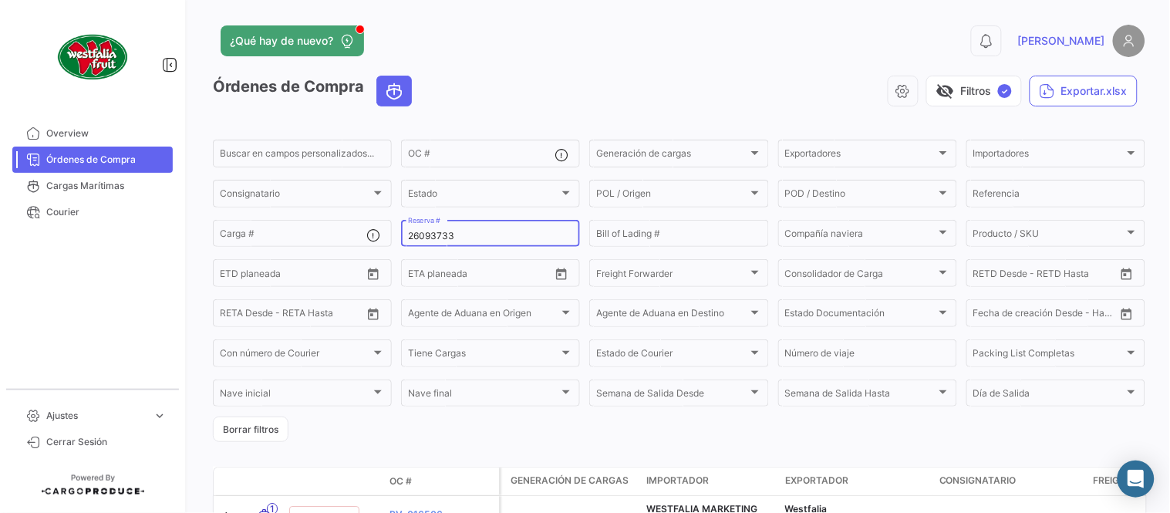
paste input "93711892"
type input "93711892"
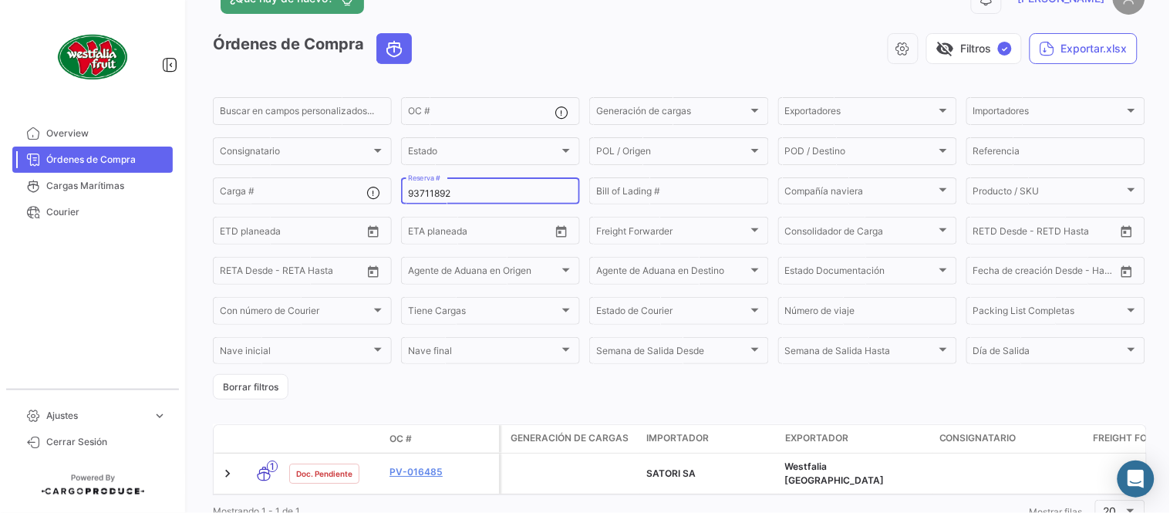
scroll to position [99, 0]
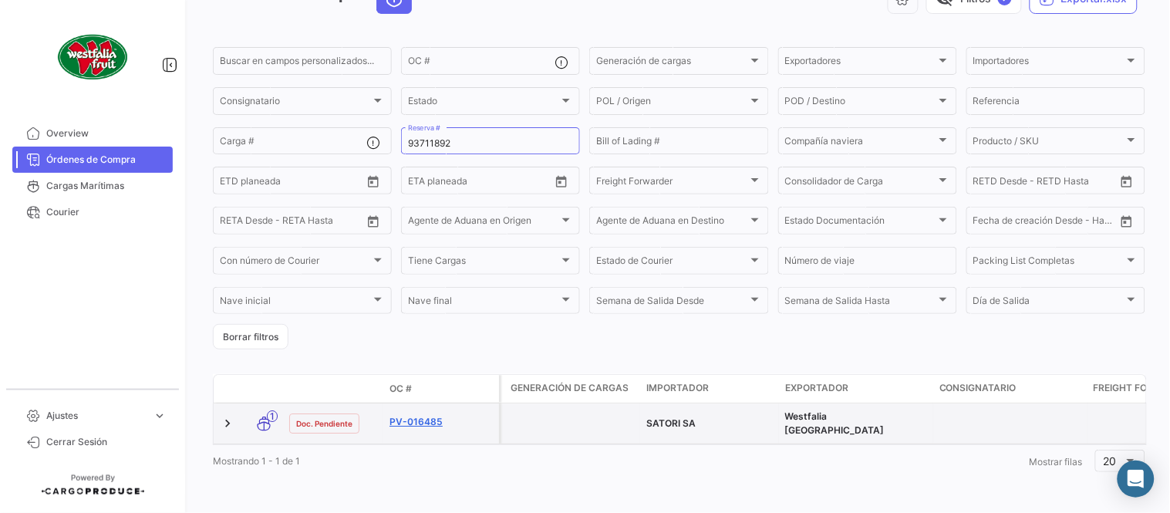
click at [443, 415] on link "PV-016485" at bounding box center [440, 422] width 103 height 14
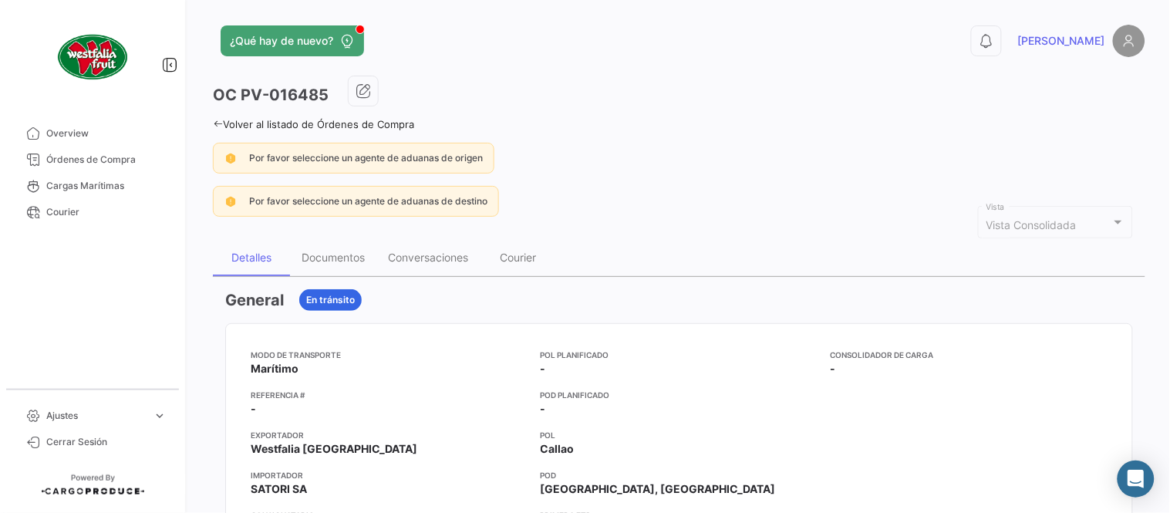
click at [322, 271] on div "Documentos" at bounding box center [333, 257] width 86 height 37
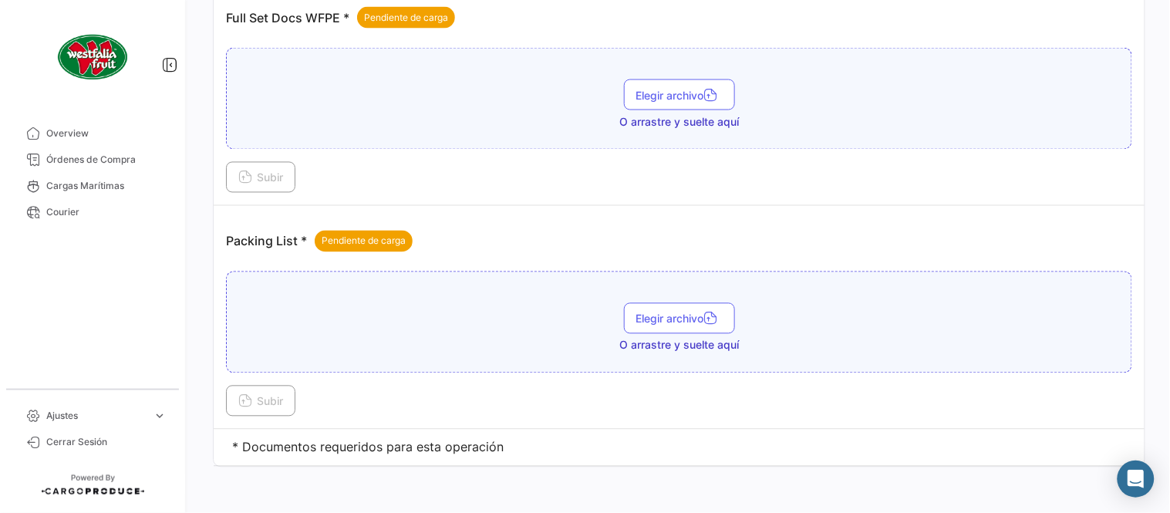
scroll to position [622, 0]
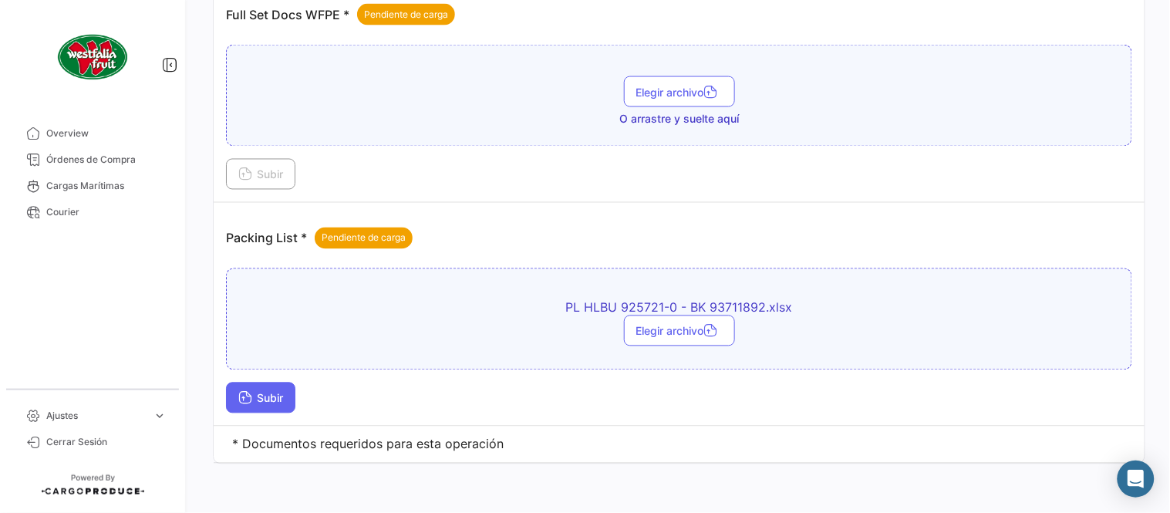
click at [262, 390] on button "Subir" at bounding box center [260, 398] width 69 height 31
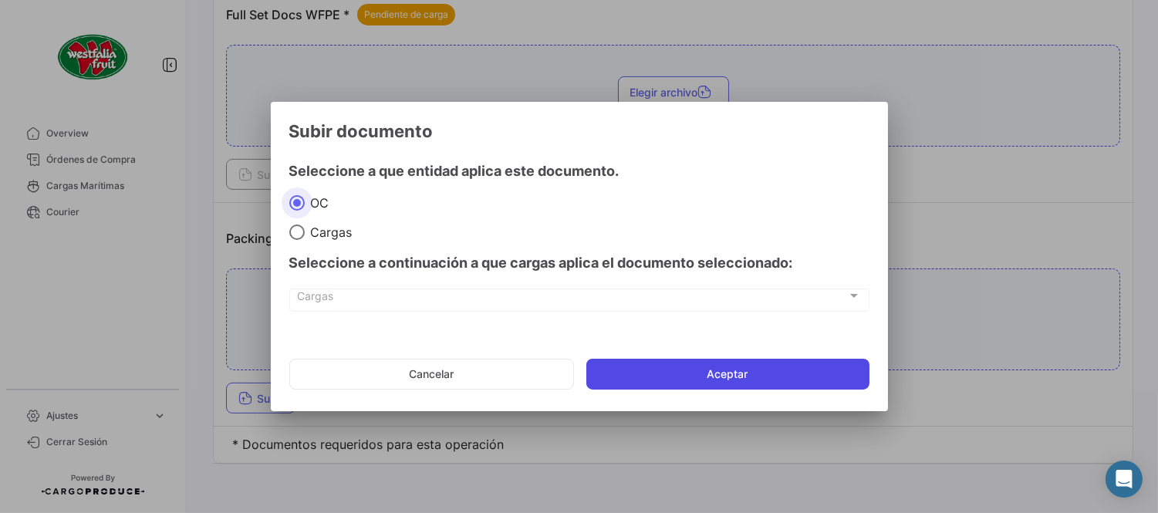
click at [679, 370] on button "Aceptar" at bounding box center [727, 374] width 283 height 31
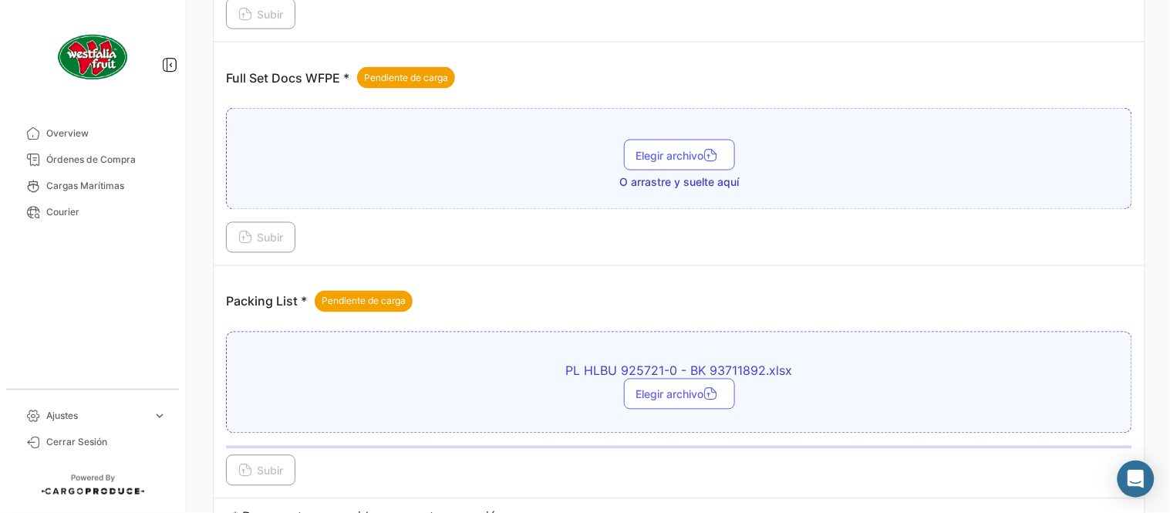
scroll to position [450, 0]
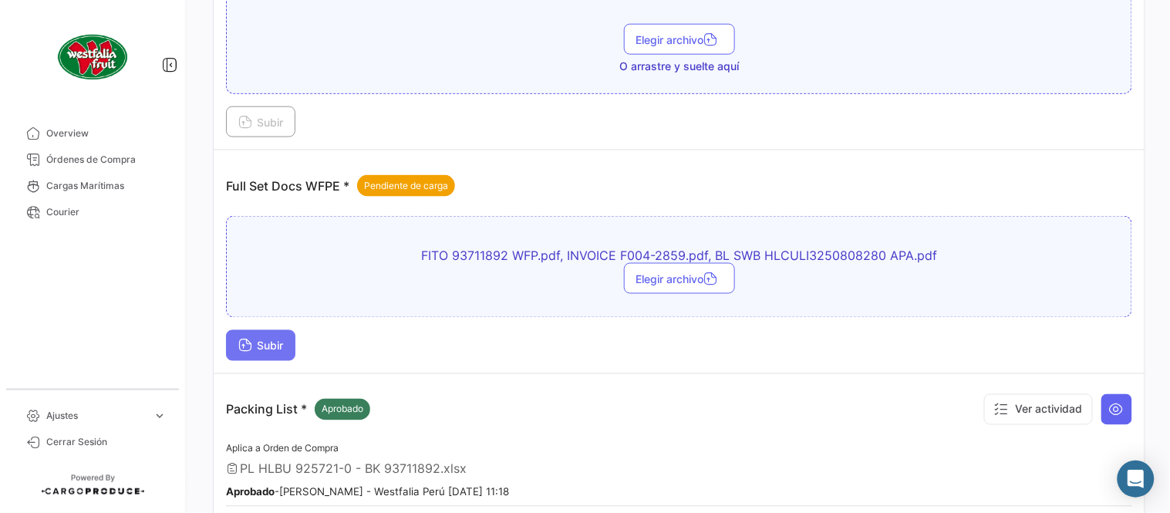
click at [278, 349] on span "Subir" at bounding box center [260, 345] width 45 height 13
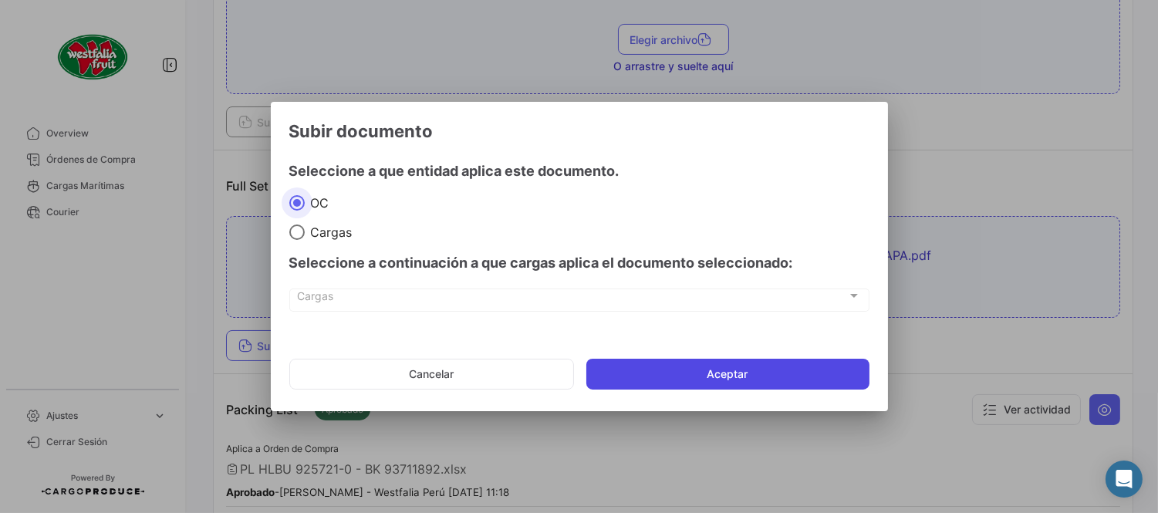
click at [622, 374] on button "Aceptar" at bounding box center [727, 374] width 283 height 31
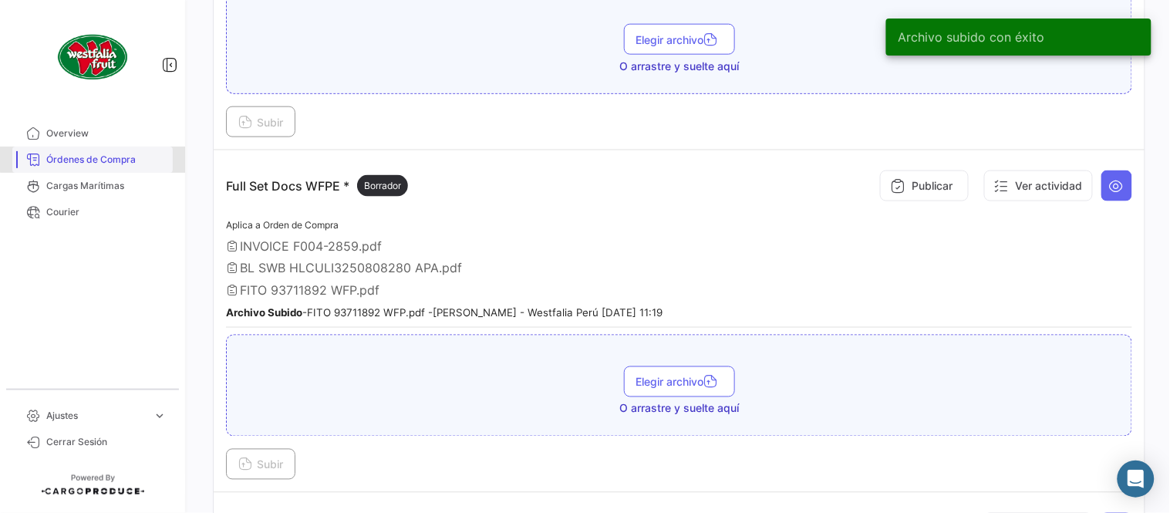
click at [116, 153] on span "Órdenes de Compra" at bounding box center [106, 160] width 120 height 14
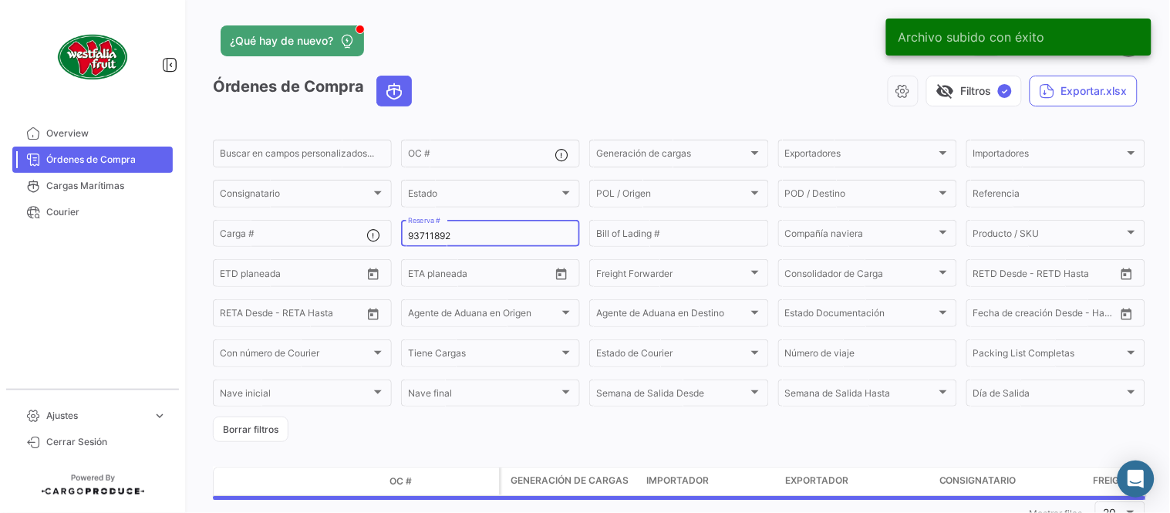
click at [446, 232] on input "93711892" at bounding box center [490, 236] width 165 height 11
paste input "440650"
type input "93440650"
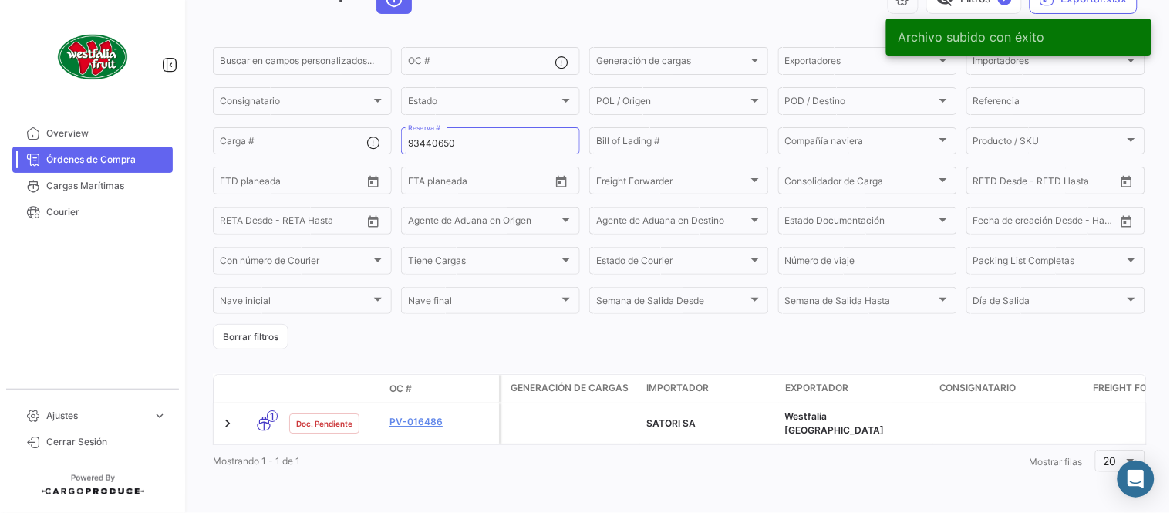
scroll to position [99, 0]
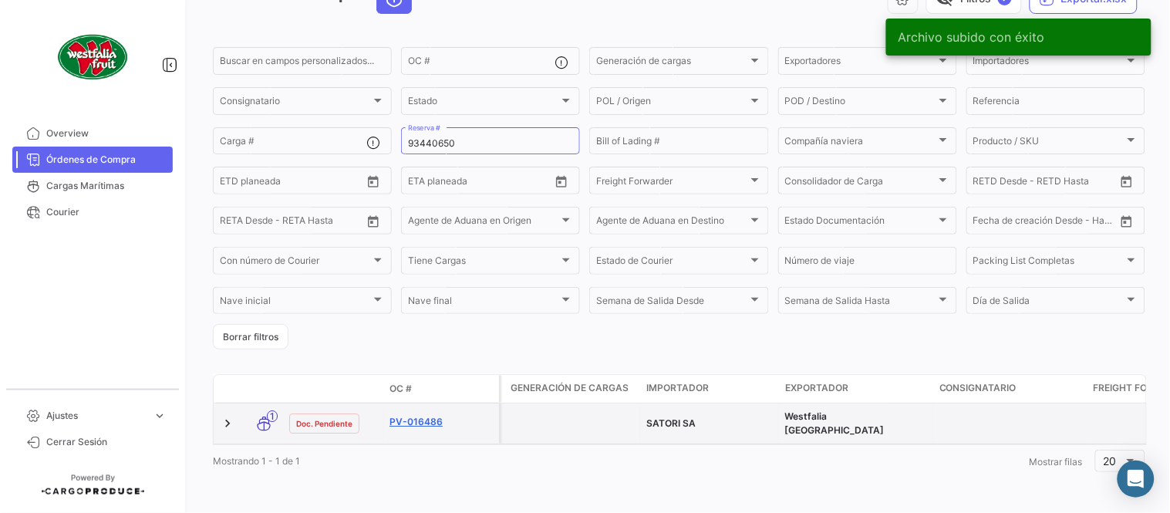
click at [417, 415] on link "PV-016486" at bounding box center [440, 422] width 103 height 14
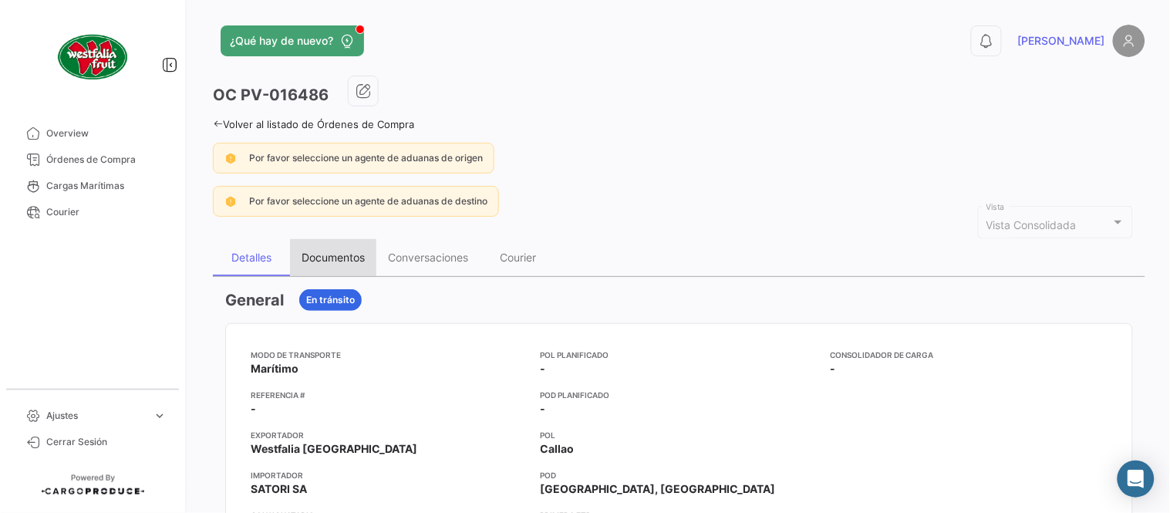
click at [332, 264] on div "Documentos" at bounding box center [333, 257] width 86 height 37
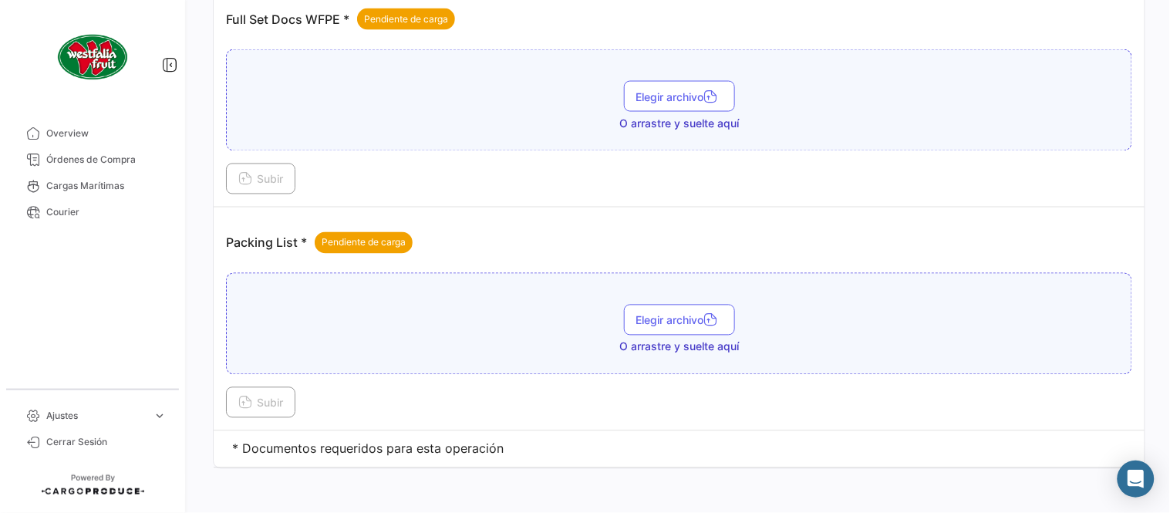
scroll to position [622, 0]
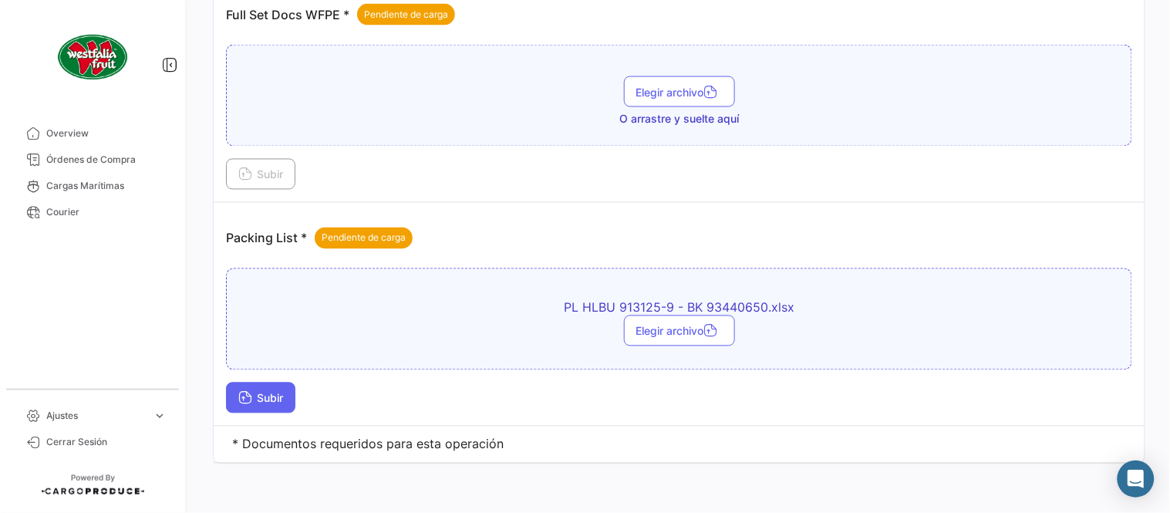
click at [262, 387] on button "Subir" at bounding box center [260, 398] width 69 height 31
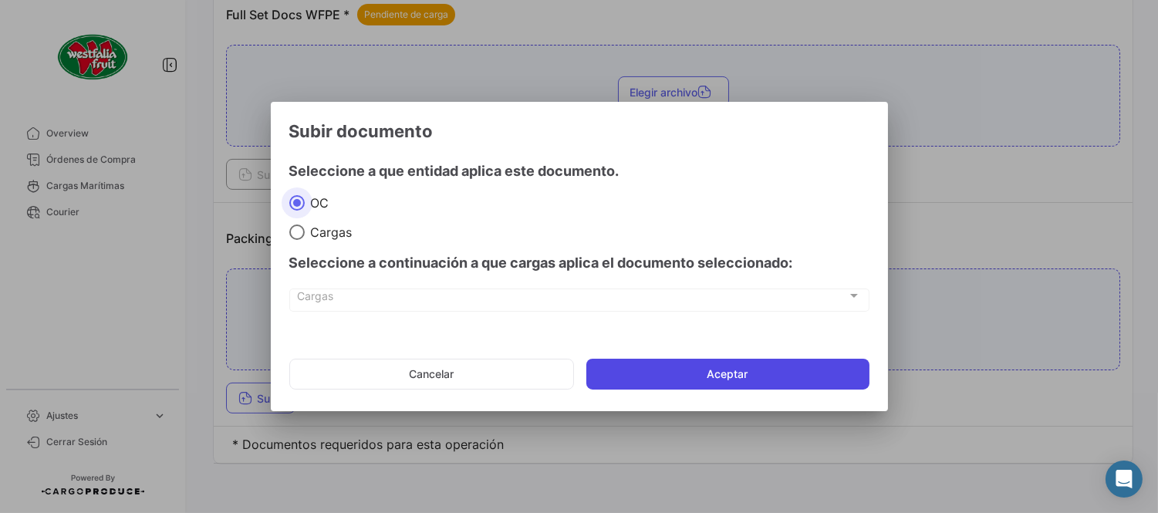
click at [685, 379] on button "Aceptar" at bounding box center [727, 374] width 283 height 31
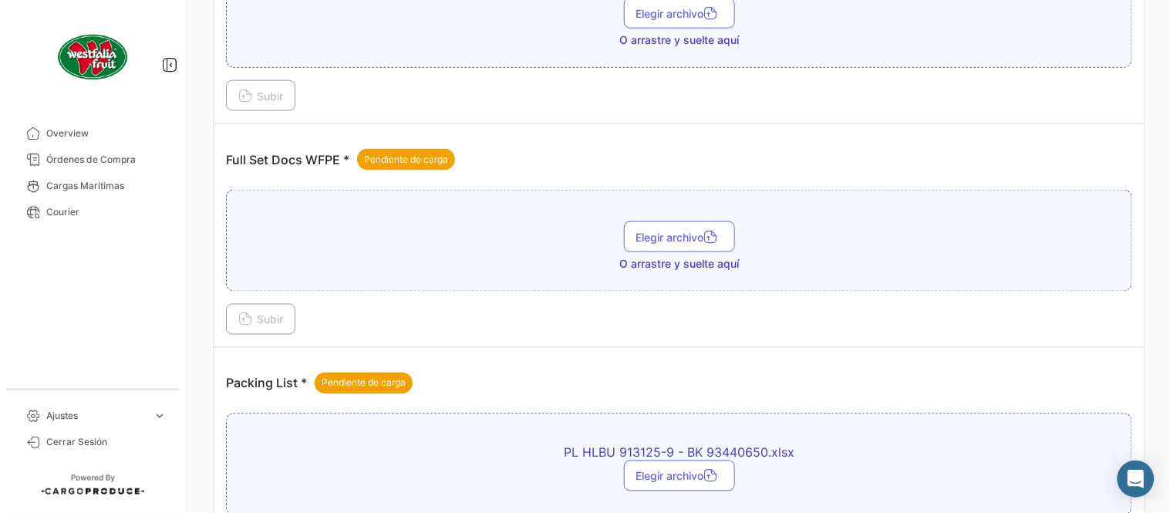
scroll to position [450, 0]
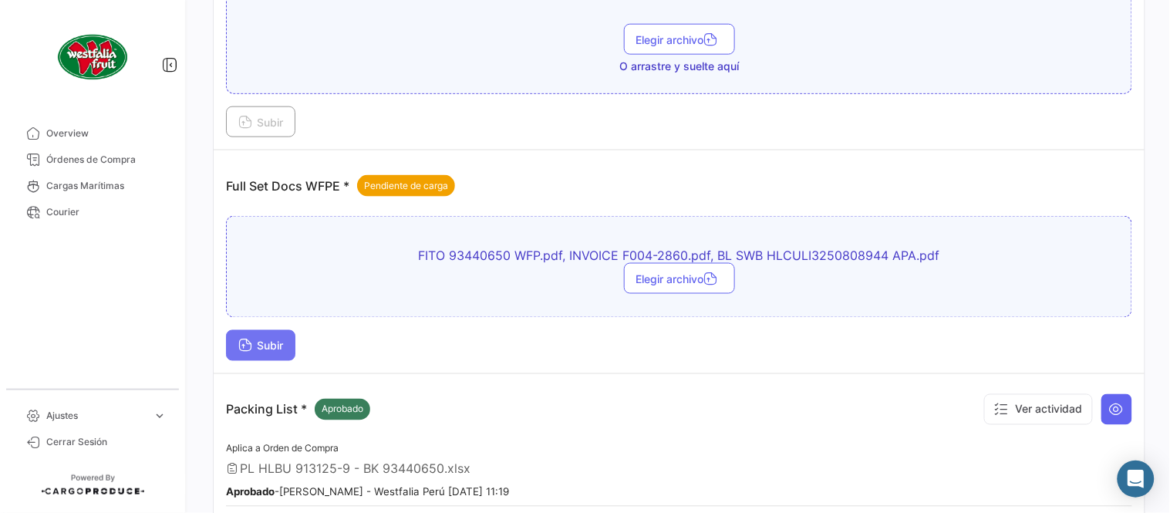
click at [259, 338] on button "Subir" at bounding box center [260, 345] width 69 height 31
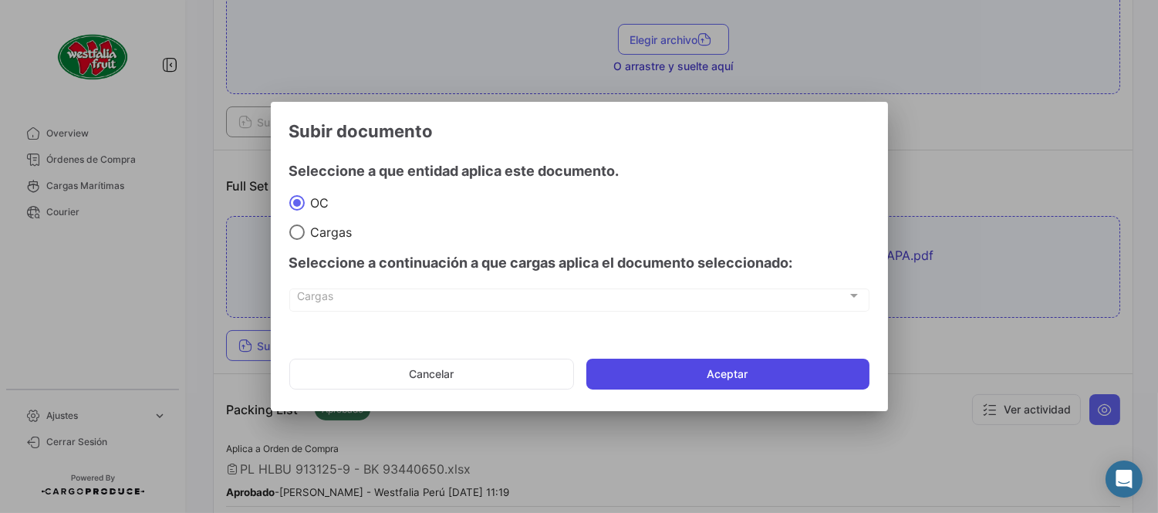
click at [686, 374] on button "Aceptar" at bounding box center [727, 374] width 283 height 31
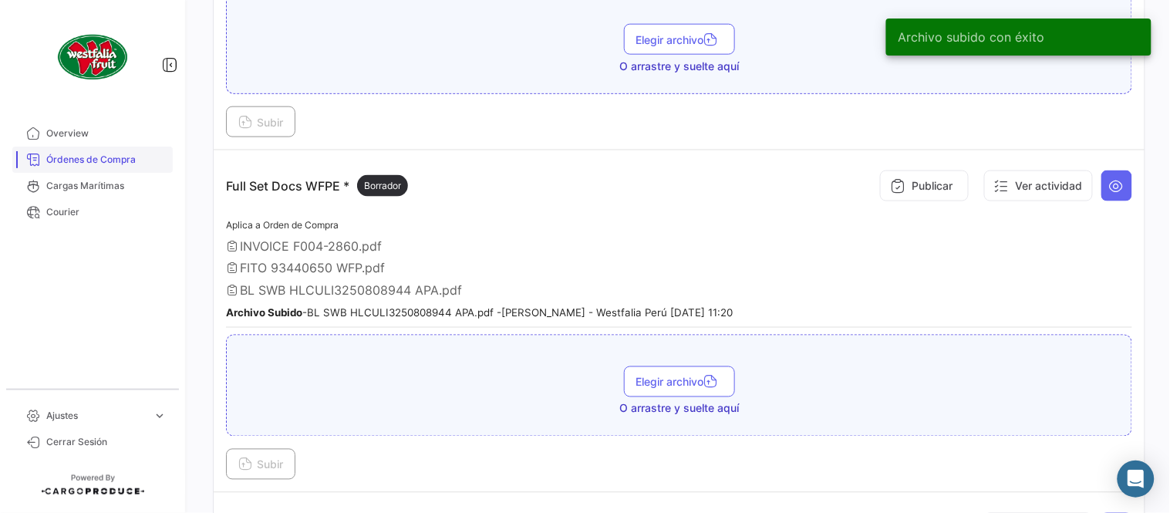
click at [127, 163] on span "Órdenes de Compra" at bounding box center [106, 160] width 120 height 14
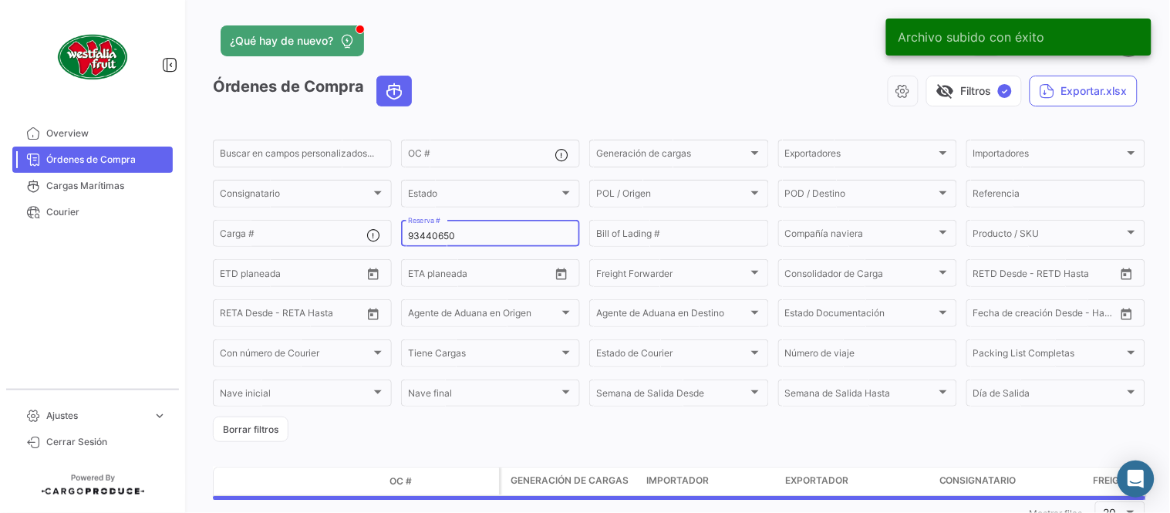
click at [490, 231] on input "93440650" at bounding box center [490, 236] width 165 height 11
paste input "32190741"
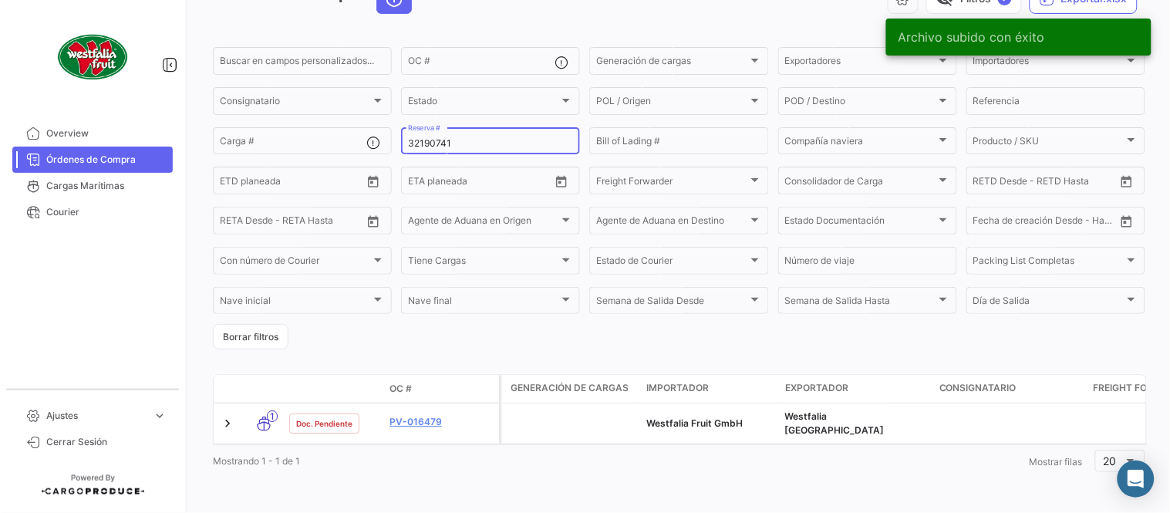
scroll to position [99, 0]
type input "32190741"
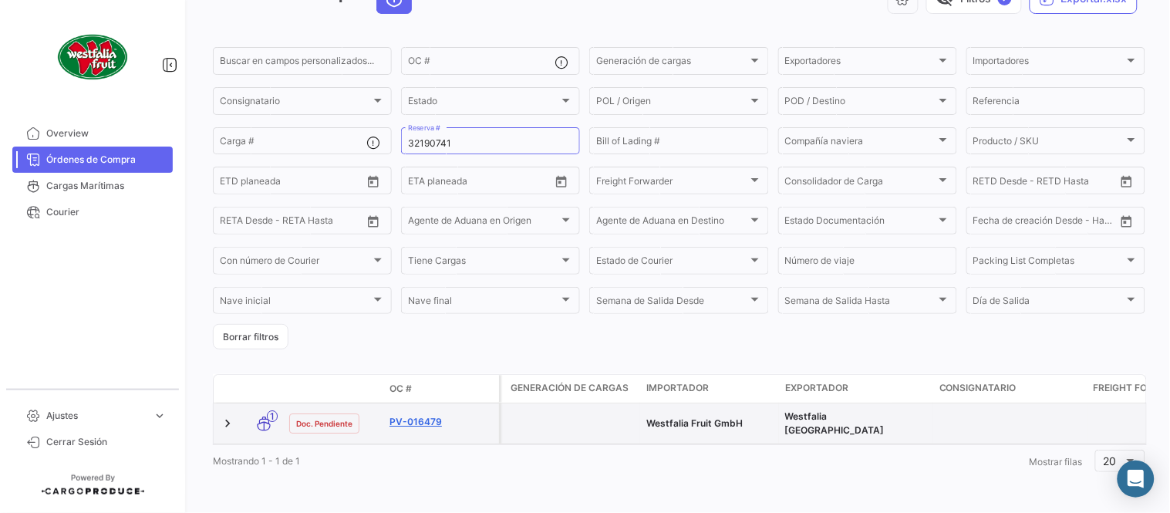
click at [411, 415] on link "PV-016479" at bounding box center [440, 422] width 103 height 14
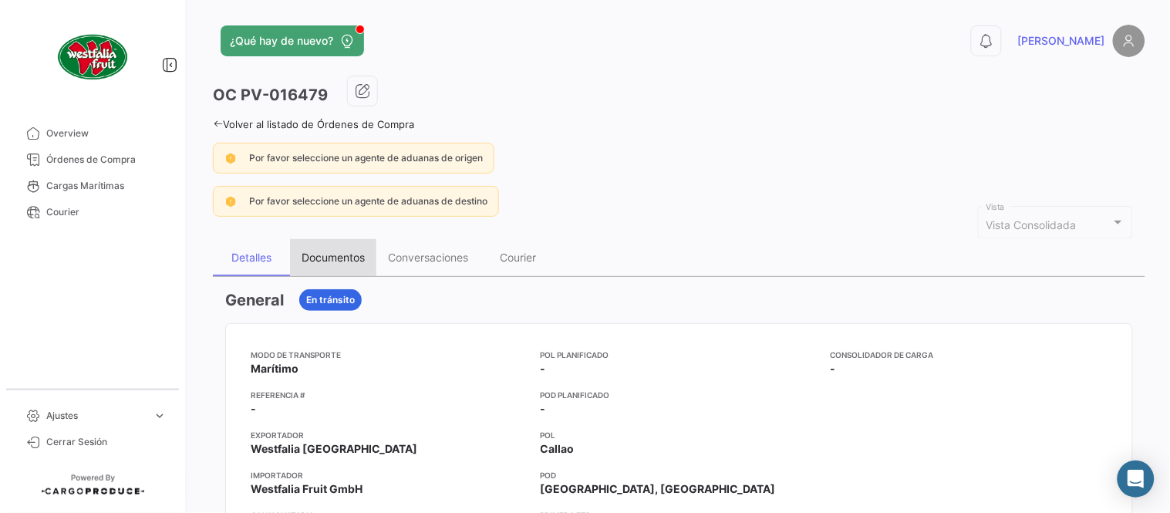
click at [361, 266] on div "Documentos" at bounding box center [333, 257] width 86 height 37
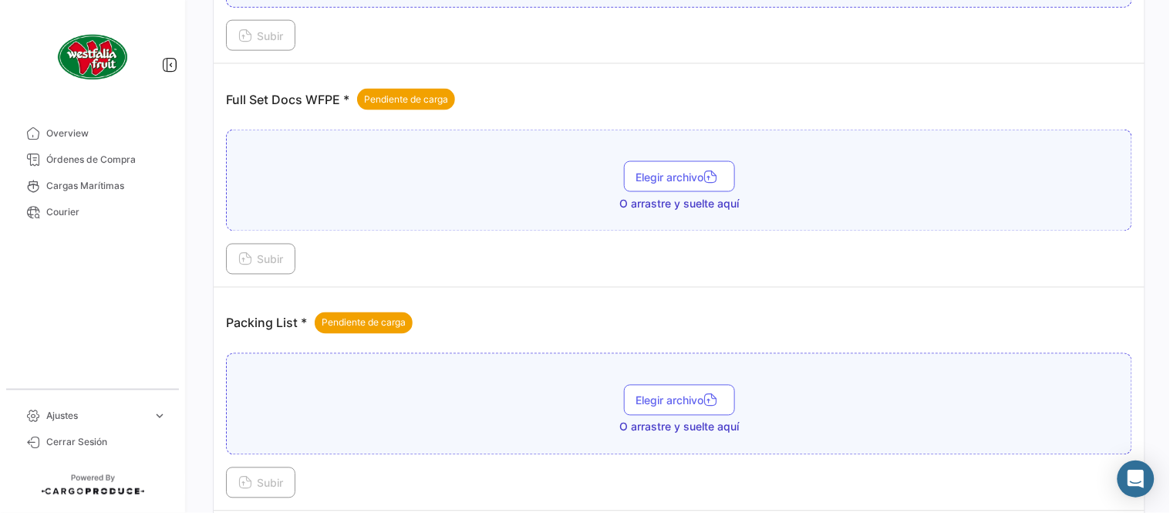
scroll to position [622, 0]
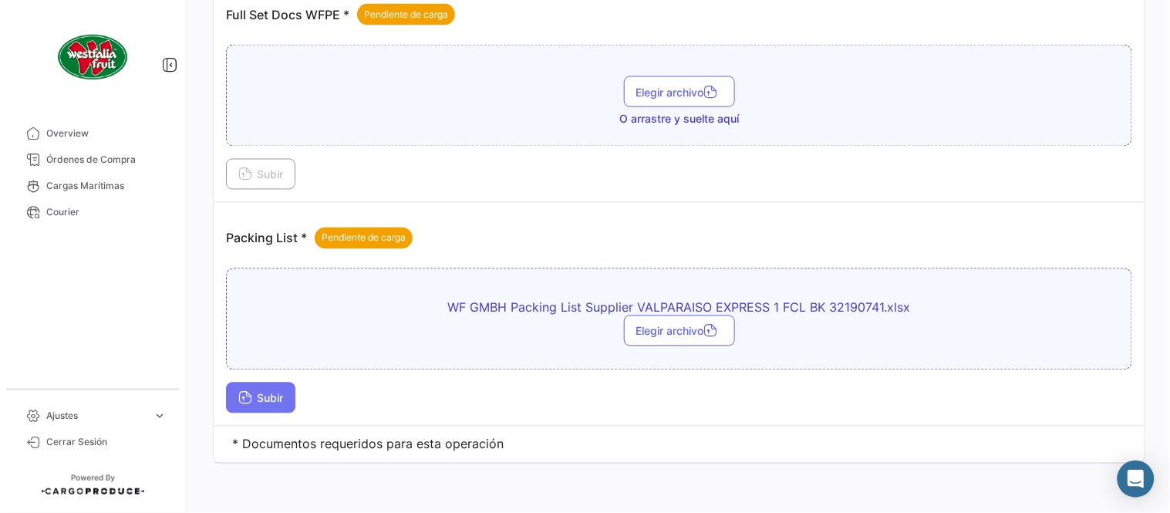
click at [282, 396] on span "Subir" at bounding box center [260, 398] width 45 height 13
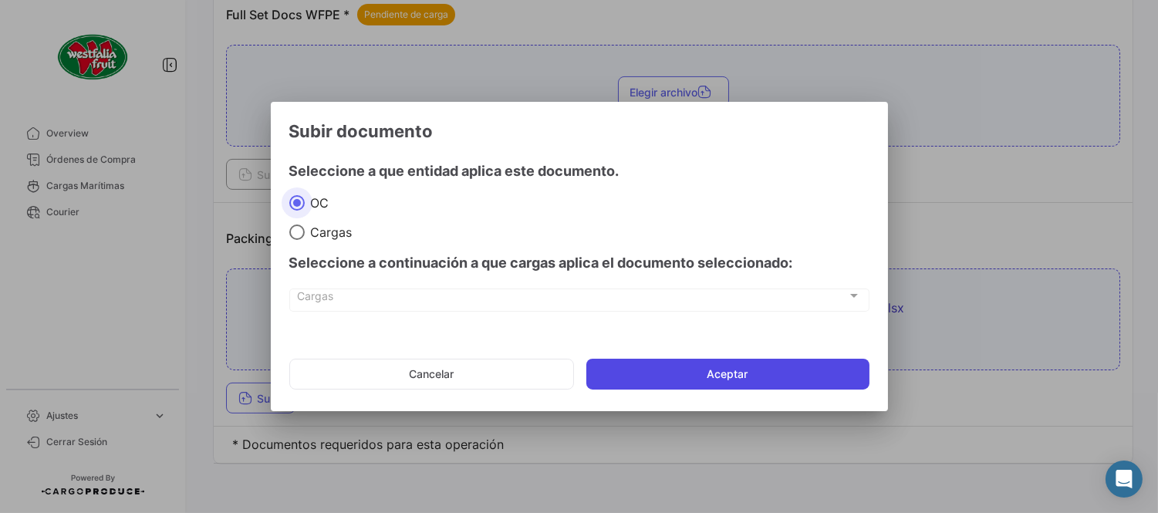
click at [617, 370] on button "Aceptar" at bounding box center [727, 374] width 283 height 31
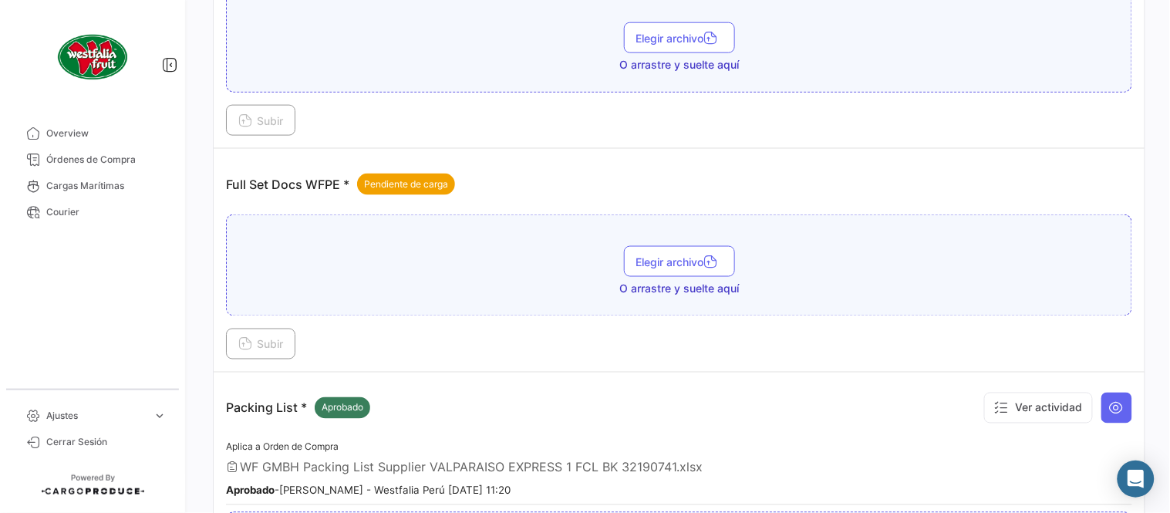
scroll to position [450, 0]
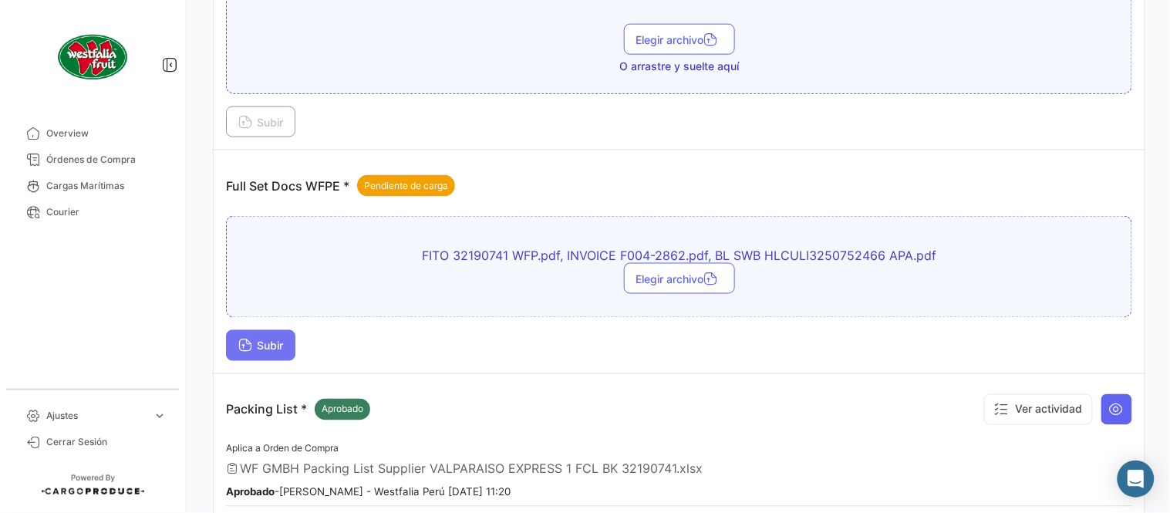
click at [263, 352] on button "Subir" at bounding box center [260, 345] width 69 height 31
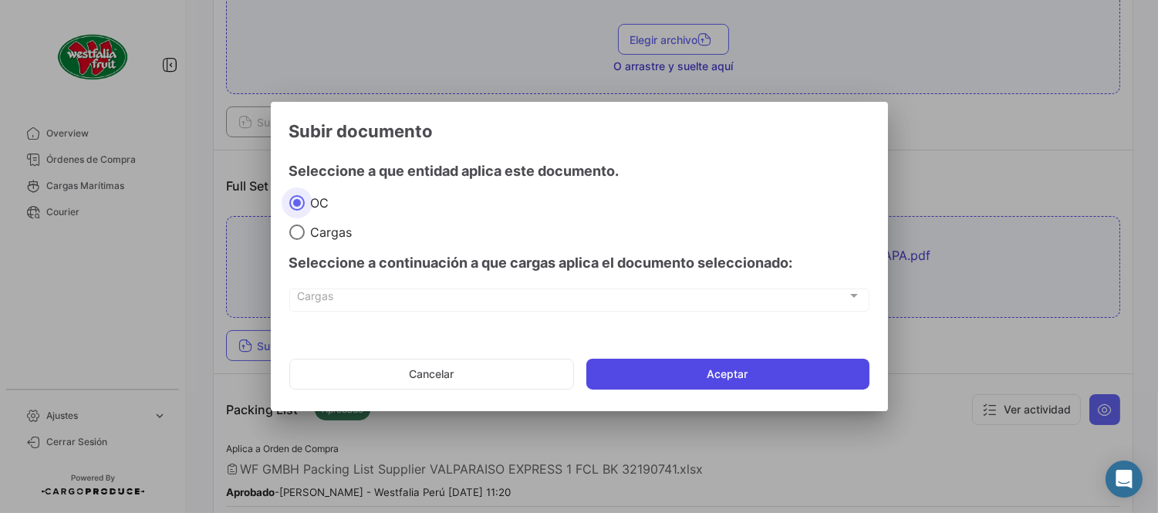
click at [700, 379] on button "Aceptar" at bounding box center [727, 374] width 283 height 31
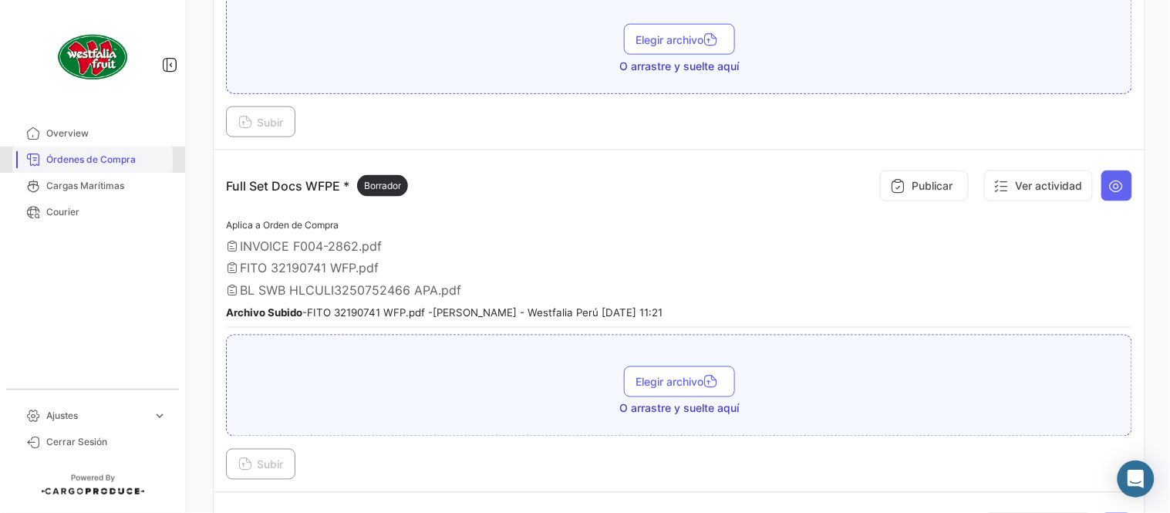
click at [103, 148] on link "Órdenes de Compra" at bounding box center [92, 160] width 160 height 26
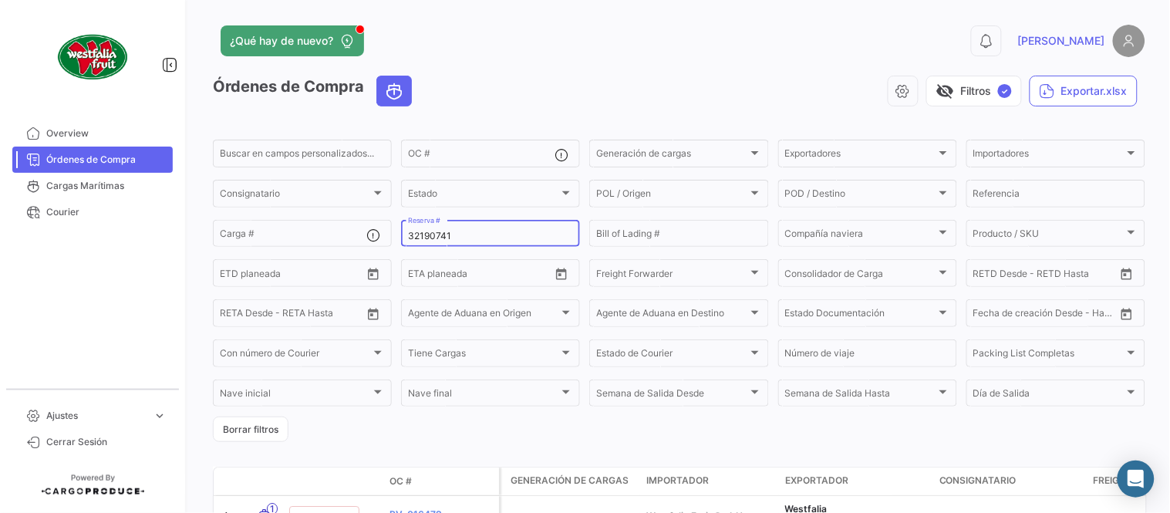
click at [468, 228] on div "32190741 Reserva #" at bounding box center [490, 232] width 165 height 30
click at [477, 232] on input "32190741" at bounding box center [490, 236] width 165 height 11
paste input "LMM053995"
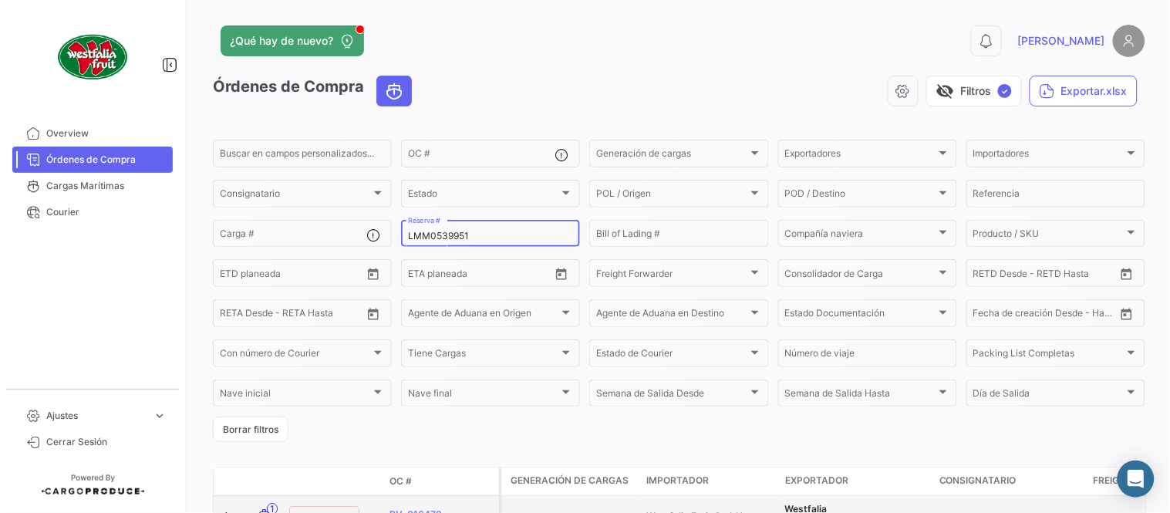
type input "LMM0539951"
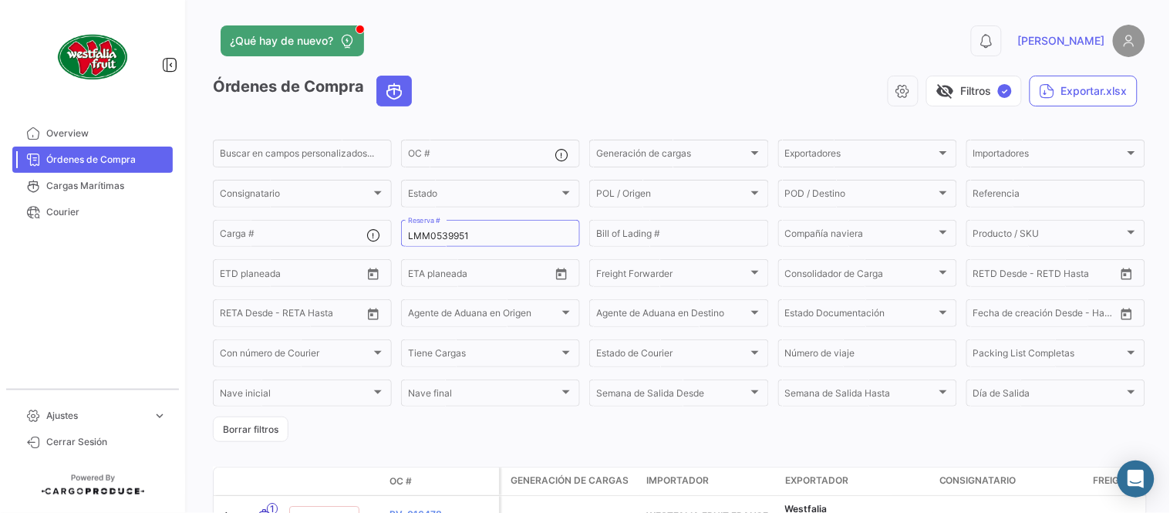
click at [490, 55] on div "¿Qué hay de nuevo?" at bounding box center [469, 40] width 513 height 31
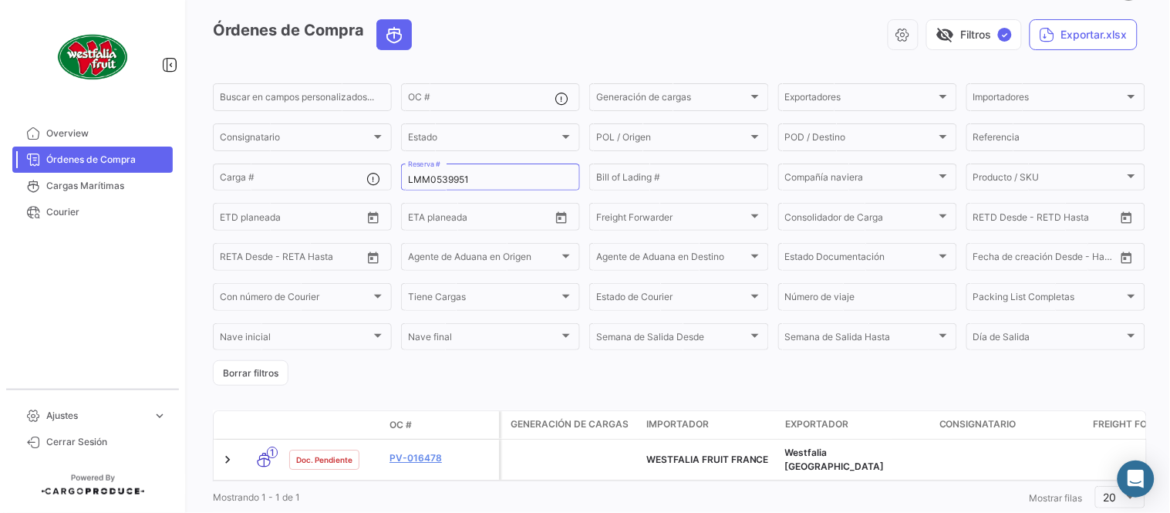
scroll to position [99, 0]
